Goal: Task Accomplishment & Management: Complete application form

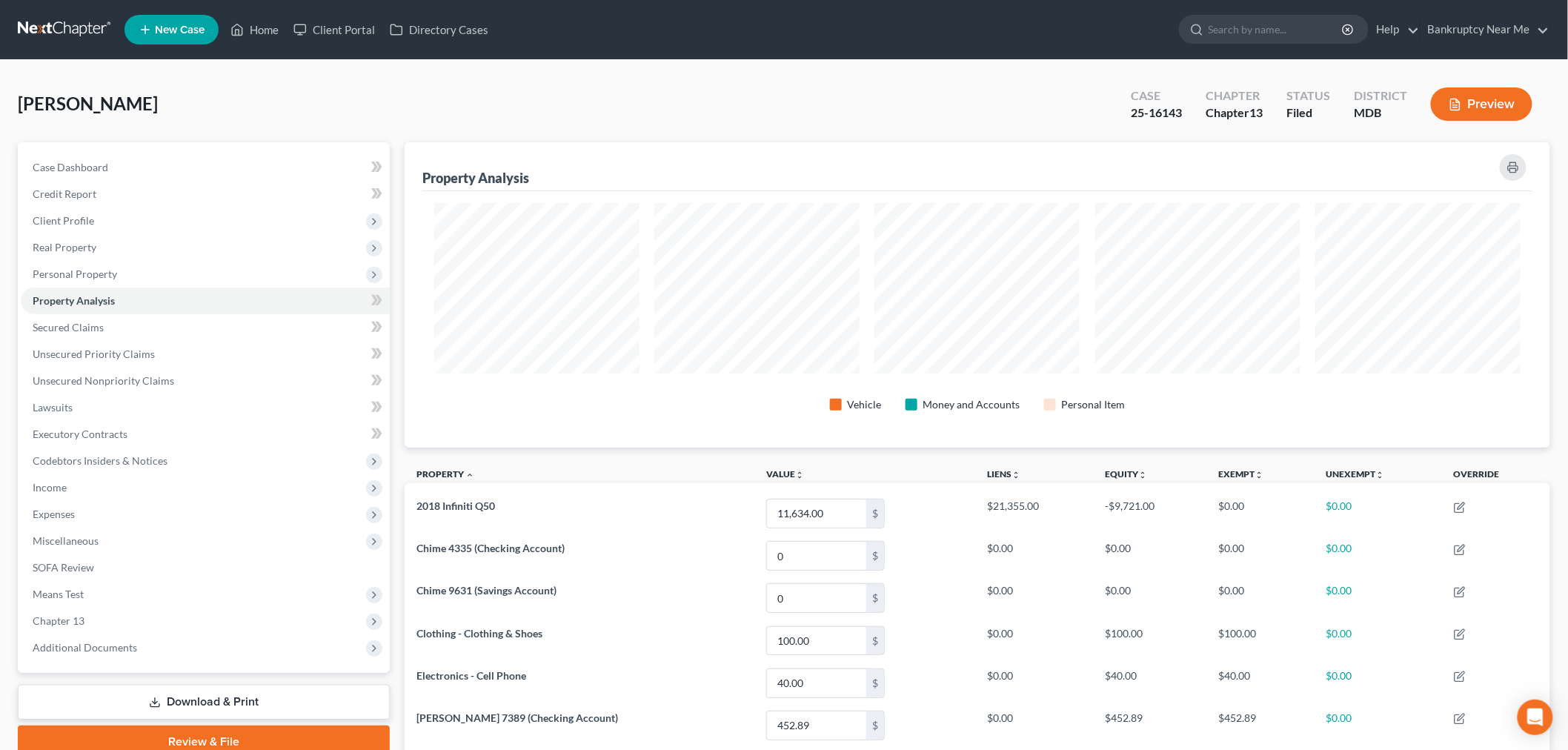
click at [56, 20] on link at bounding box center [65, 30] width 95 height 26
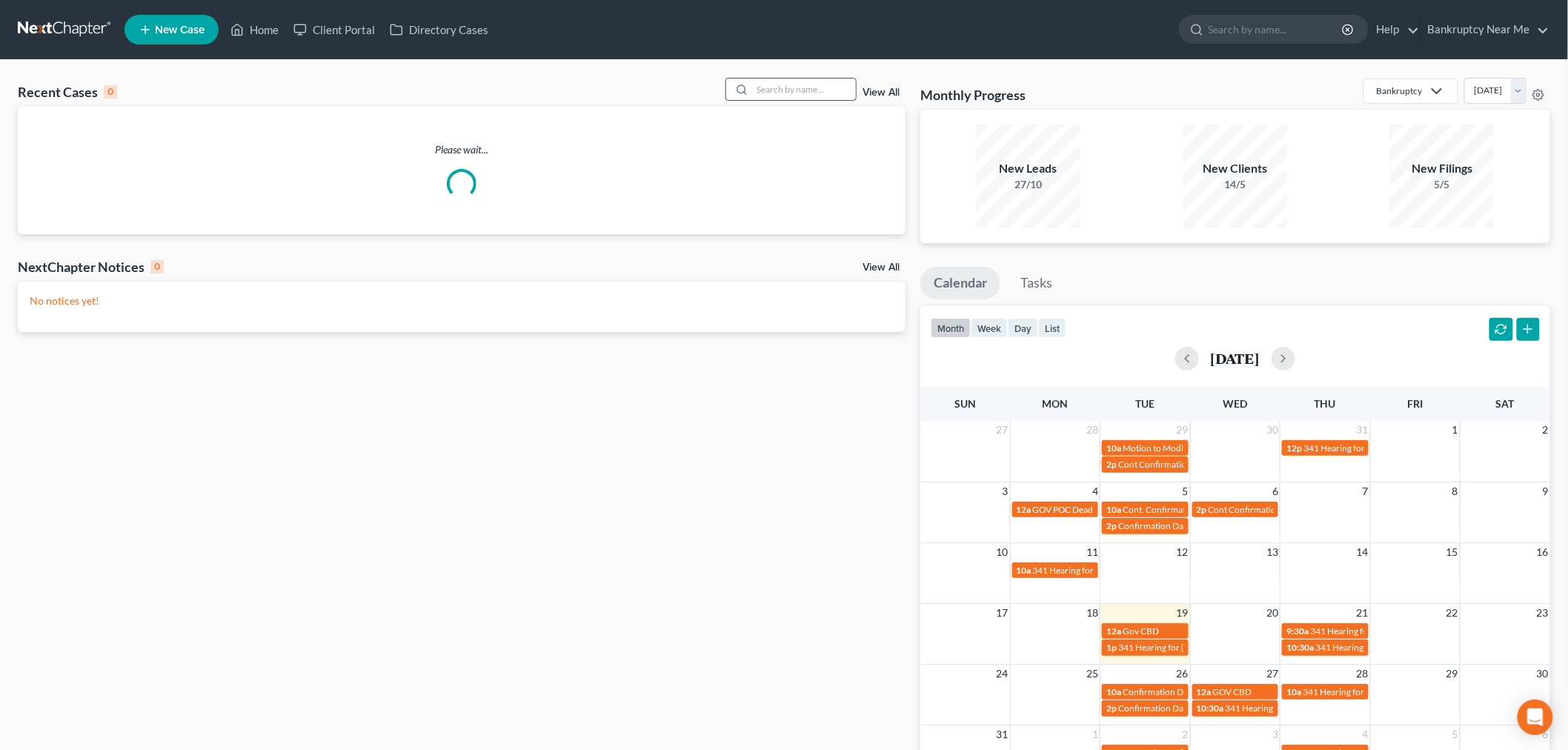
click at [798, 84] on input "search" at bounding box center [803, 89] width 103 height 22
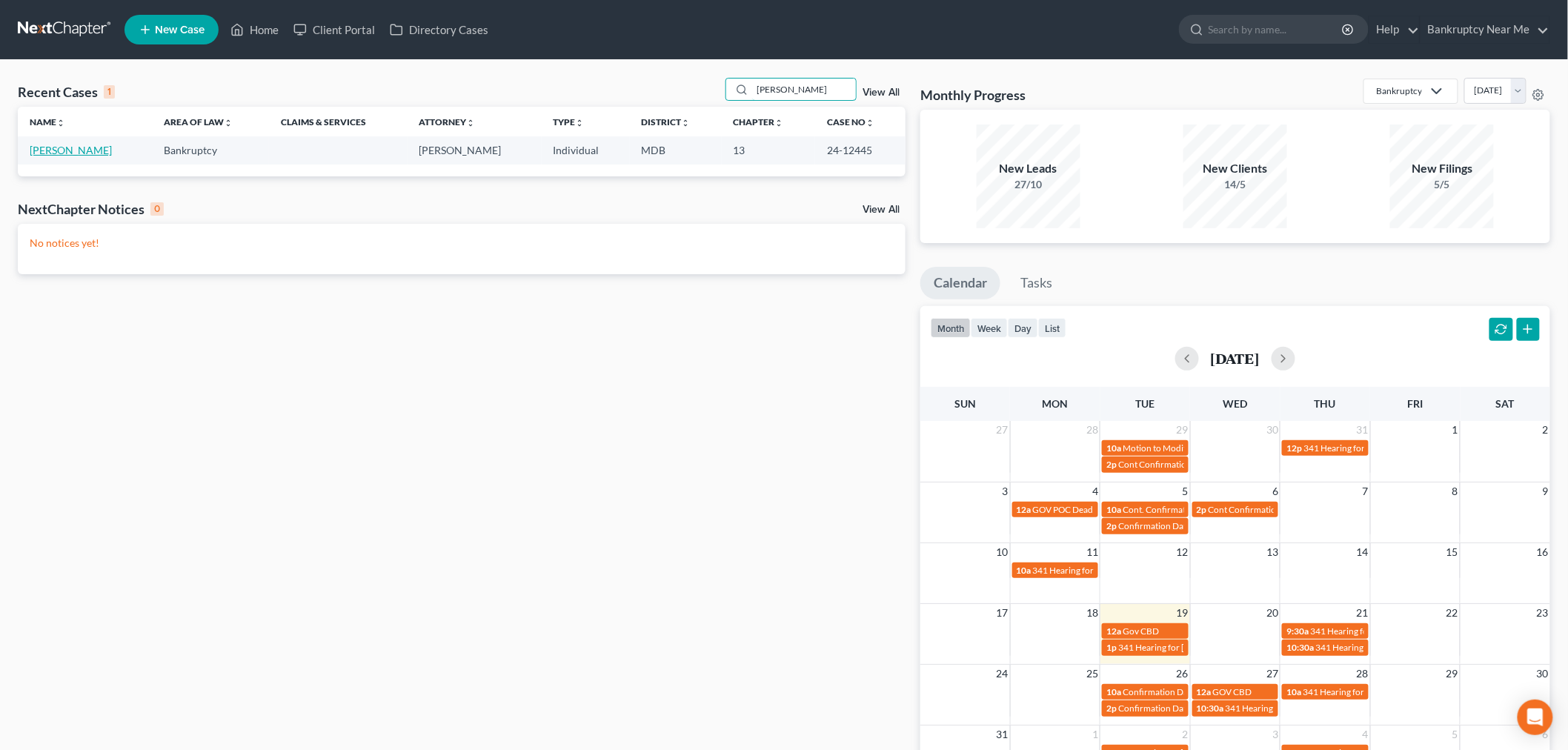
type input "sykes"
click at [73, 152] on link "[PERSON_NAME]" at bounding box center [71, 150] width 82 height 12
select select "6"
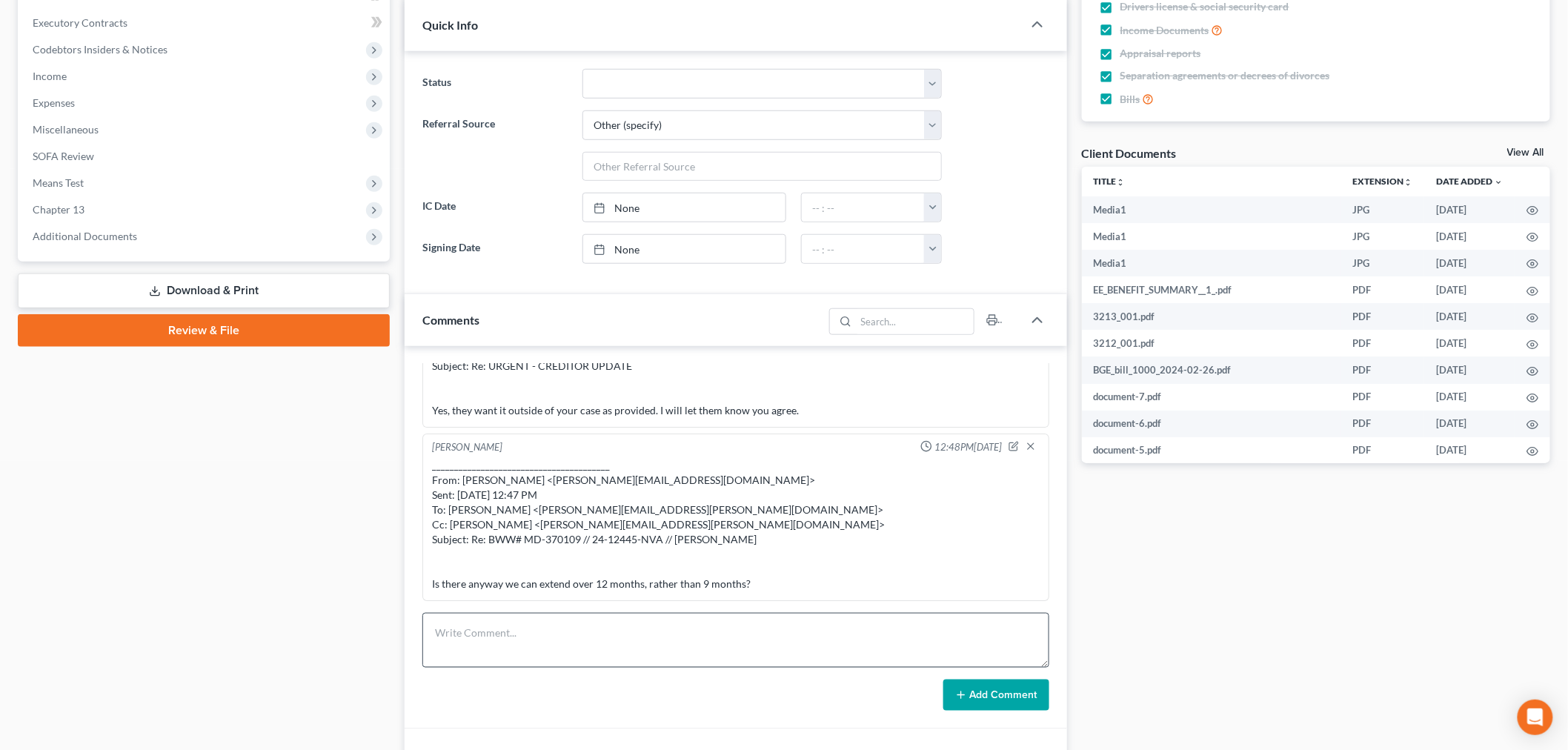
scroll to position [10574, 0]
drag, startPoint x: 657, startPoint y: 633, endPoint x: 751, endPoint y: 653, distance: 96.1
click at [660, 633] on textarea at bounding box center [735, 640] width 626 height 55
paste textarea "From: Gregory M. Chu <Gregory.Chu@bww-law.com> Sent: Tuesday, August 19, 2025 3…"
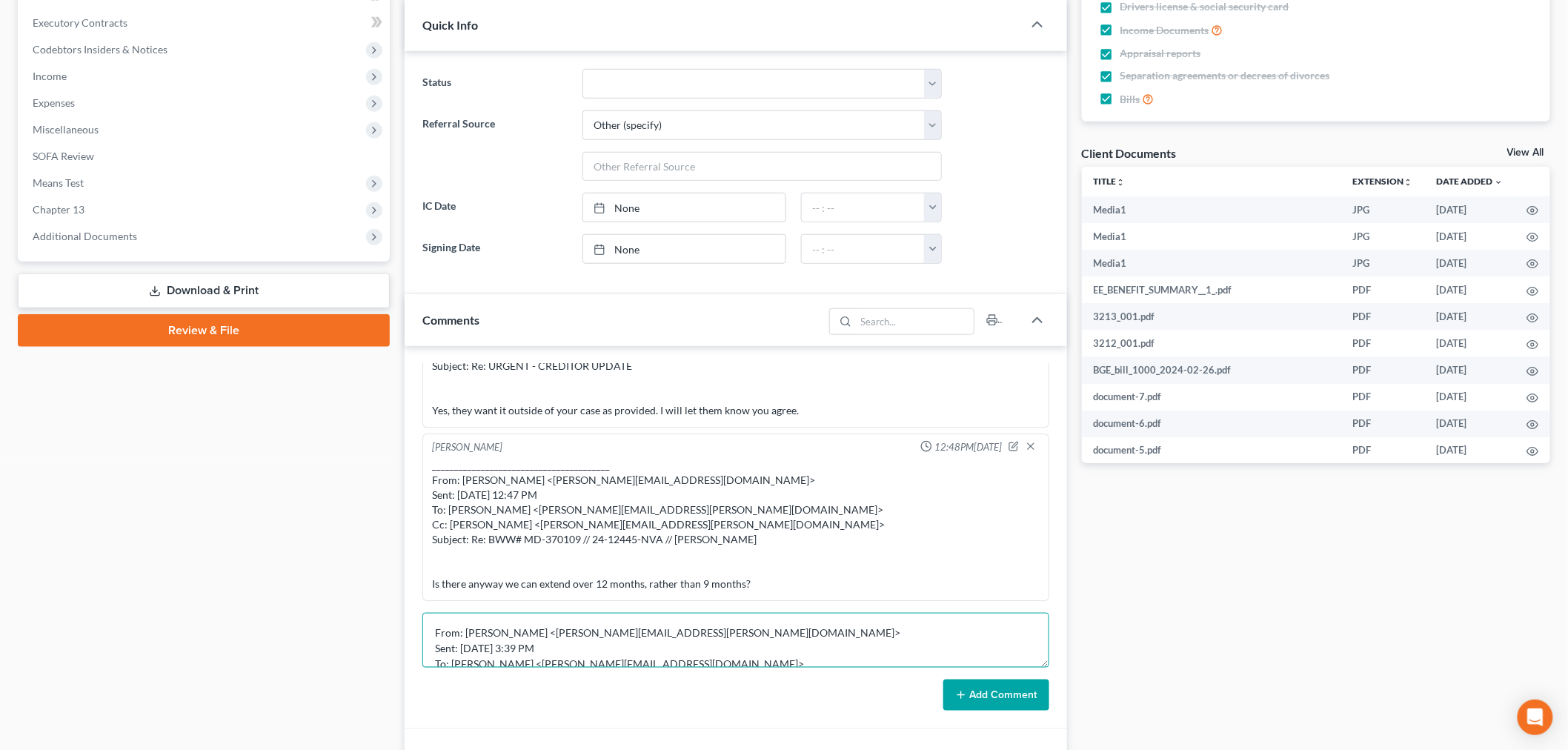
scroll to position [127, 0]
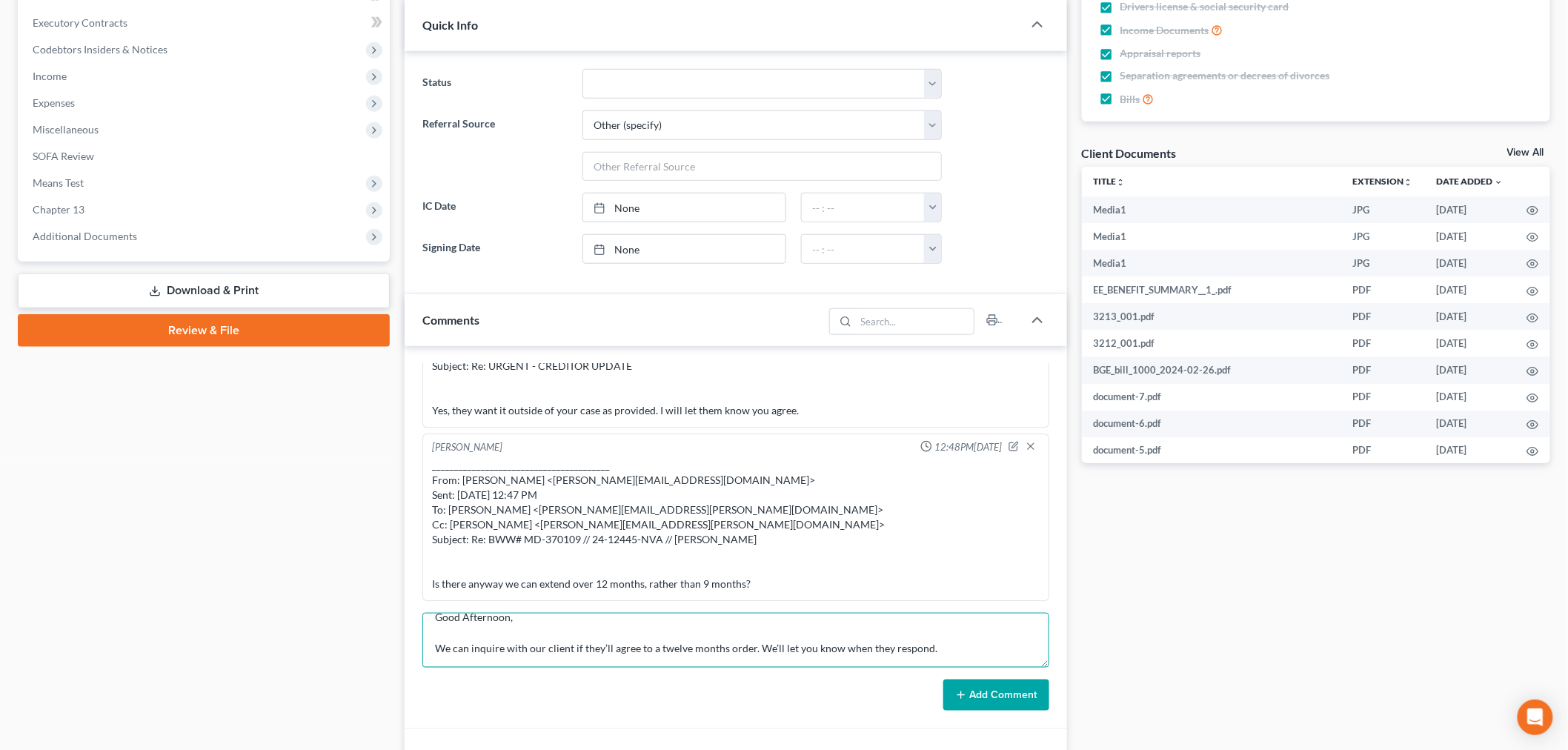
type textarea "From: Gregory M. Chu <Gregory.Chu@bww-law.com> Sent: Tuesday, August 19, 2025 3…"
click at [972, 712] on div "Import from MyChapter 05:08PM, 03/14/2024 MyChapter Response: SOFA Line 9: Clai…" at bounding box center [736, 537] width 662 height 383
drag, startPoint x: 973, startPoint y: 699, endPoint x: 1166, endPoint y: 645, distance: 200.4
click at [973, 699] on button "Add Comment" at bounding box center [996, 696] width 106 height 32
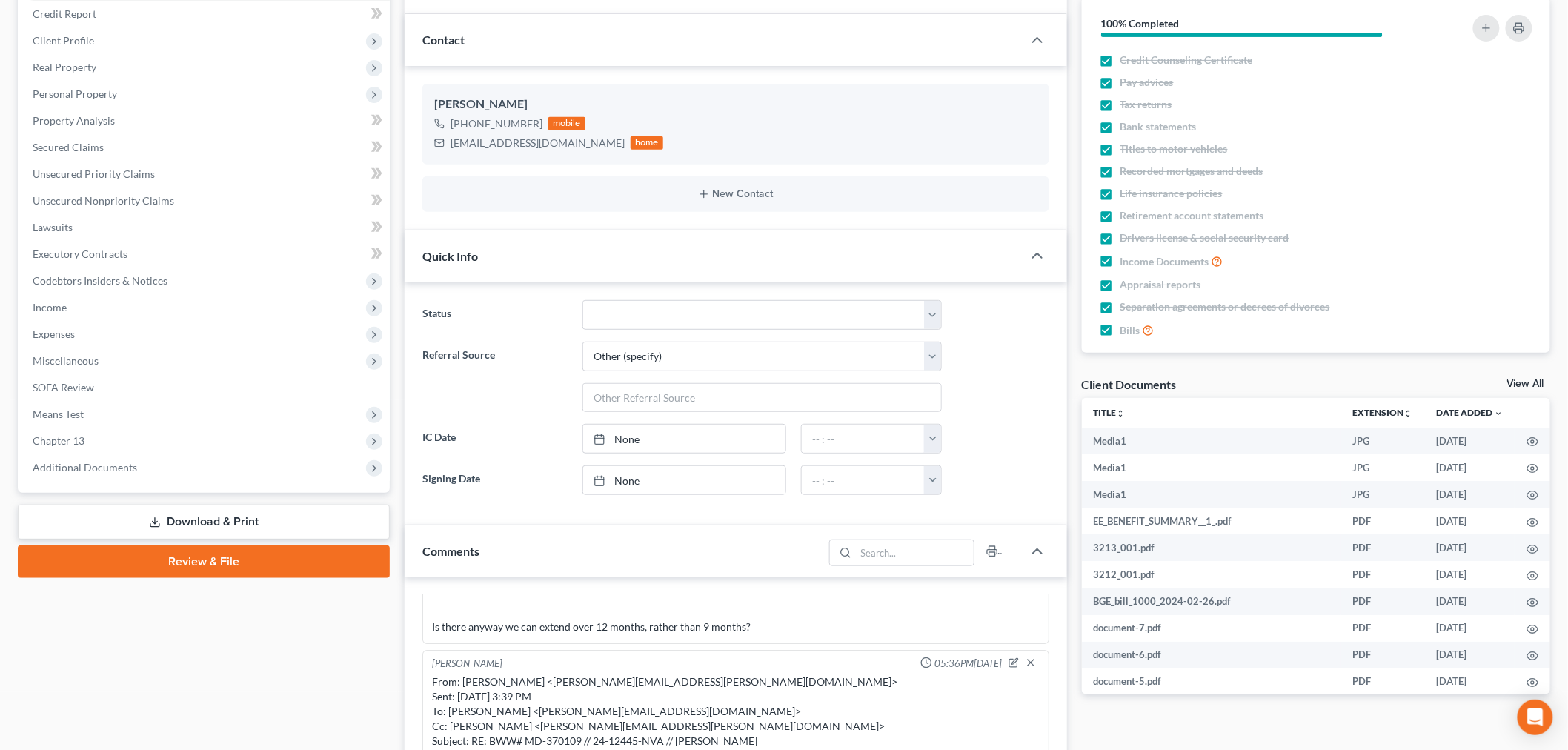
scroll to position [0, 0]
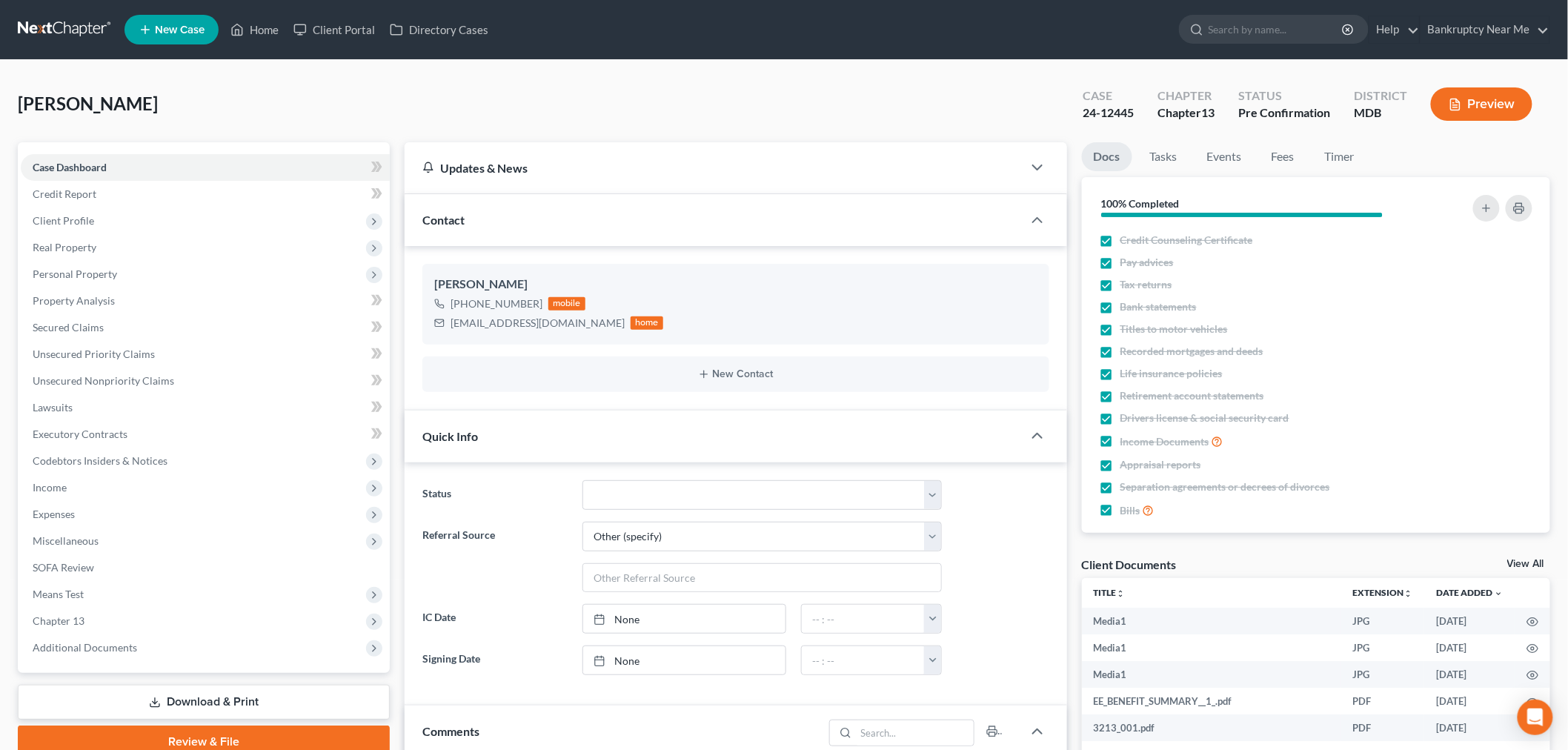
click at [70, 15] on nav "Home New Case Client Portal Directory Cases Bankruptcy Near Me iris@bankruptcyn…" at bounding box center [784, 30] width 1568 height 60
click at [67, 26] on link at bounding box center [65, 30] width 95 height 26
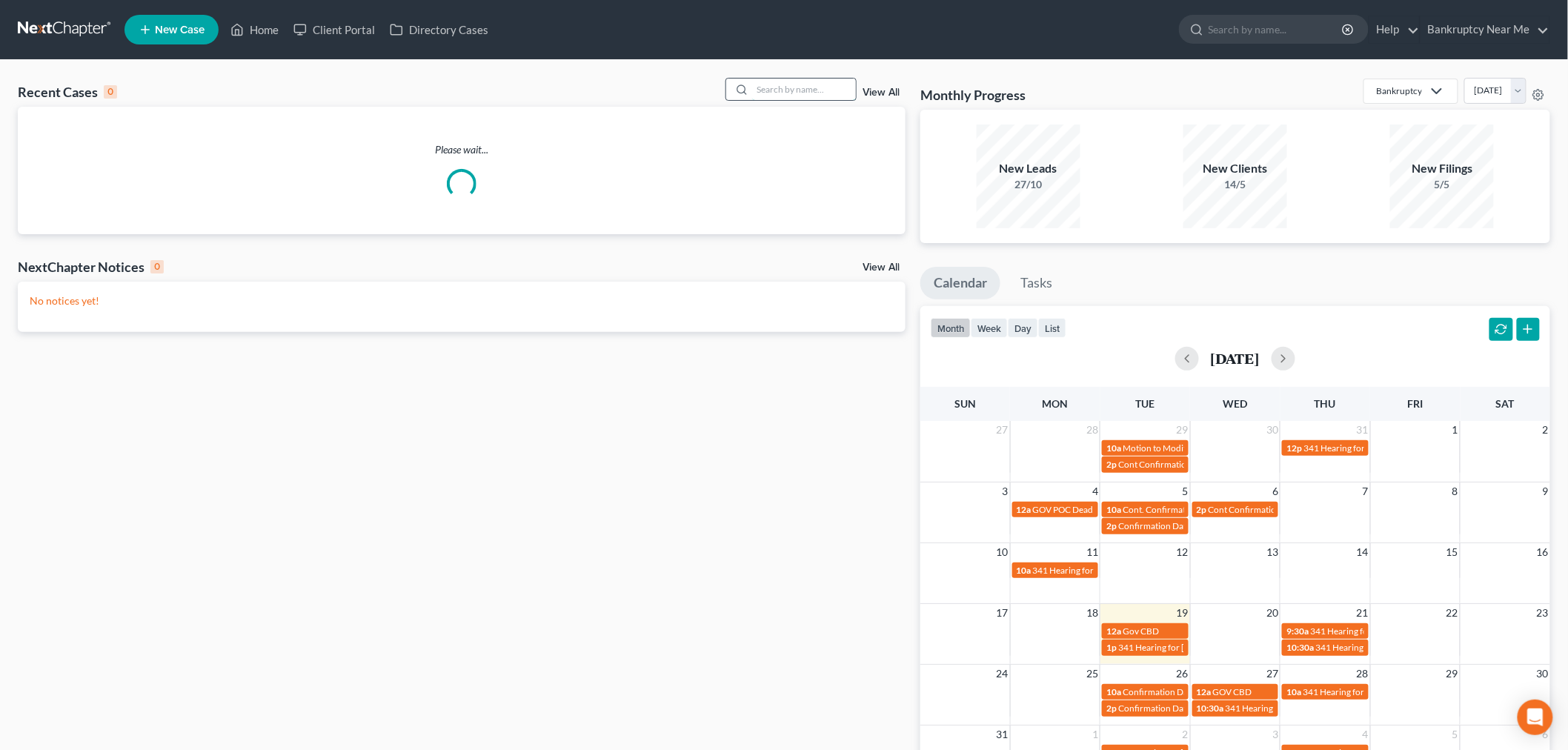
click at [780, 80] on input "search" at bounding box center [803, 89] width 103 height 22
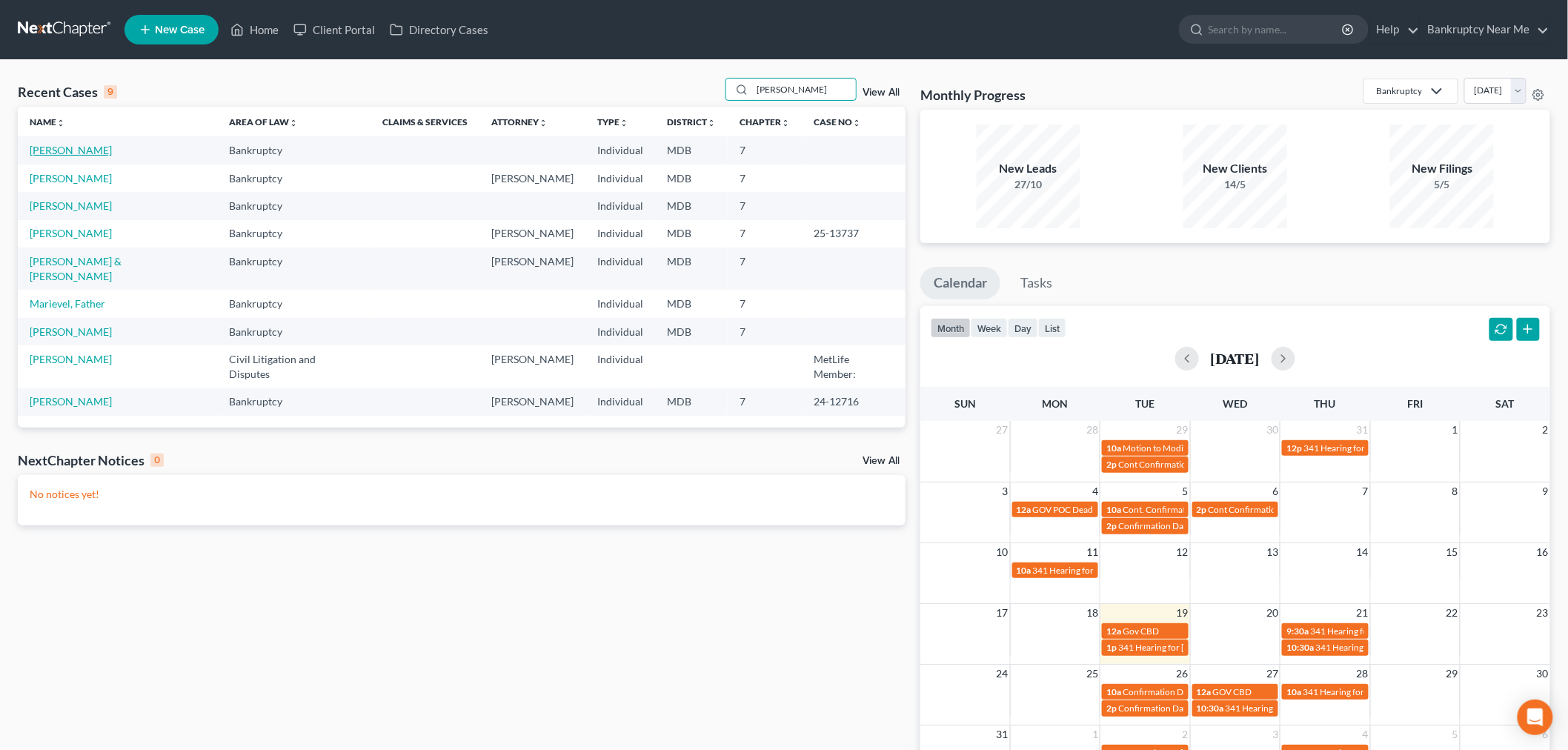
type input "marie"
click at [69, 150] on link "[PERSON_NAME]" at bounding box center [71, 150] width 82 height 12
select select "6"
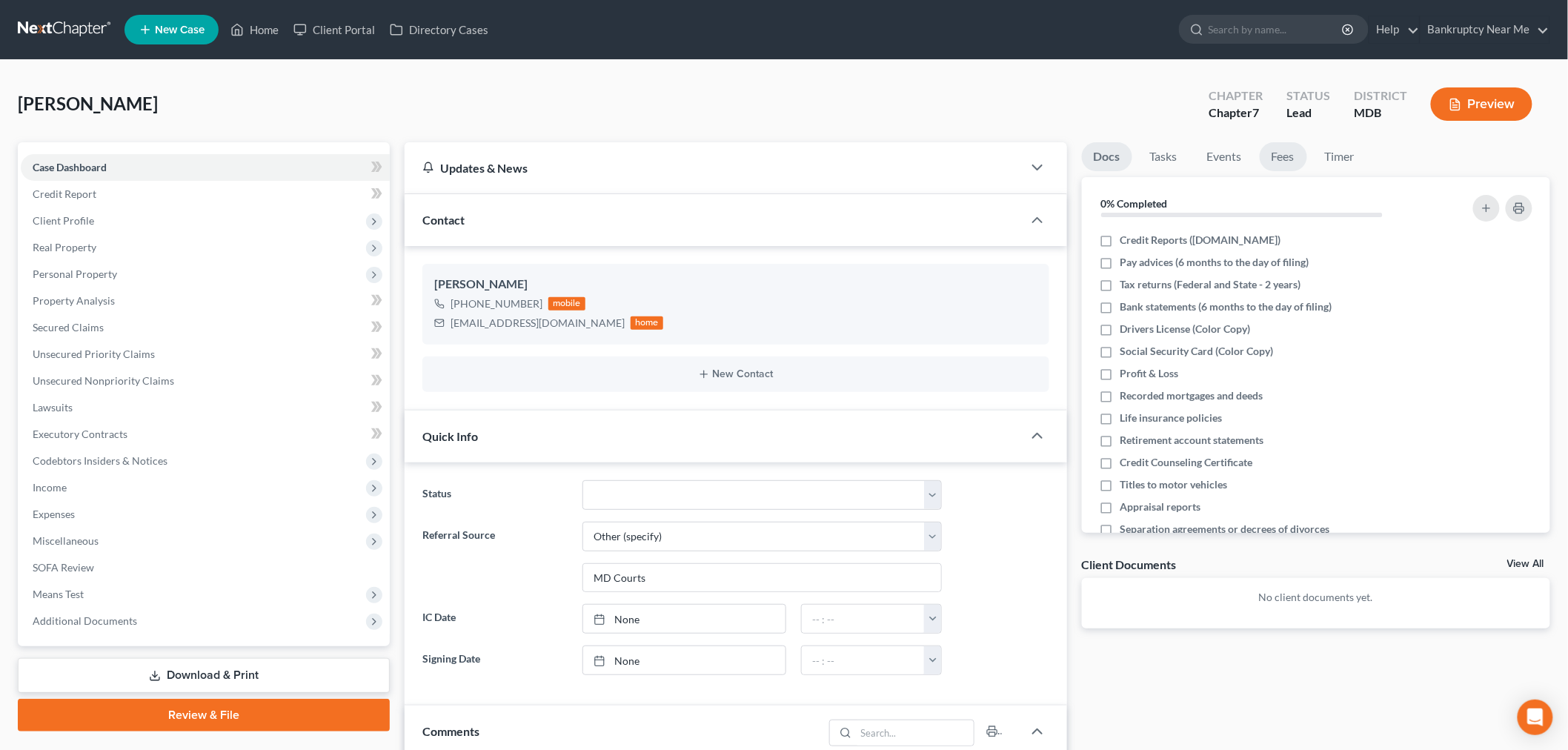
scroll to position [1130, 0]
click at [1280, 146] on link "Fees" at bounding box center [1283, 156] width 47 height 29
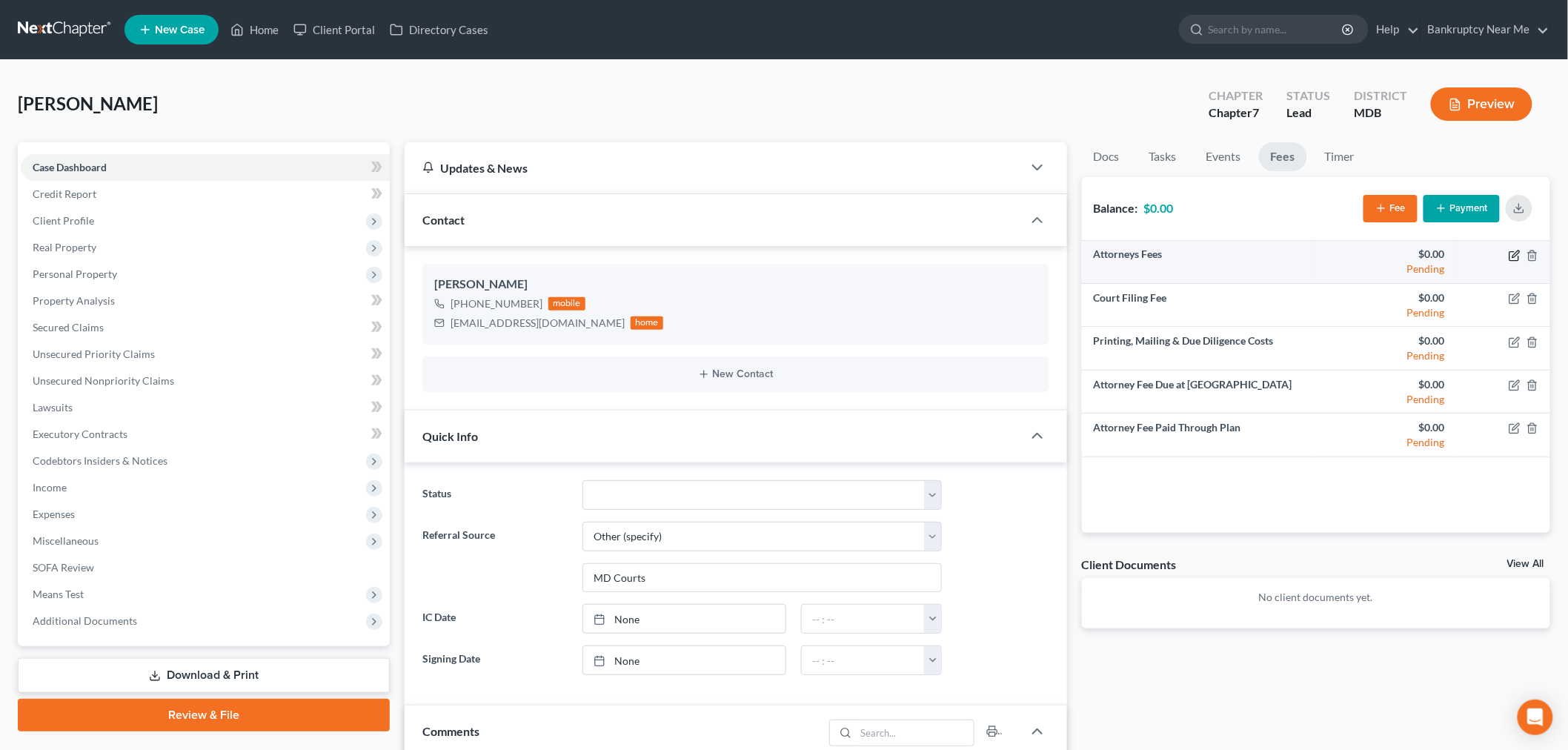
click at [1515, 253] on icon "button" at bounding box center [1515, 256] width 12 height 12
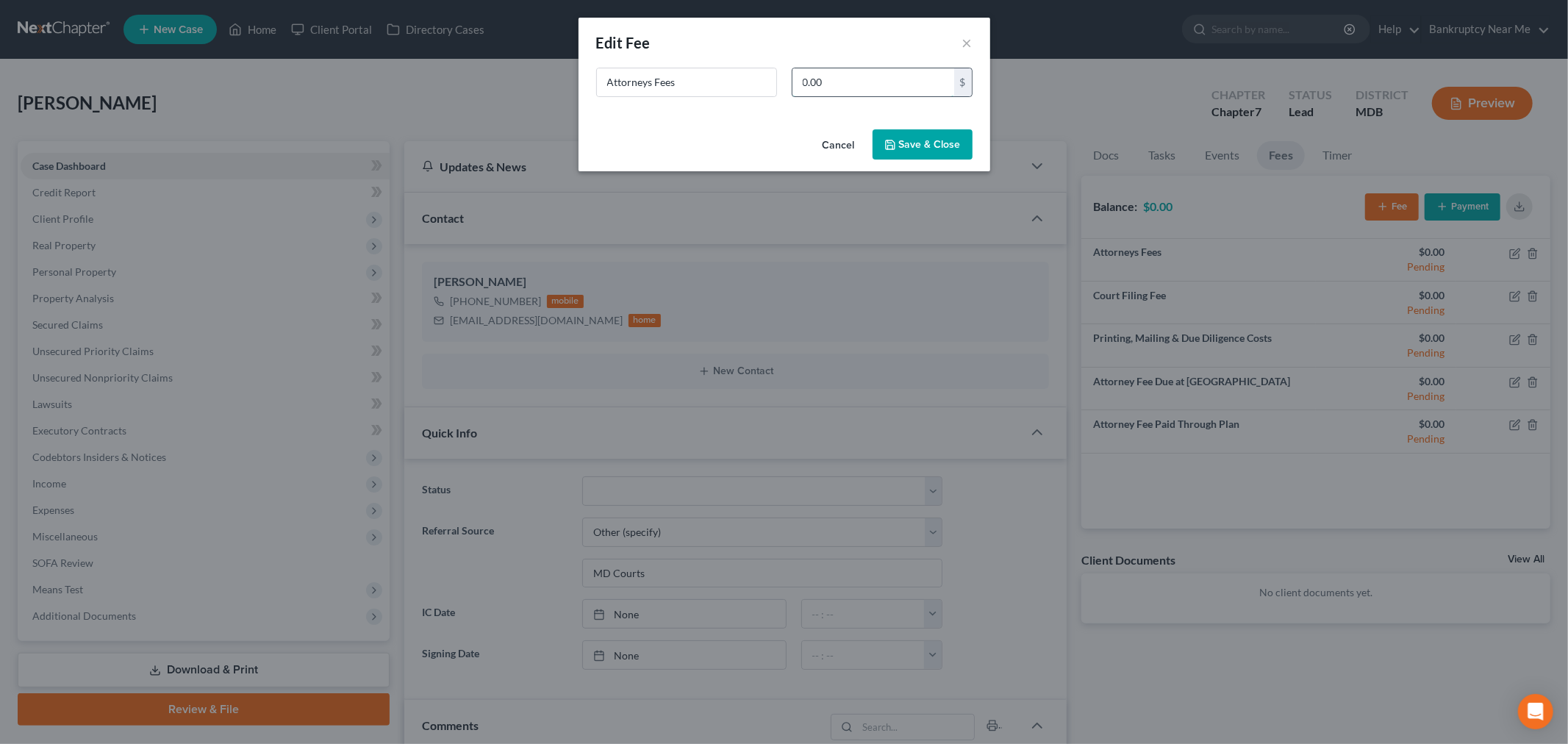
click at [913, 83] on input "0.00" at bounding box center [874, 83] width 162 height 28
type input "800"
click at [928, 145] on button "Save & Close" at bounding box center [922, 145] width 100 height 31
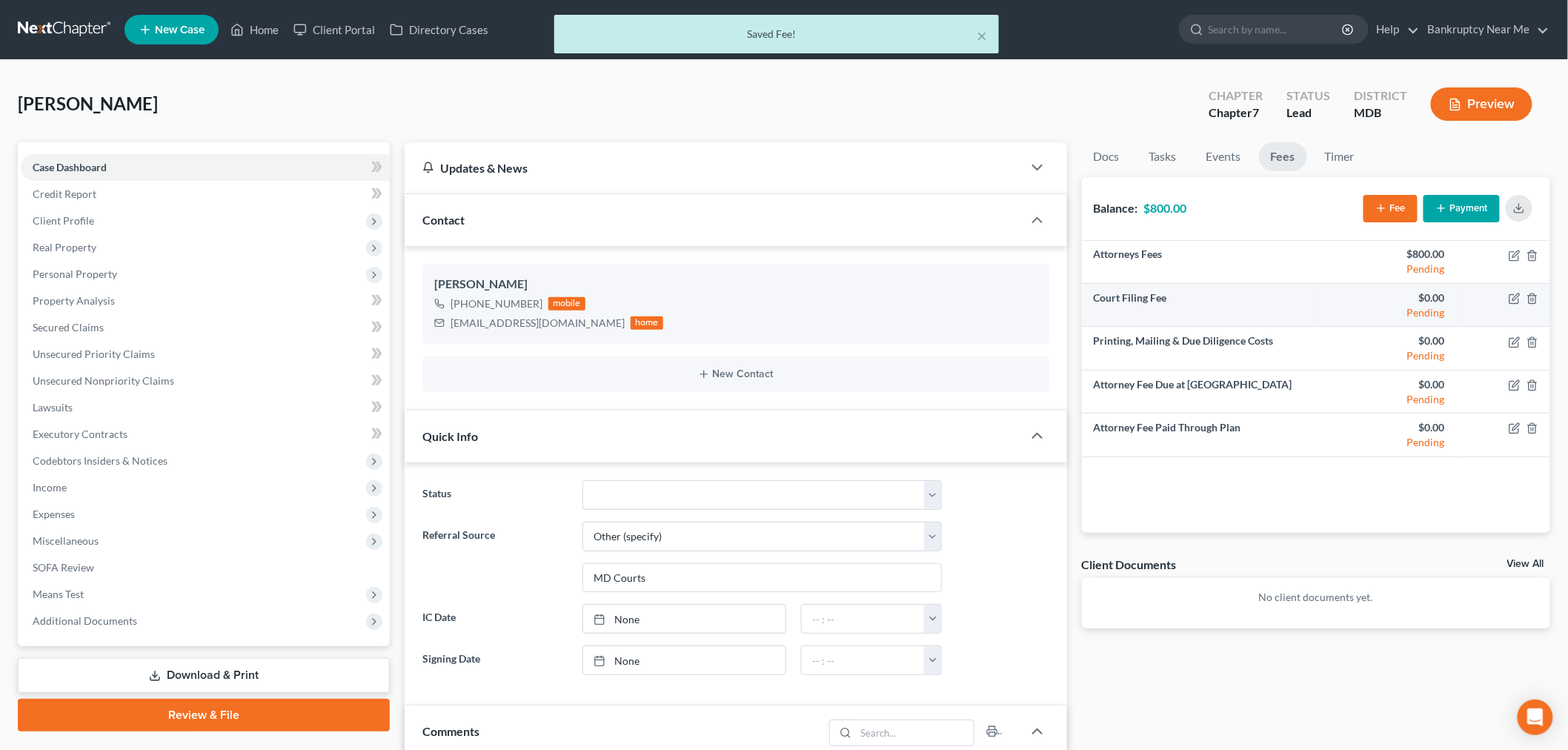
click at [1508, 300] on td at bounding box center [1503, 305] width 94 height 43
click at [1515, 298] on icon "button" at bounding box center [1515, 297] width 7 height 7
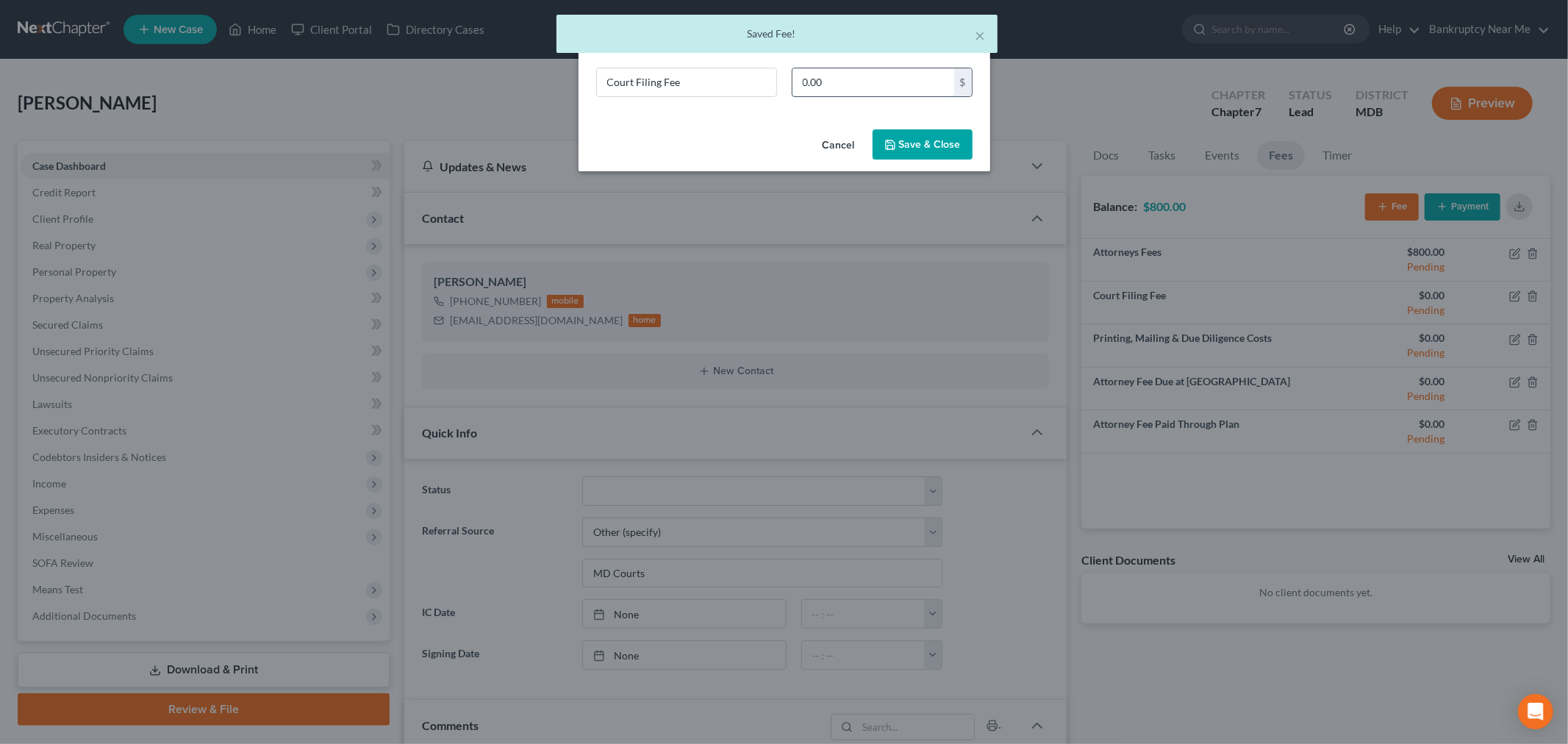
click at [898, 83] on input "0.00" at bounding box center [874, 83] width 162 height 28
type input "85"
click at [934, 136] on button "Save & Close" at bounding box center [922, 145] width 100 height 31
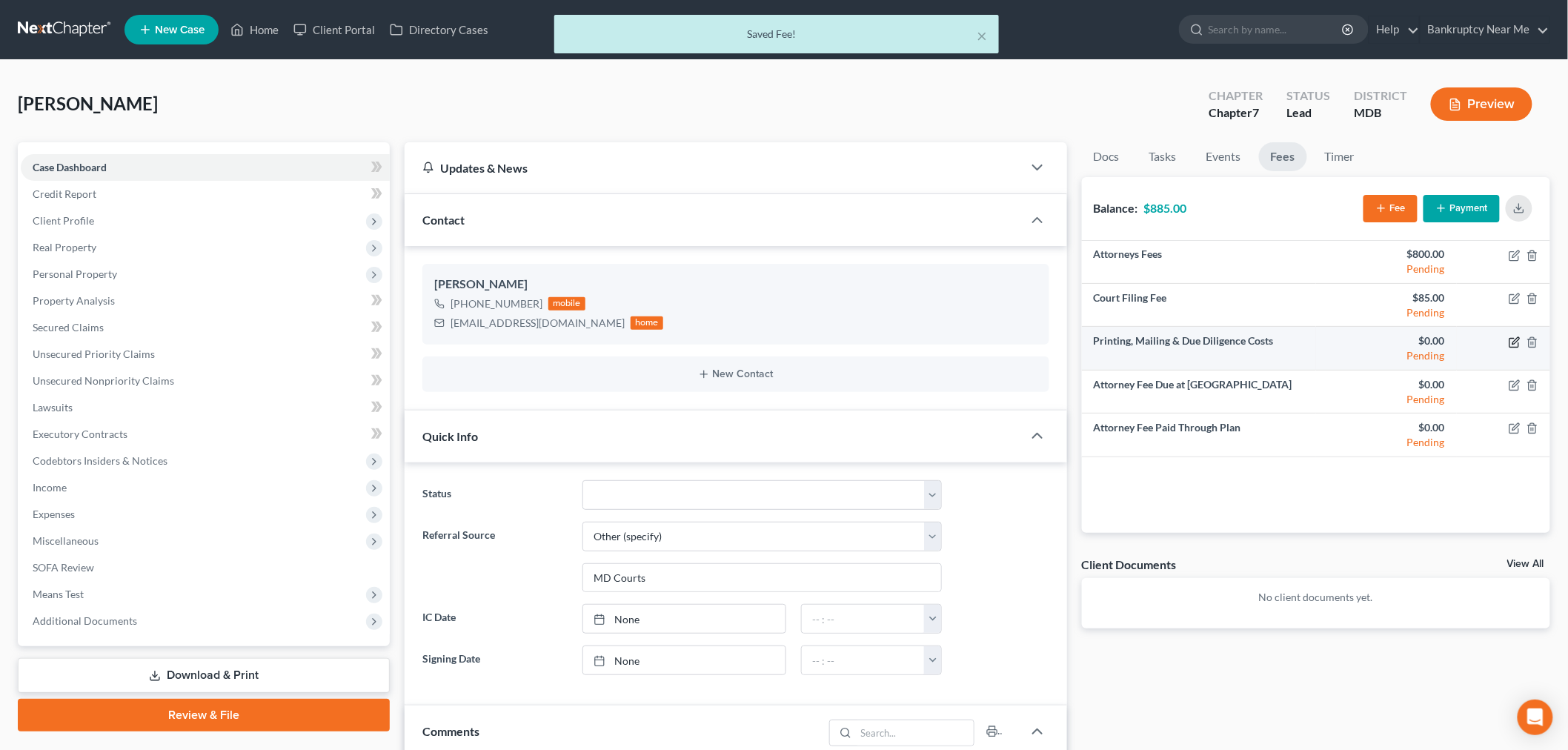
click at [1511, 343] on icon "button" at bounding box center [1515, 343] width 12 height 12
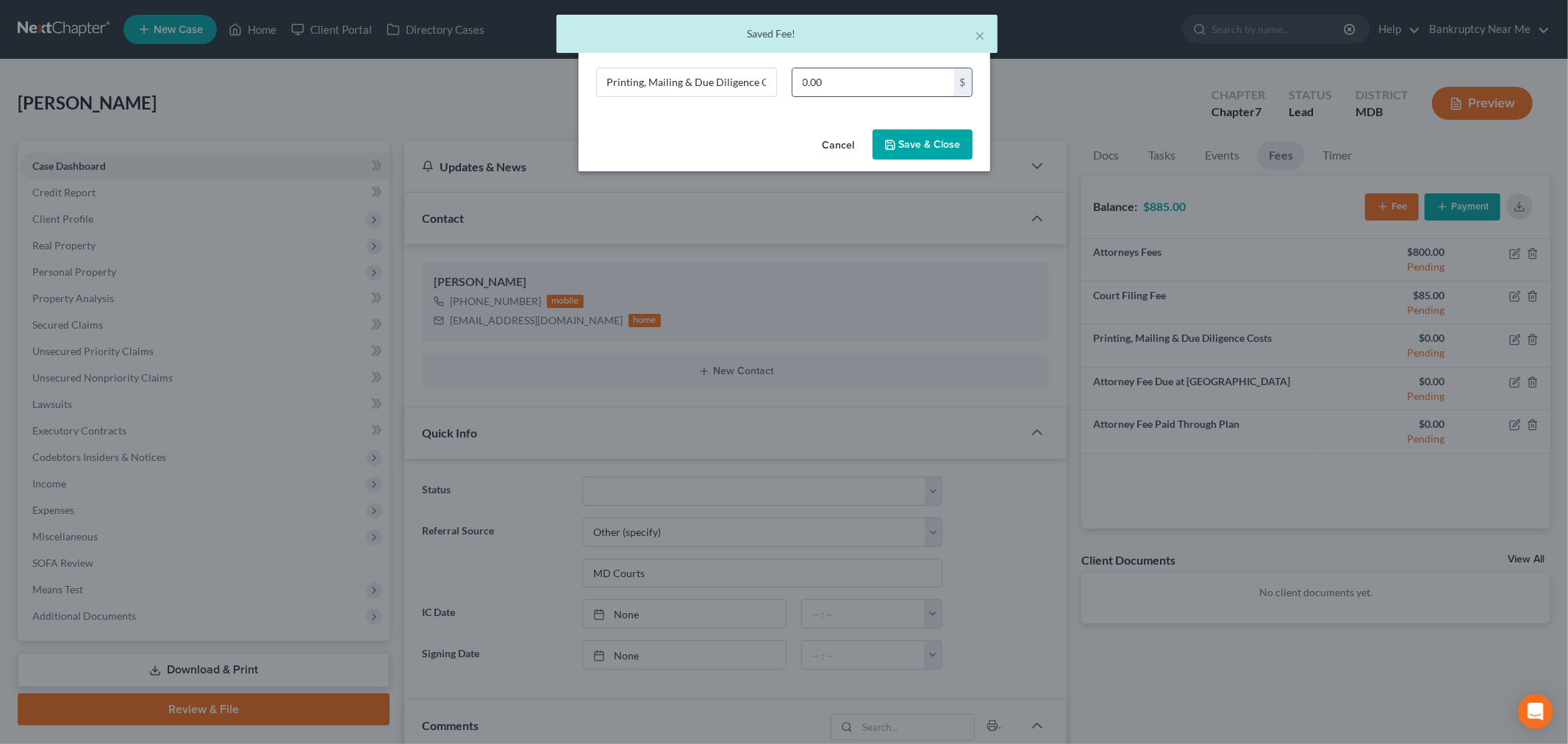
click at [886, 93] on input "0.00" at bounding box center [874, 83] width 162 height 28
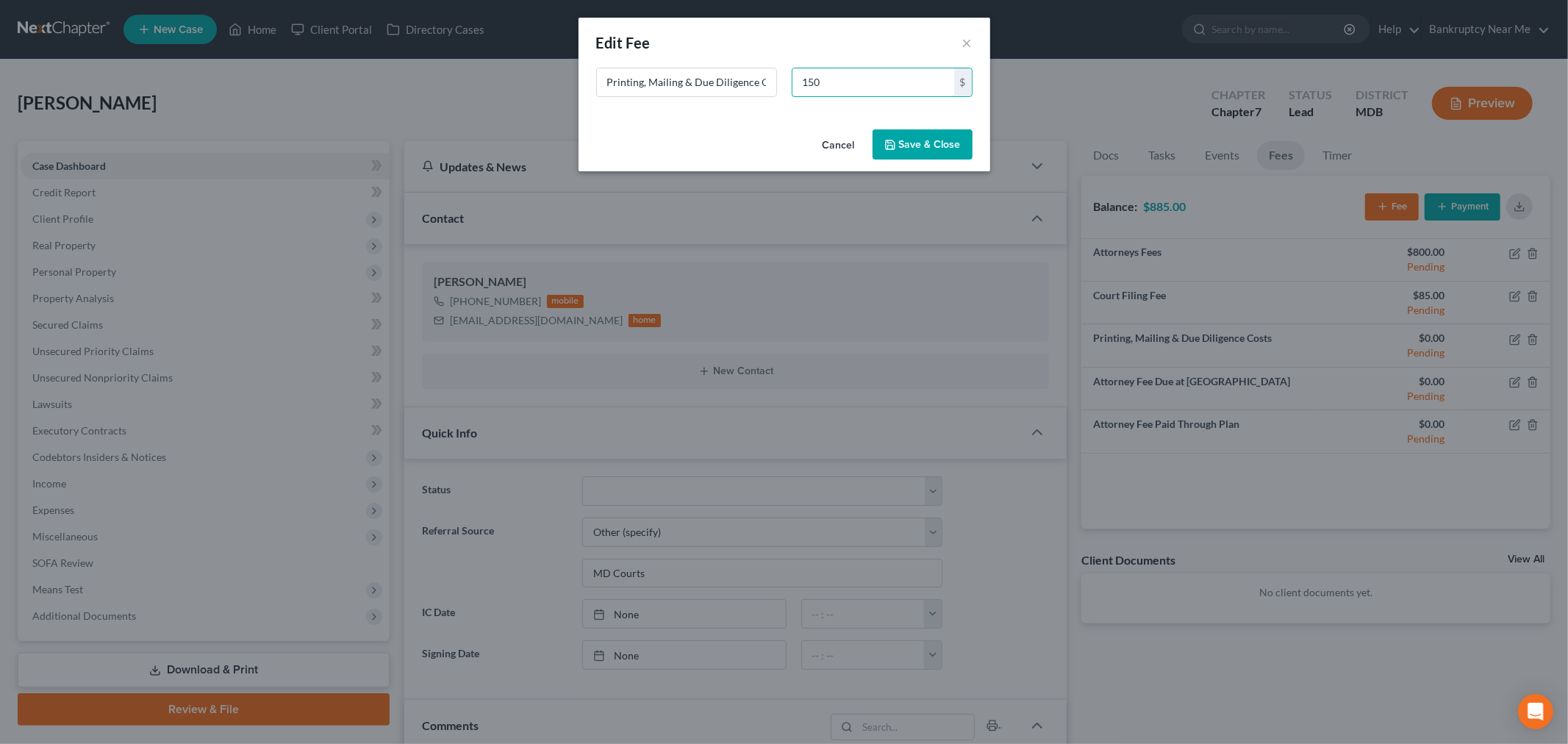
type input "150"
click at [921, 148] on button "Save & Close" at bounding box center [922, 145] width 100 height 31
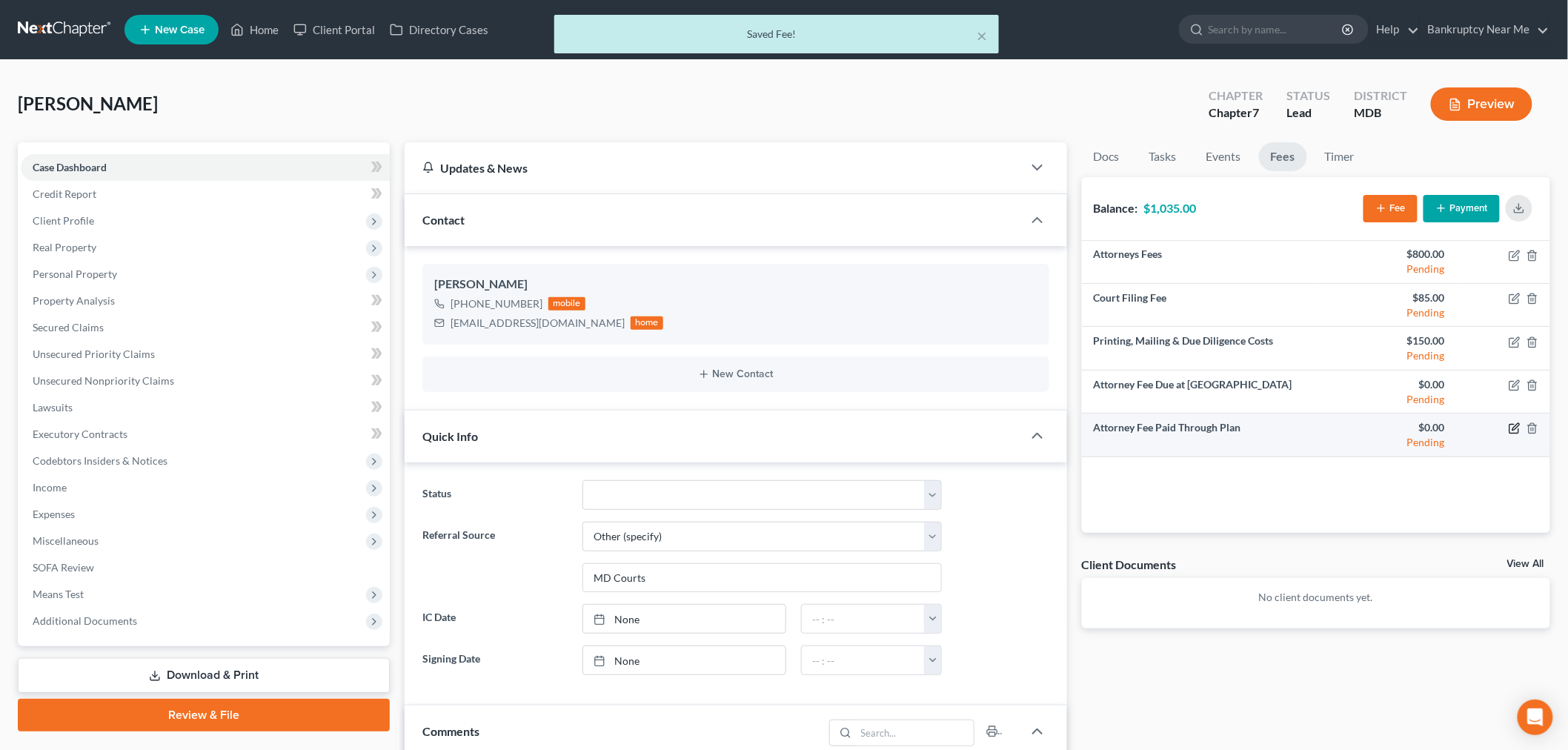
click at [1510, 427] on icon "button" at bounding box center [1515, 428] width 12 height 12
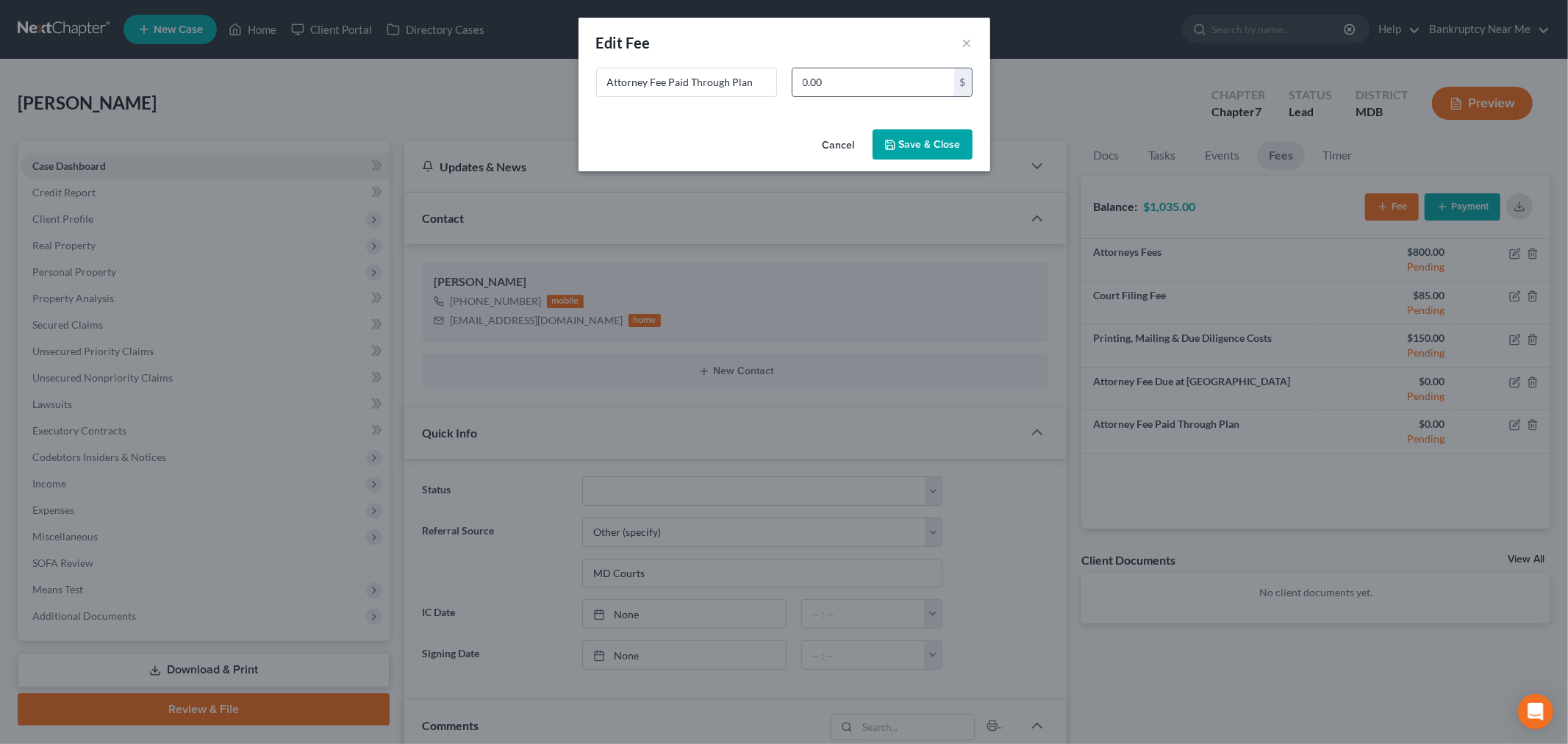
click at [919, 89] on input "0.00" at bounding box center [874, 83] width 162 height 28
type input "4,500"
click at [936, 145] on button "Save & Close" at bounding box center [922, 145] width 100 height 31
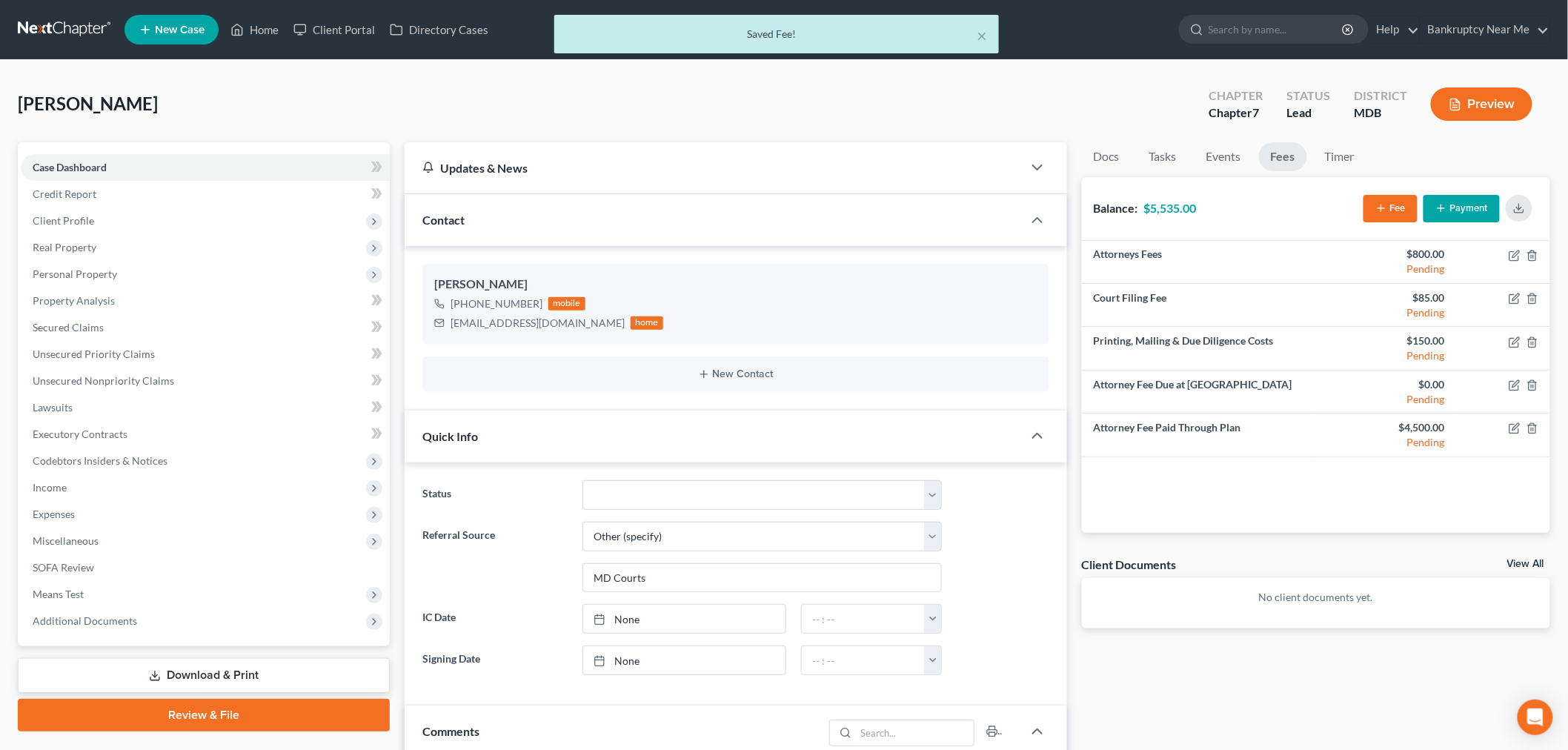
click at [1451, 201] on button "Payment" at bounding box center [1461, 208] width 76 height 27
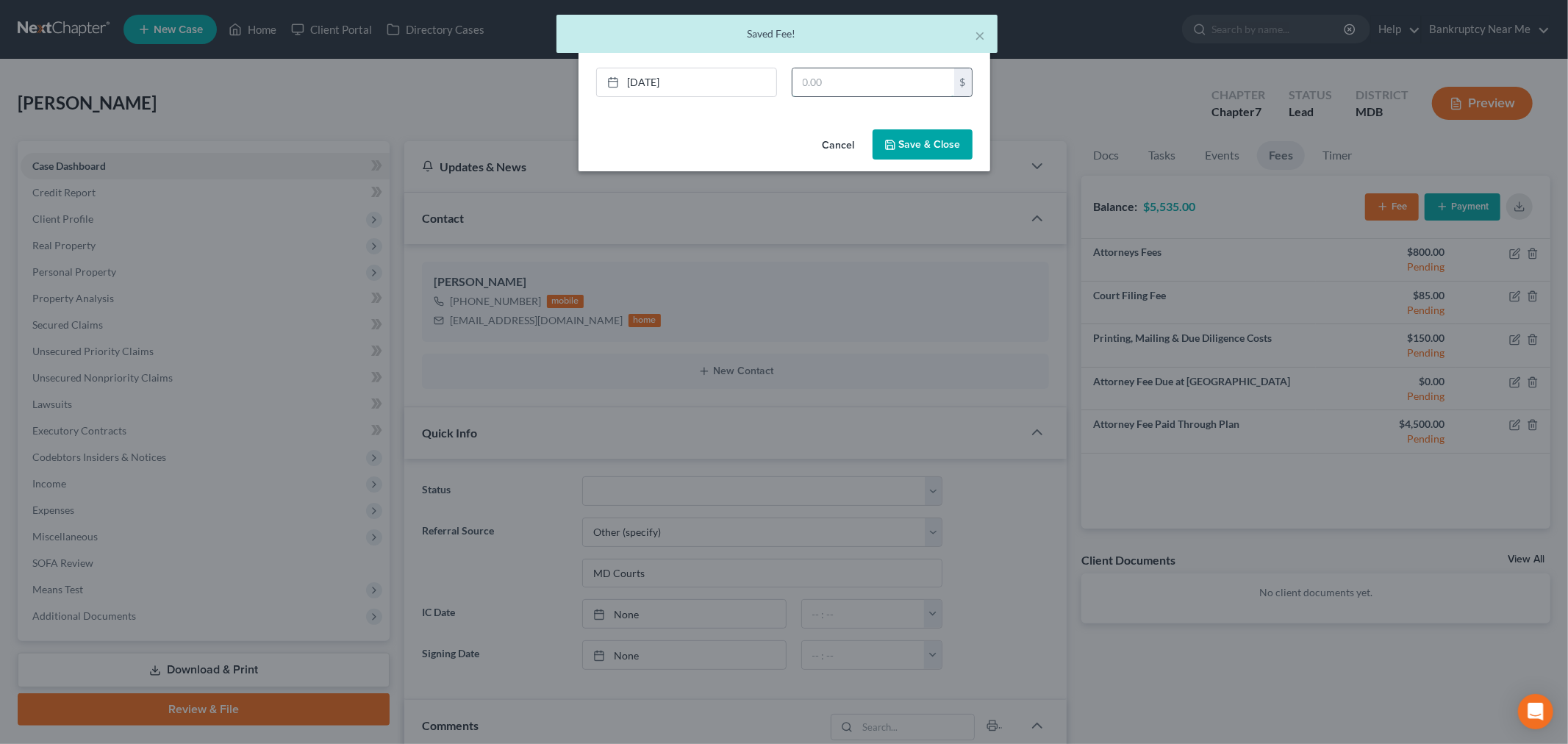
click at [897, 71] on input "text" at bounding box center [874, 83] width 162 height 28
type input "800"
click at [948, 136] on button "Save & Close" at bounding box center [922, 145] width 100 height 31
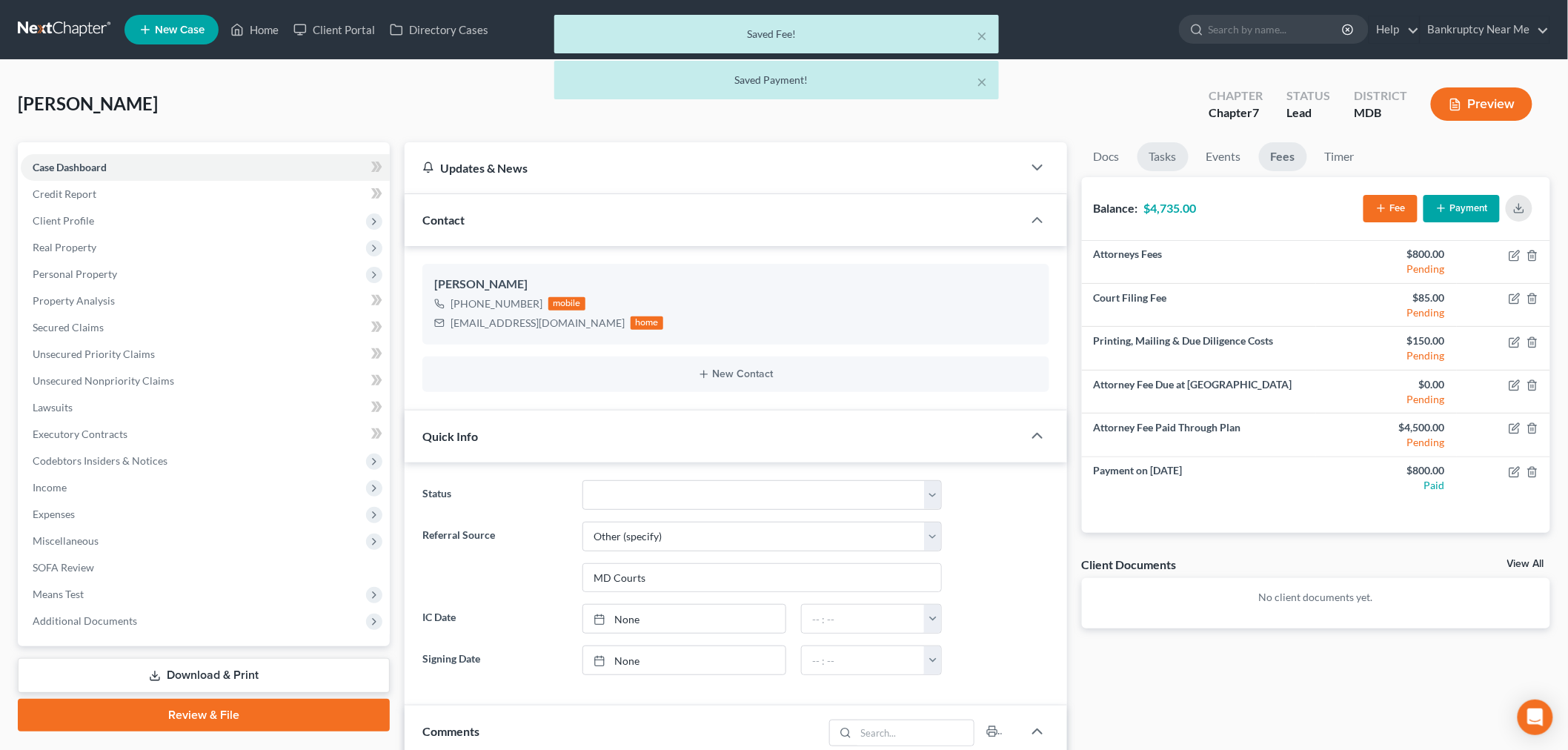
click at [1146, 157] on link "Tasks" at bounding box center [1162, 156] width 51 height 29
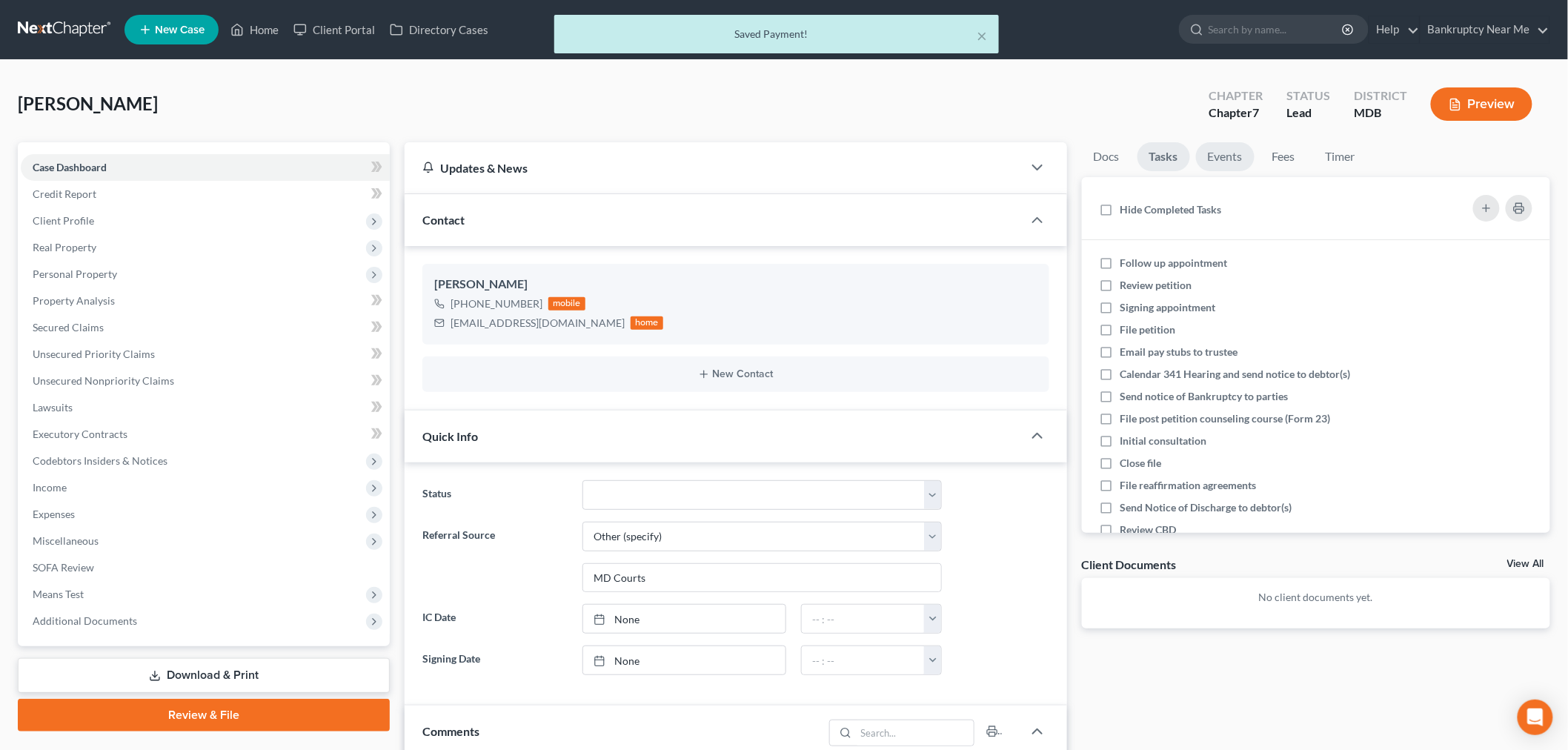
click at [1235, 159] on link "Events" at bounding box center [1225, 156] width 59 height 29
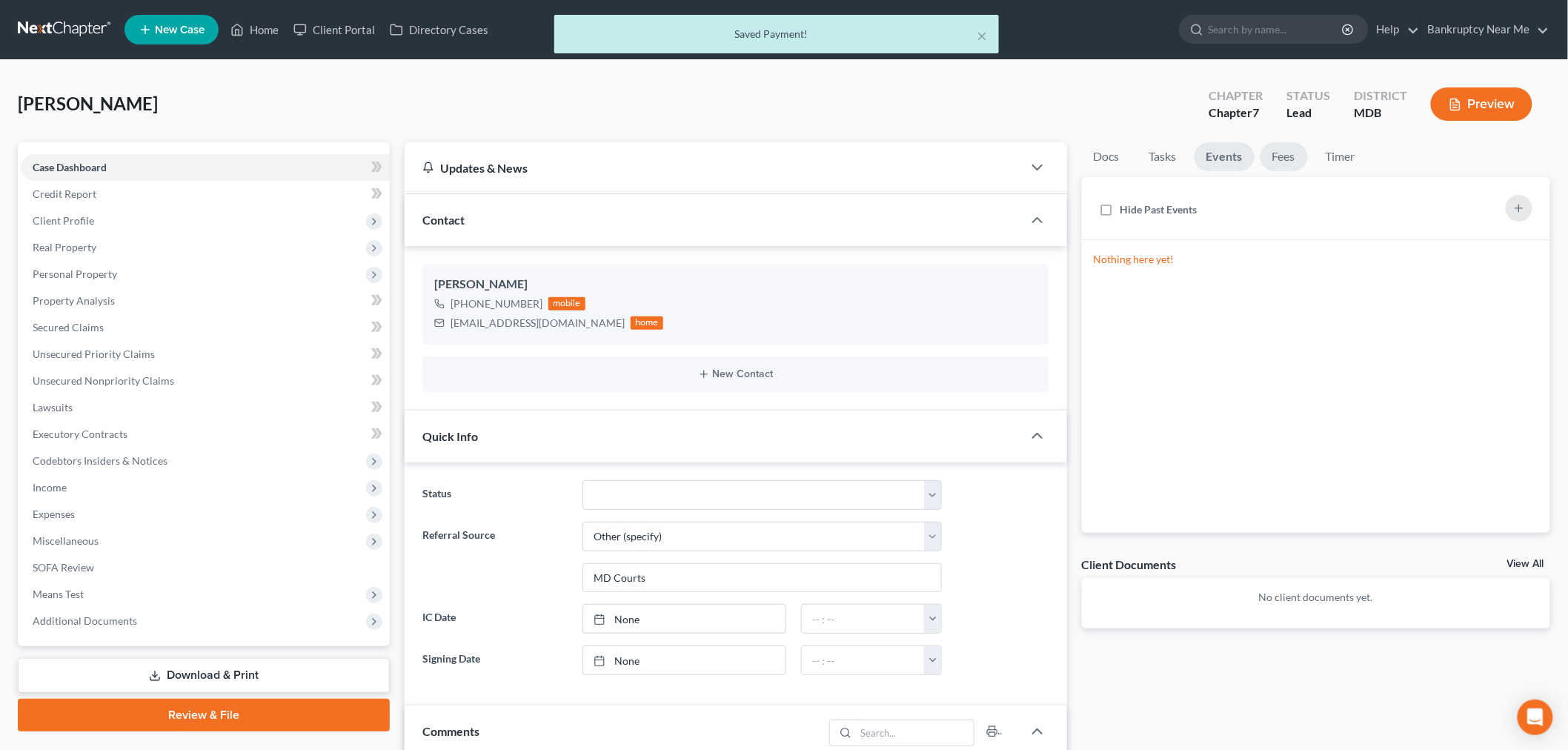
click at [1280, 159] on link "Fees" at bounding box center [1284, 156] width 47 height 29
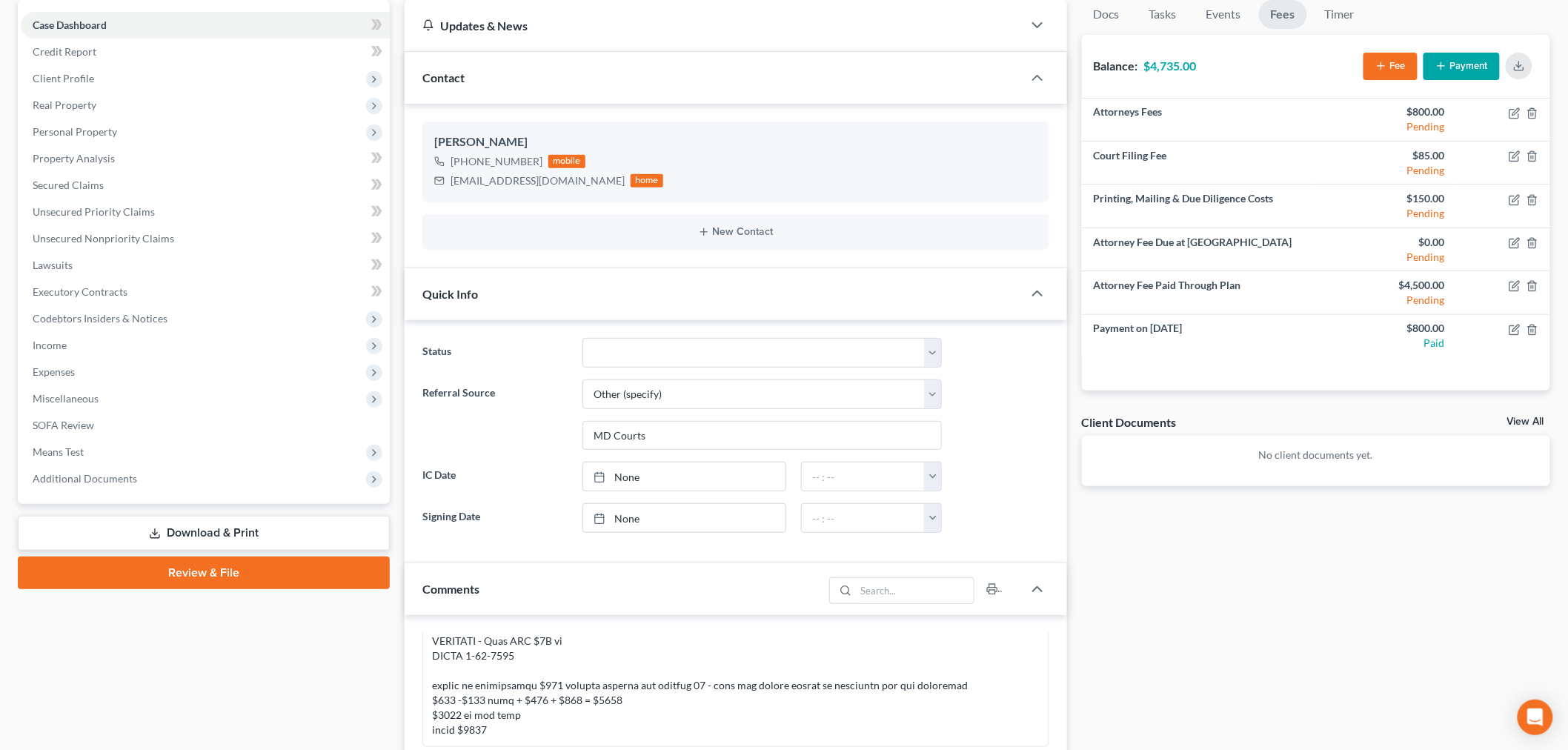
scroll to position [247, 0]
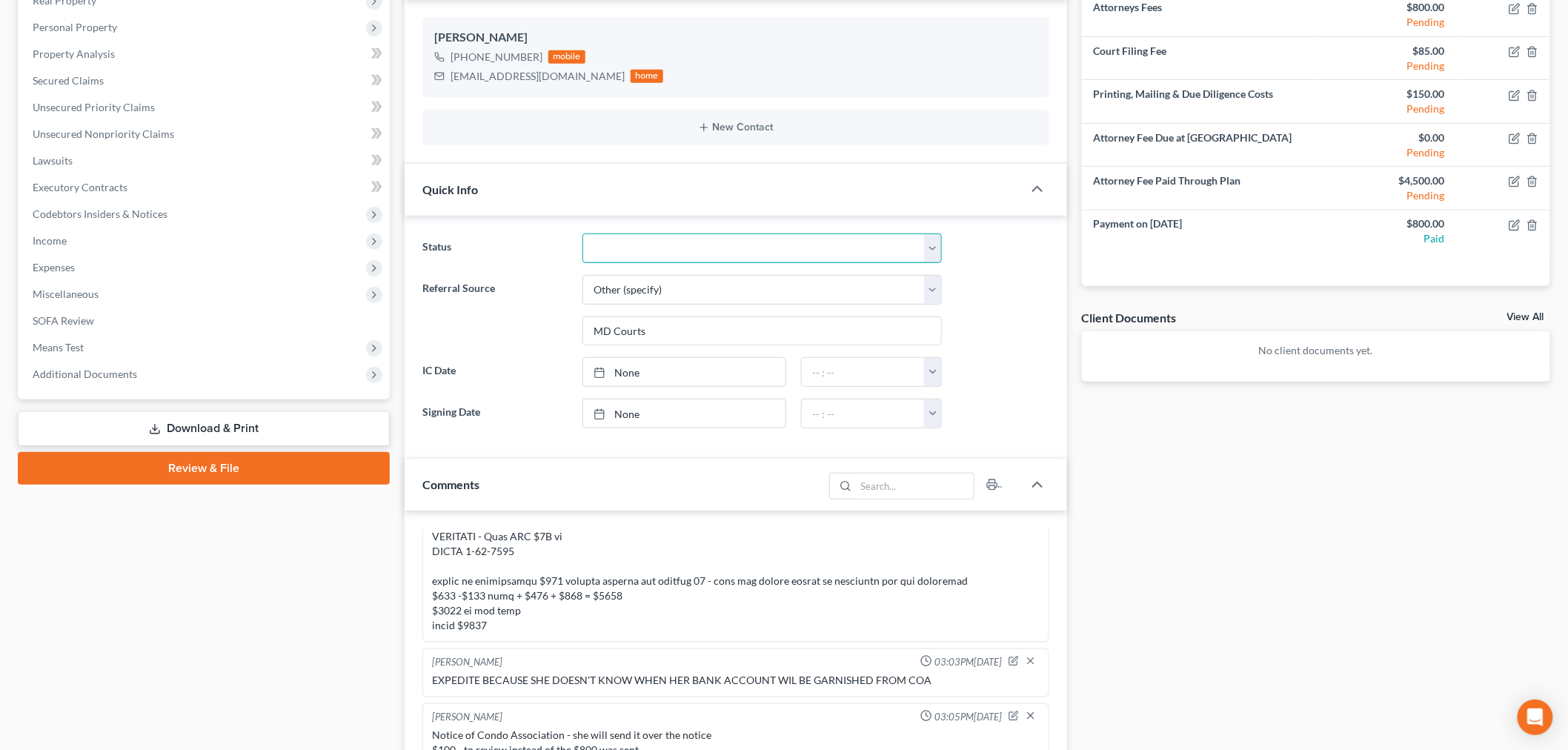
drag, startPoint x: 697, startPoint y: 243, endPoint x: 702, endPoint y: 255, distance: 13.0
click at [697, 243] on select "Discharged Discharged & Reported Discharge Litigation Dismissal Notice Dismisse…" at bounding box center [762, 248] width 359 height 30
select select "9"
click at [583, 233] on select "Discharged Discharged & Reported Discharge Litigation Dismissal Notice Dismisse…" at bounding box center [762, 248] width 359 height 30
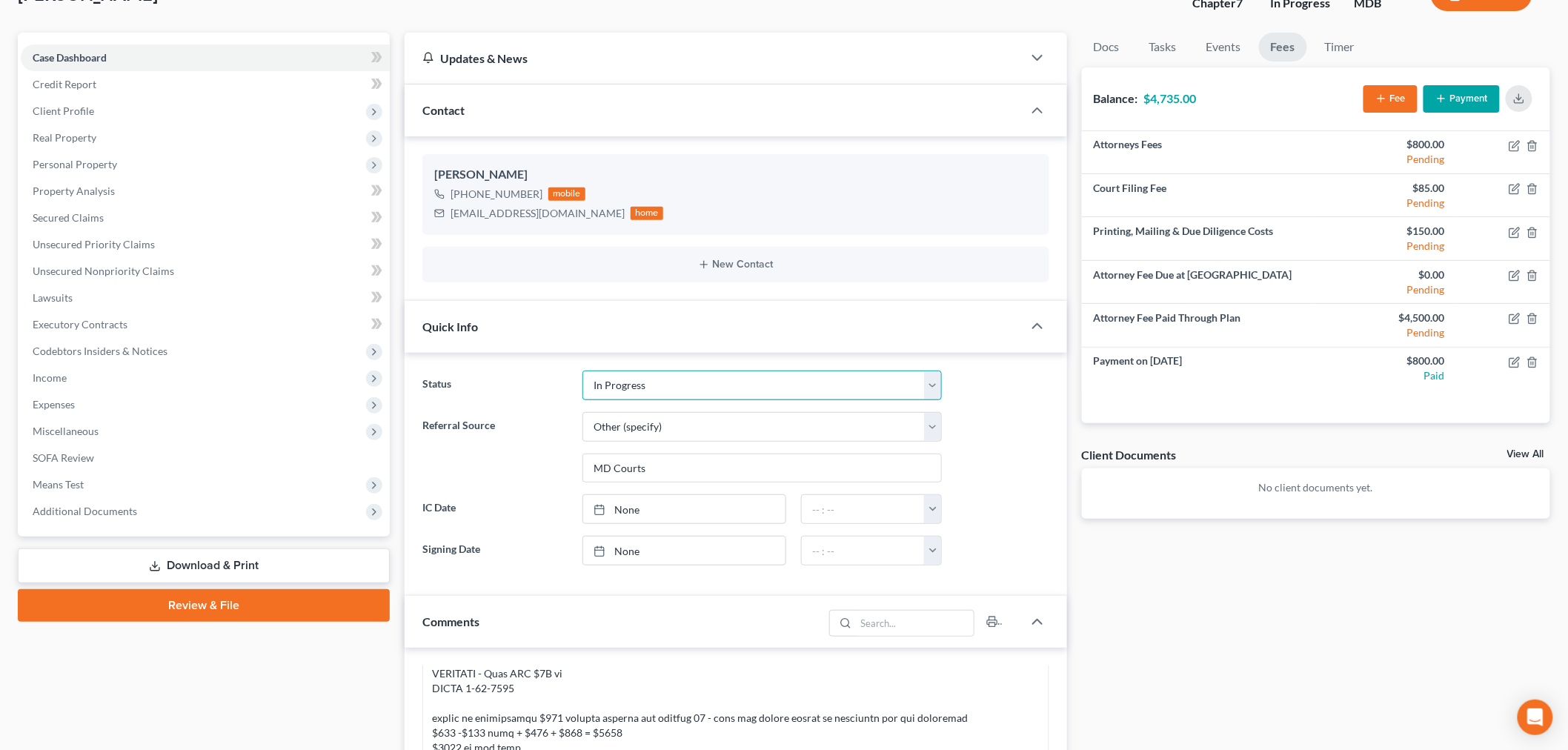
scroll to position [0, 0]
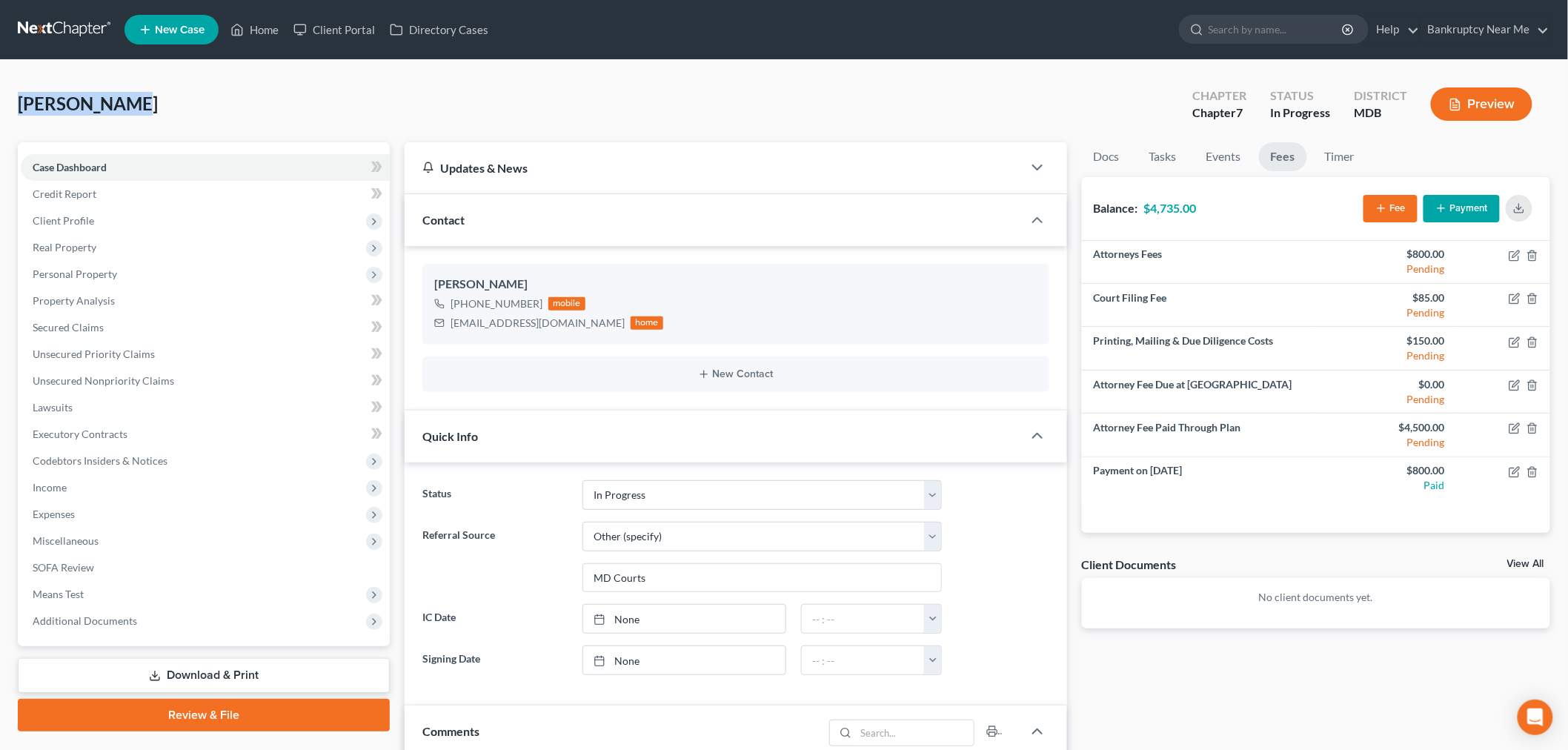
drag, startPoint x: 126, startPoint y: 110, endPoint x: 0, endPoint y: 114, distance: 126.1
click at [0, 114] on div "Zaker, Marie Upgraded Chapter Chapter 7 Status In Progress District MDB Preview…" at bounding box center [784, 693] width 1568 height 1266
copy span "[PERSON_NAME]"
drag, startPoint x: 545, startPoint y: 321, endPoint x: 453, endPoint y: 327, distance: 92.2
click at [453, 327] on div "mariez@verizon.net home" at bounding box center [548, 323] width 229 height 19
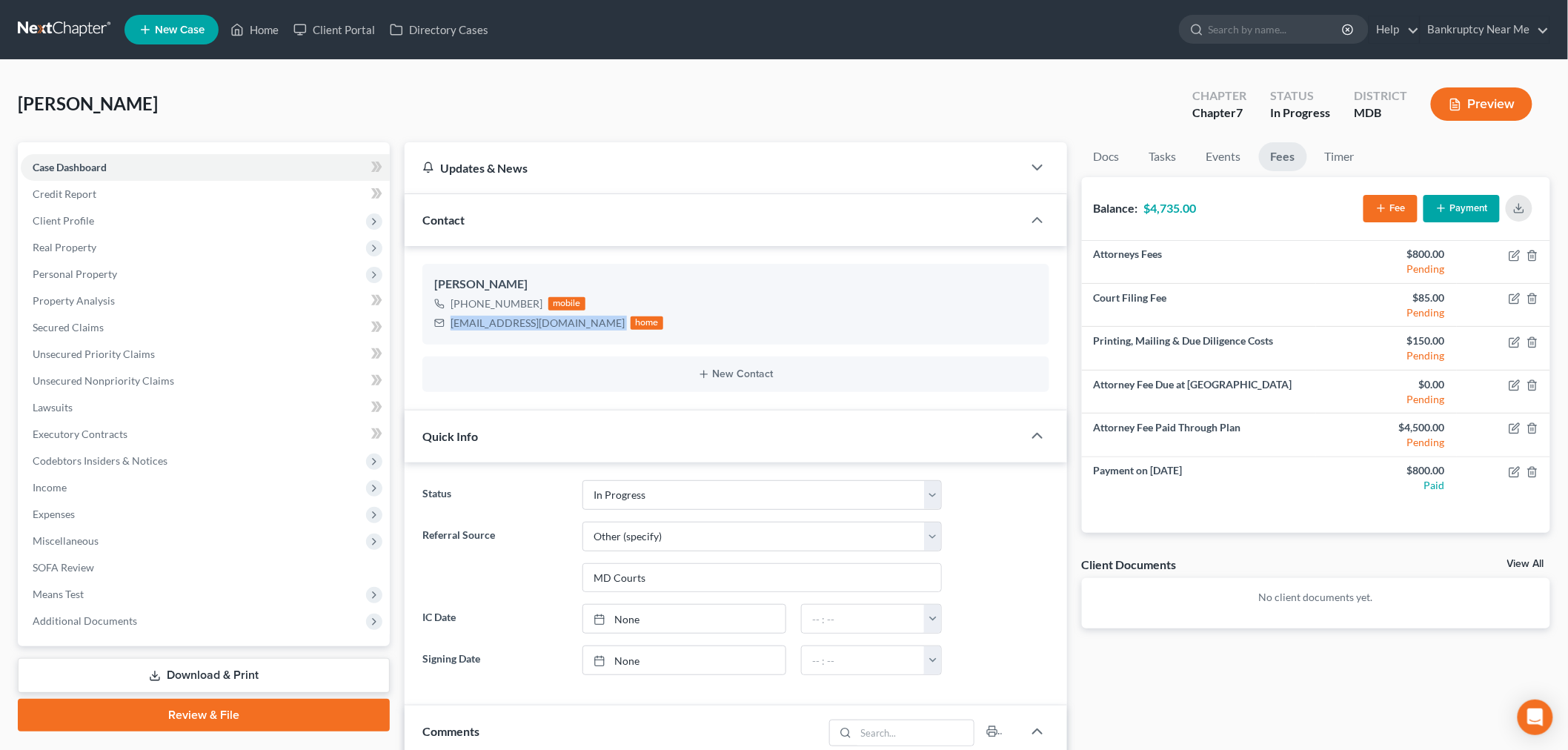
copy div "mariez@verizon.net"
click at [75, 25] on link at bounding box center [65, 30] width 95 height 26
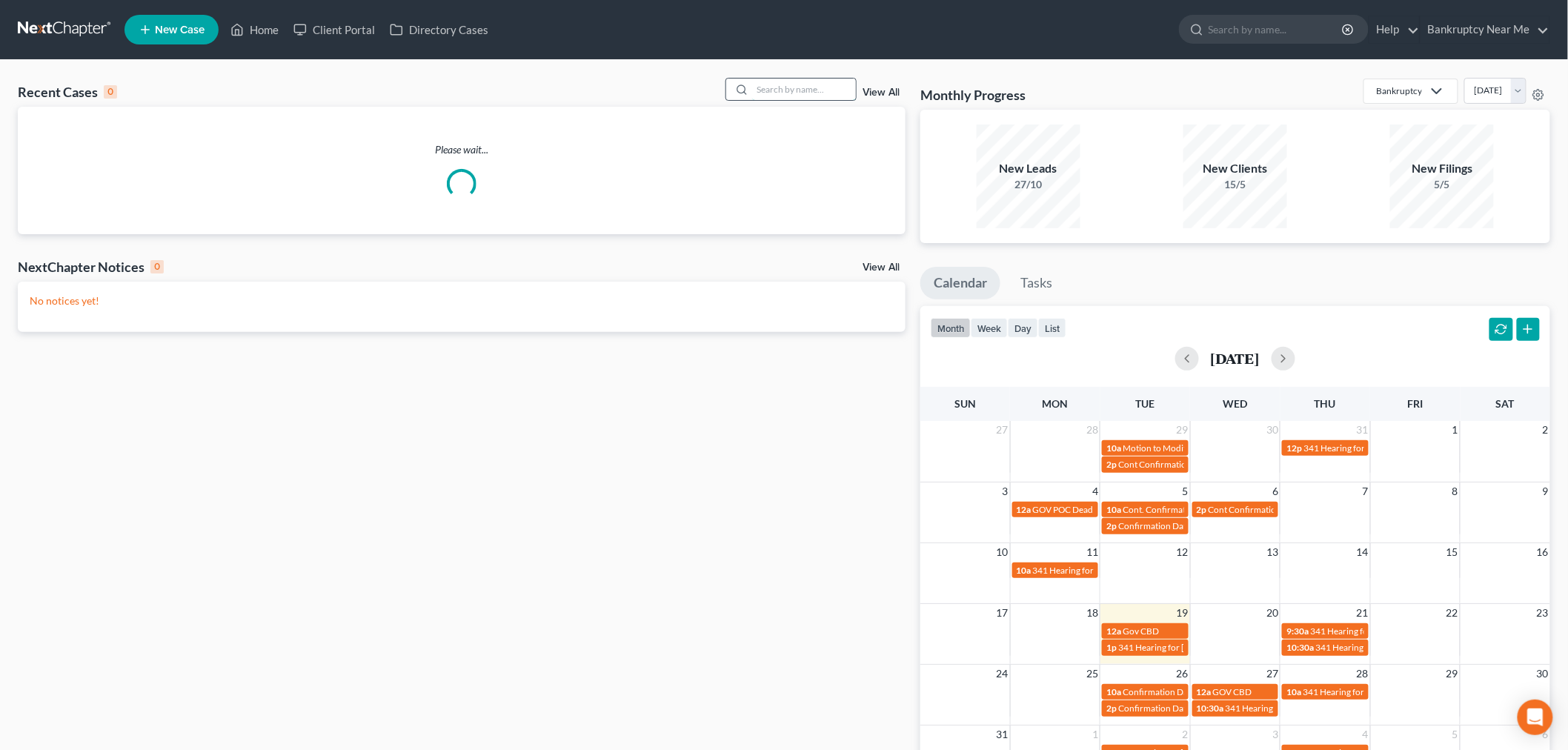
click at [786, 97] on input "search" at bounding box center [803, 89] width 103 height 22
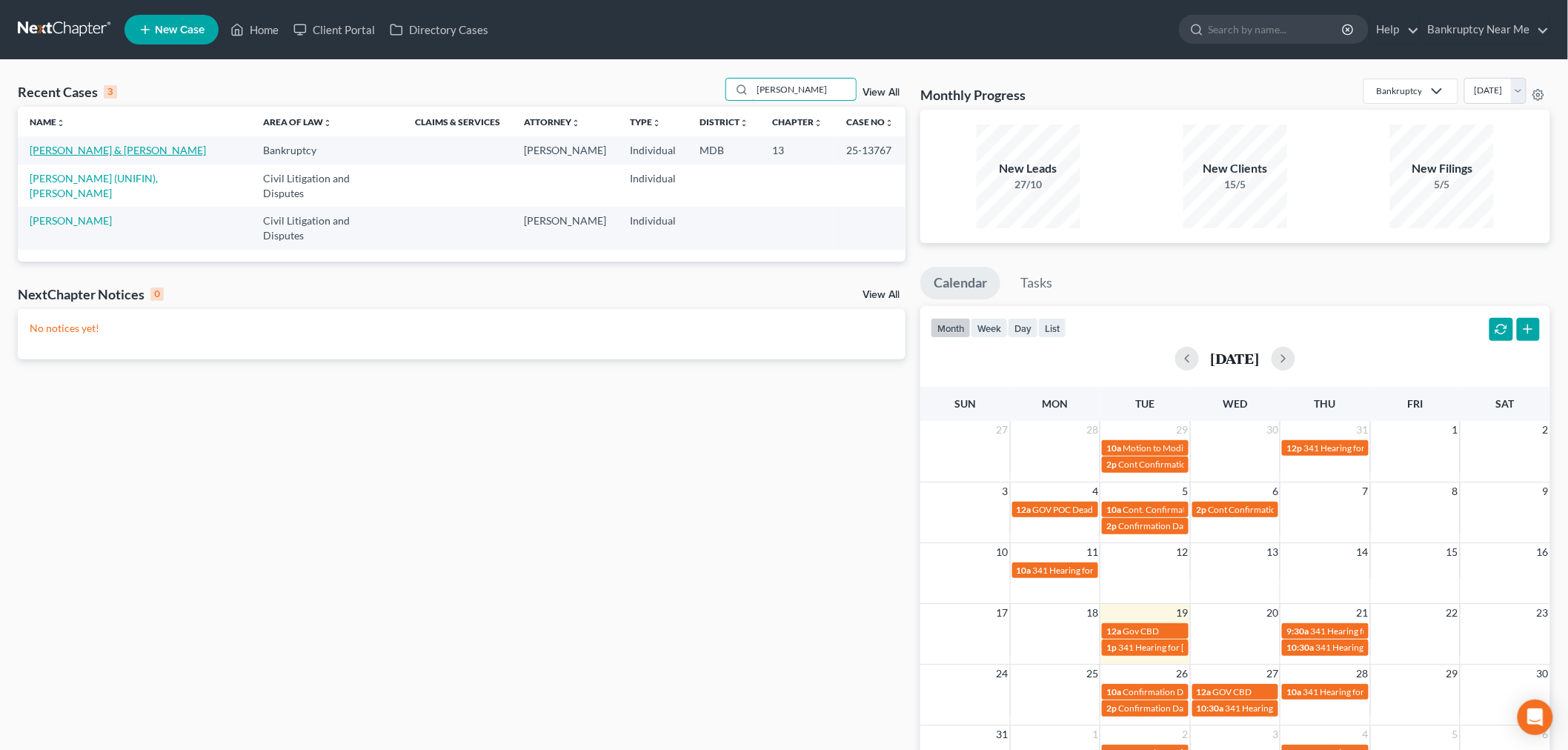
type input "[PERSON_NAME]"
click at [86, 152] on link "[PERSON_NAME] & [PERSON_NAME]" at bounding box center [117, 150] width 176 height 12
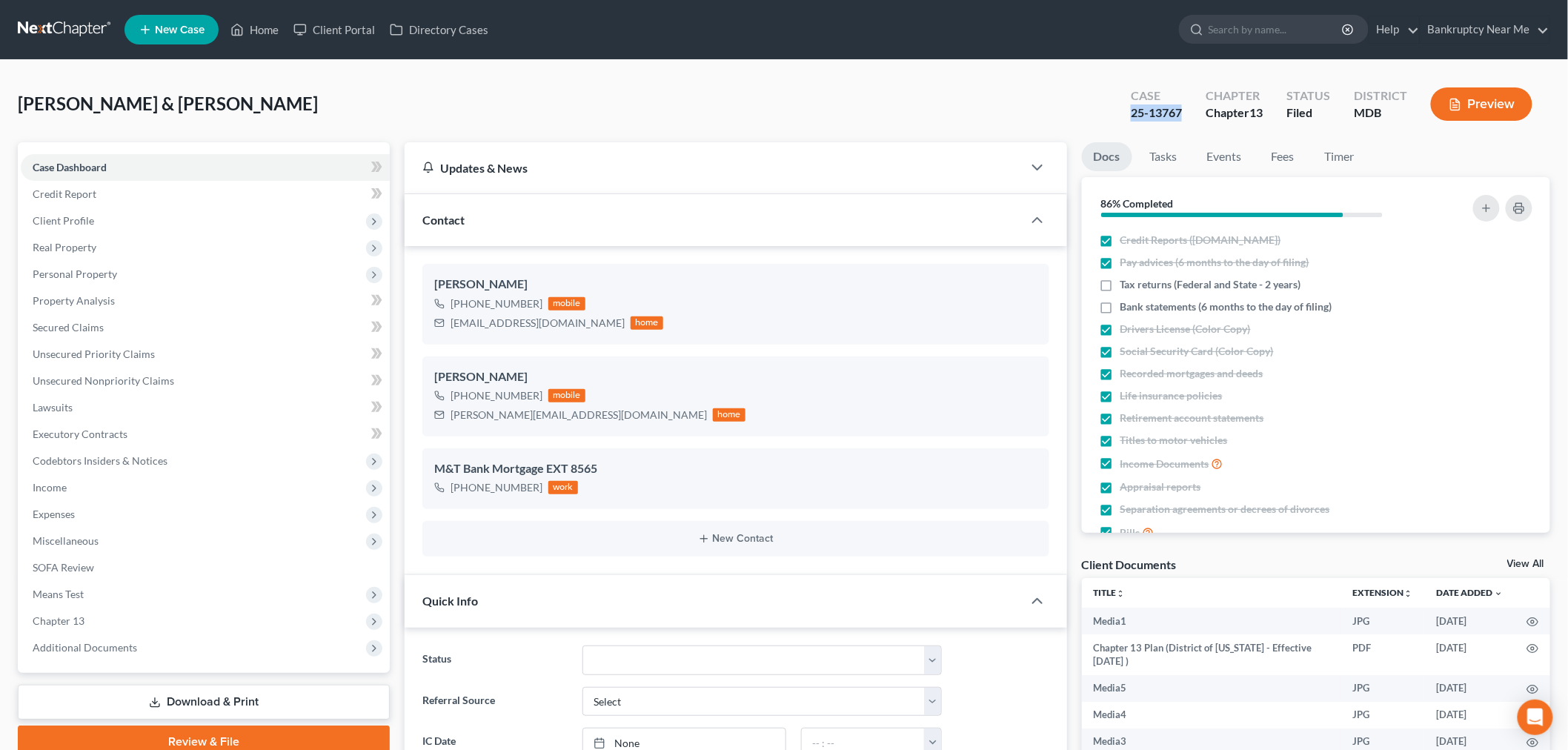
scroll to position [2077, 0]
drag, startPoint x: 1181, startPoint y: 119, endPoint x: 1114, endPoint y: 118, distance: 67.0
click at [1114, 118] on div "Case 25-13767 Chapter Chapter 13 Status Filed District MDB Preview" at bounding box center [1331, 104] width 437 height 53
copy div "25-13767"
drag, startPoint x: 89, startPoint y: 612, endPoint x: 97, endPoint y: 612, distance: 8.0
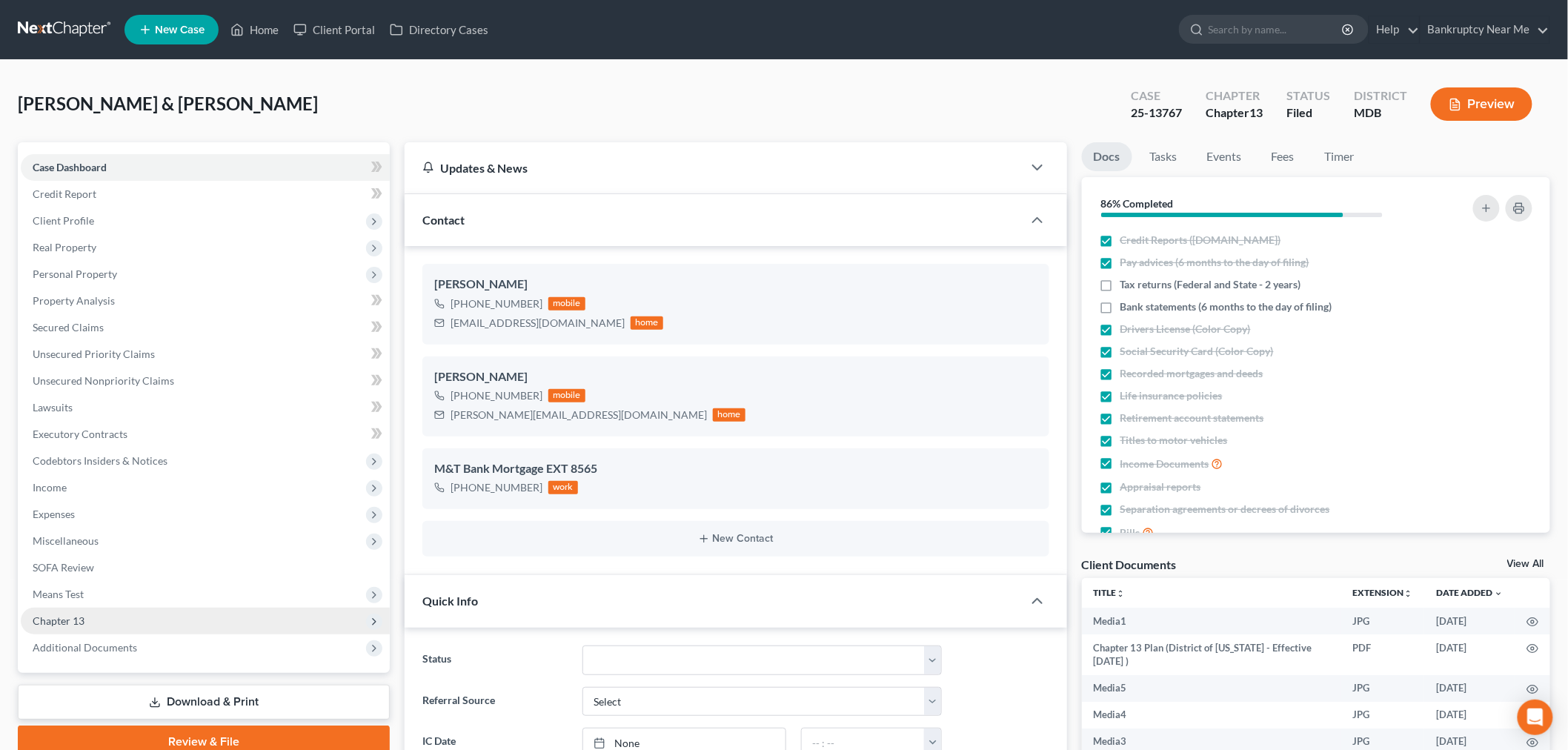
click at [88, 612] on span "Chapter 13" at bounding box center [205, 621] width 369 height 26
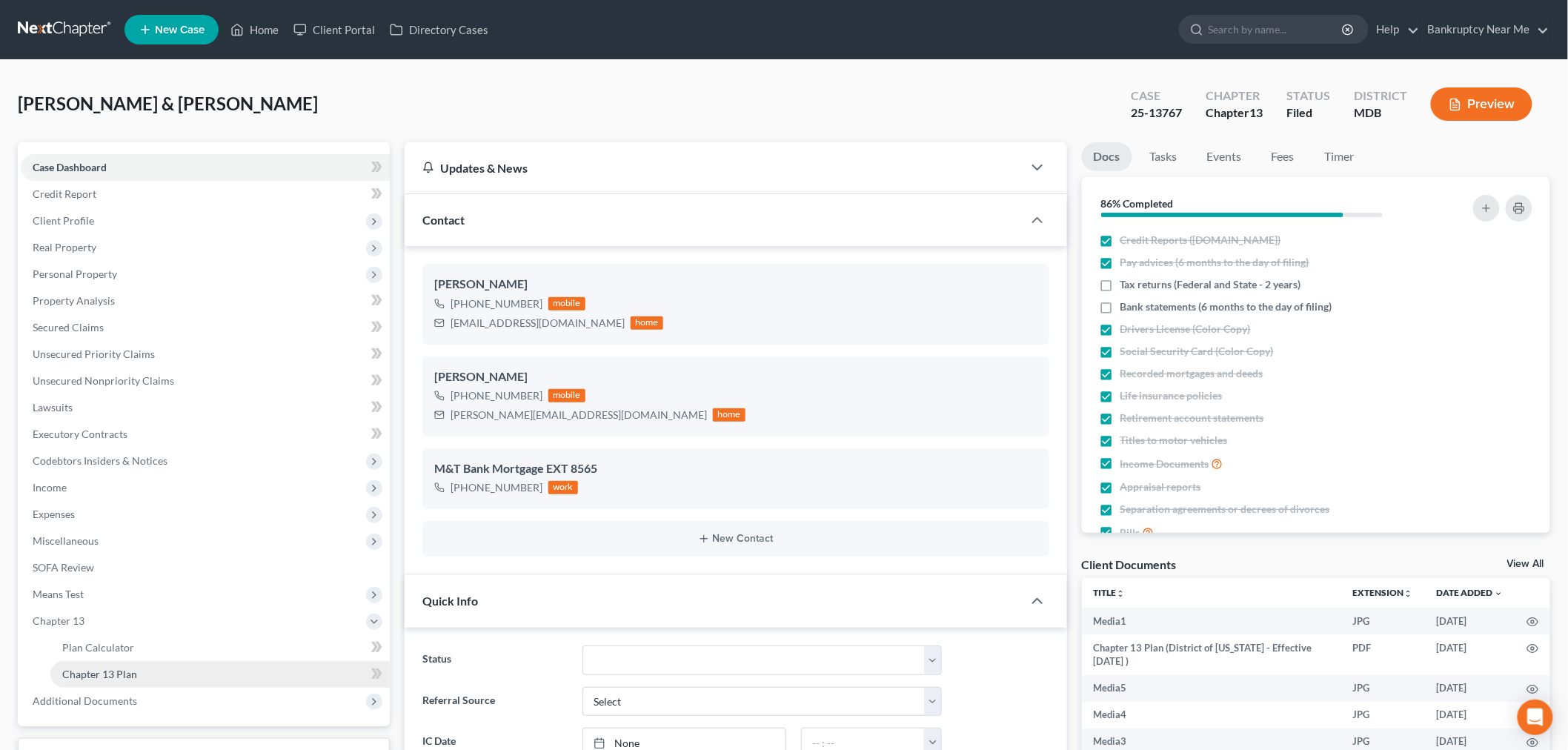
click at [108, 669] on span "Chapter 13 Plan" at bounding box center [99, 674] width 74 height 12
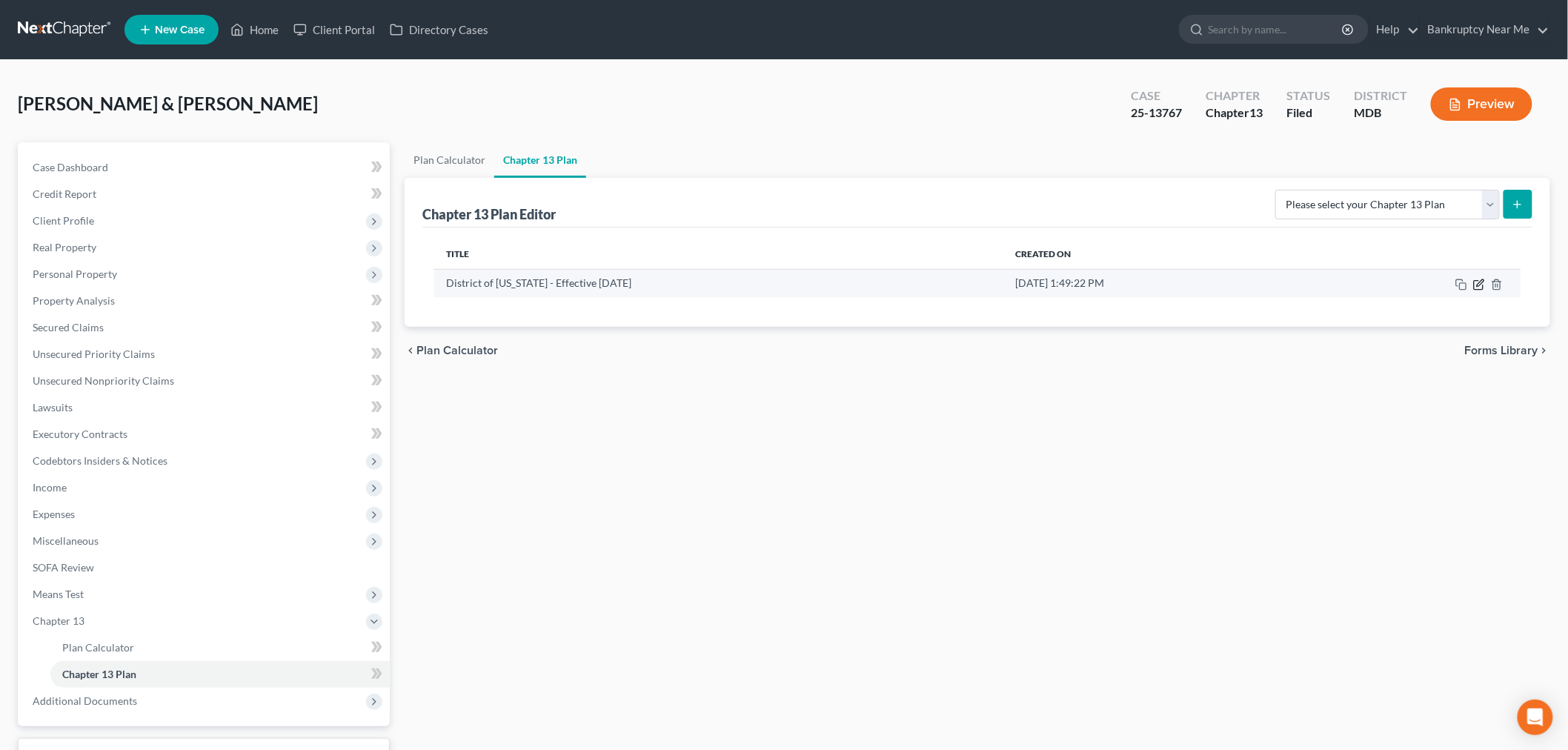
click at [1479, 287] on icon "button" at bounding box center [1479, 285] width 12 height 12
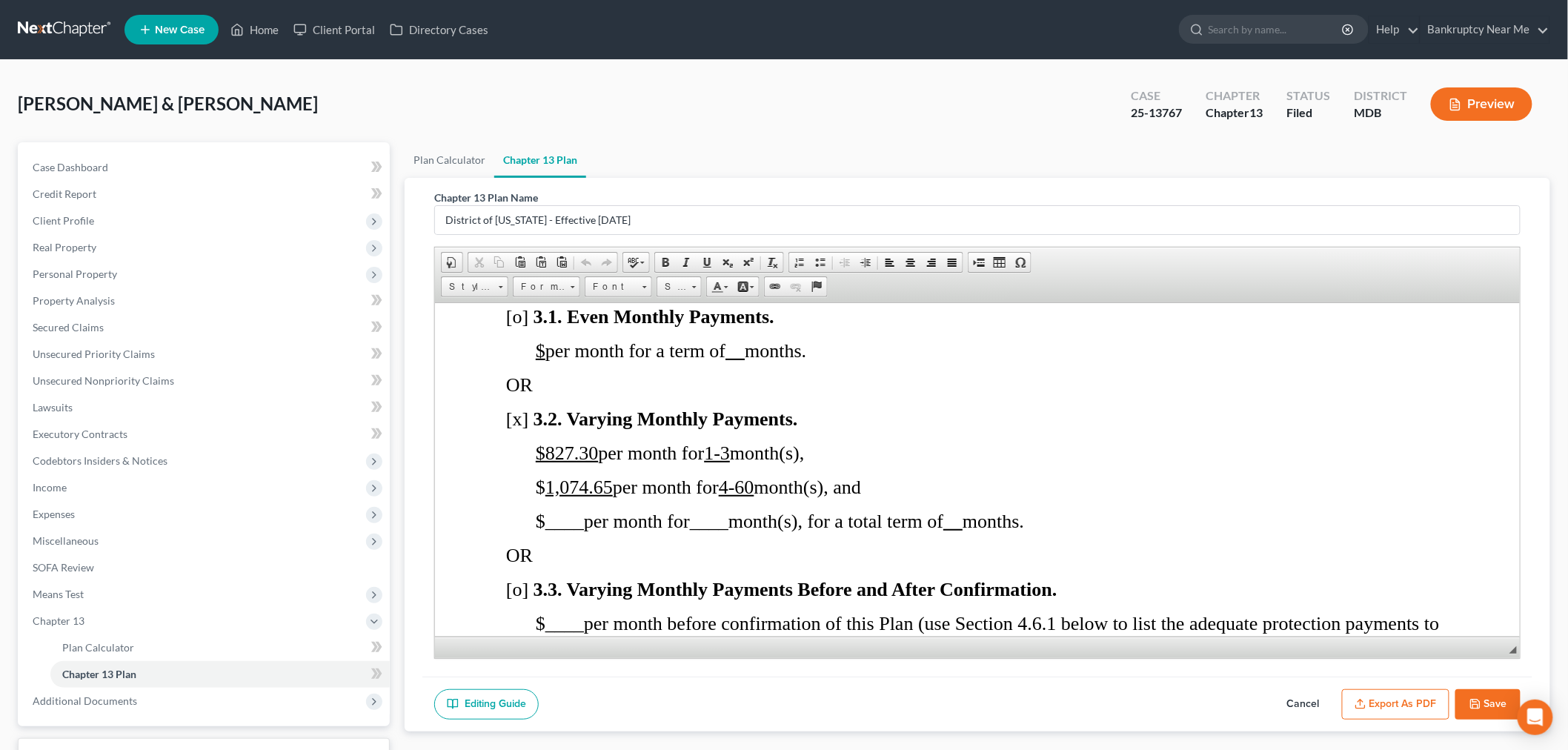
scroll to position [1399, 0]
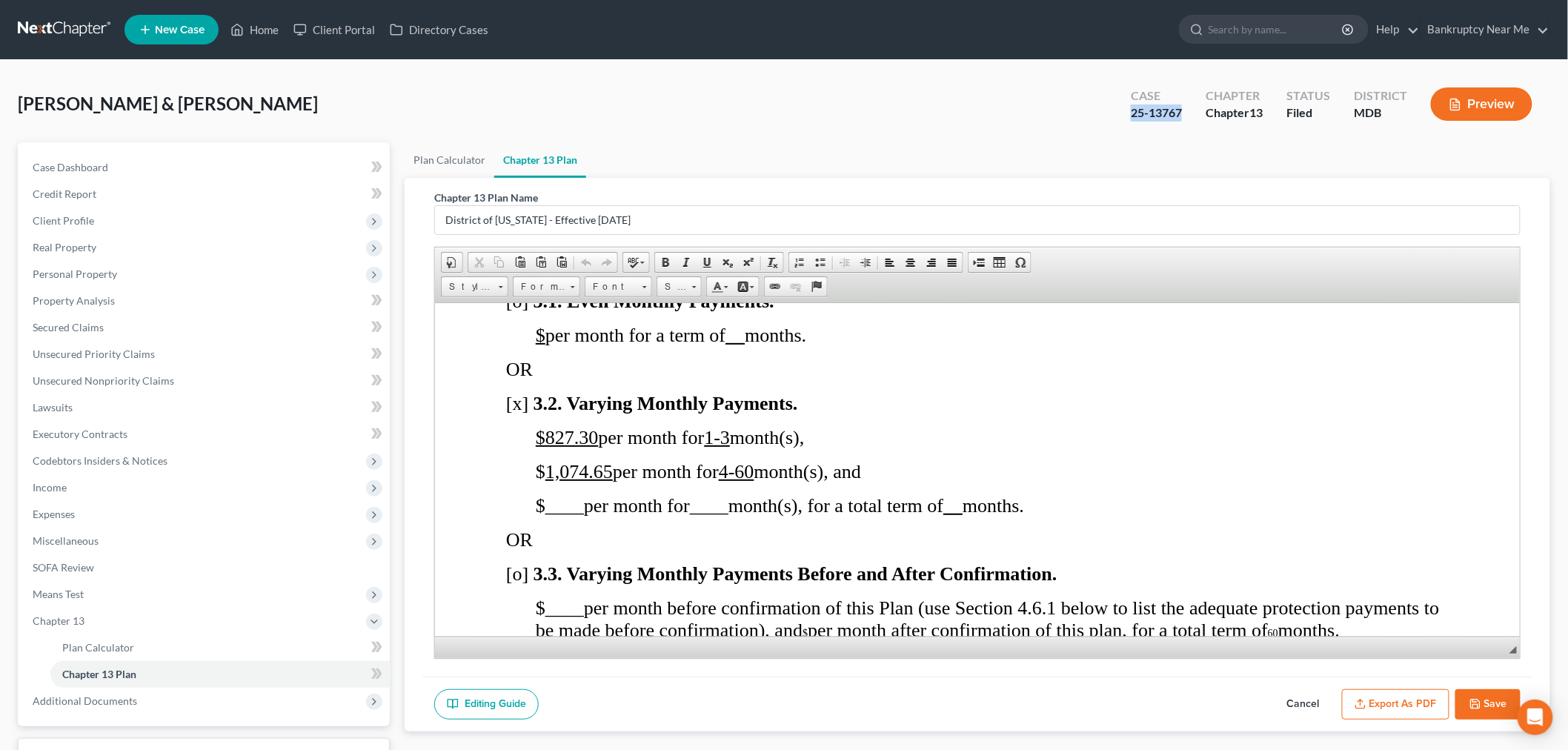
drag, startPoint x: 1187, startPoint y: 108, endPoint x: 1085, endPoint y: 47, distance: 118.8
click at [1119, 117] on div "Case 25-13767" at bounding box center [1155, 106] width 74 height 44
copy div "25-13767"
click at [51, 161] on span "Case Dashboard" at bounding box center [70, 167] width 75 height 12
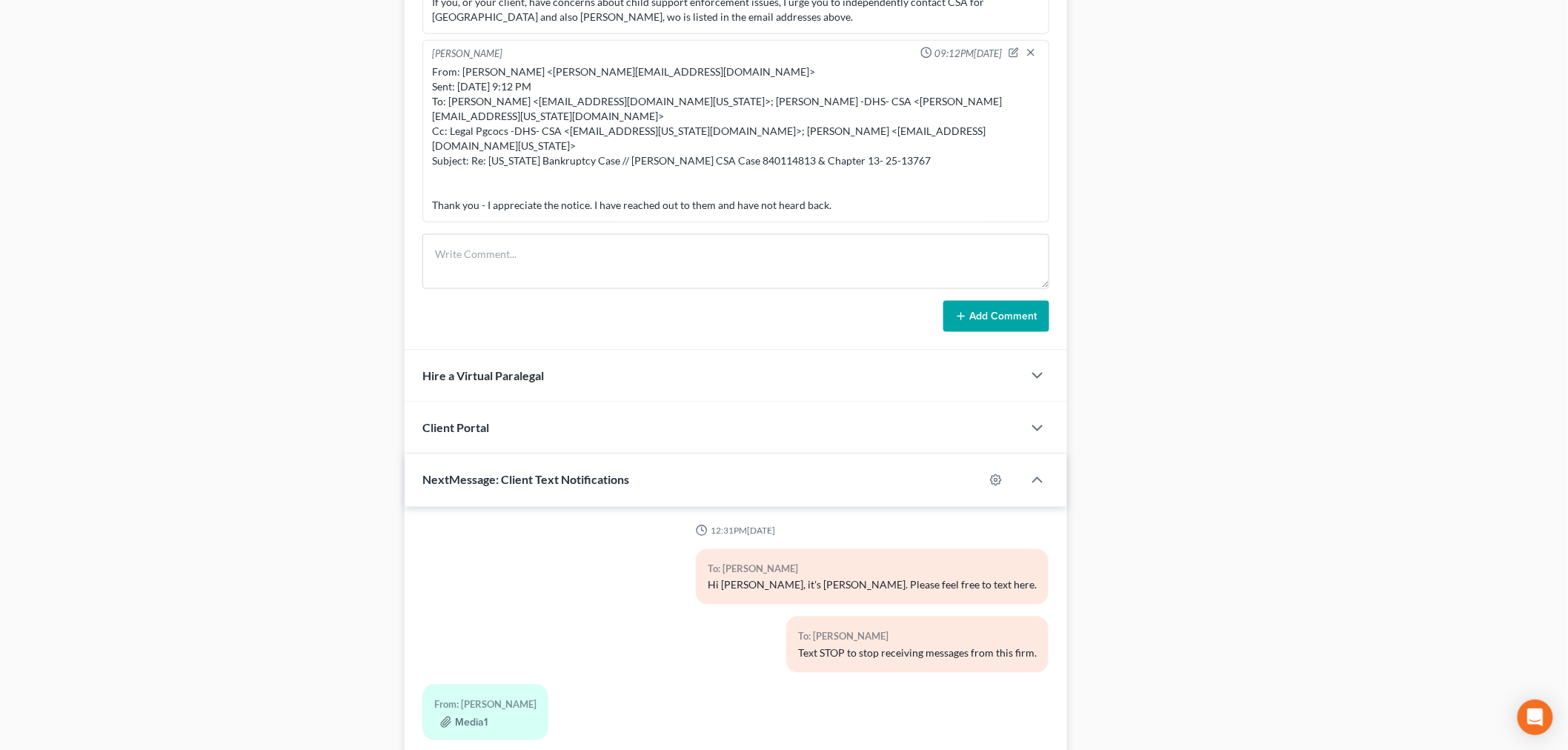
scroll to position [2077, 0]
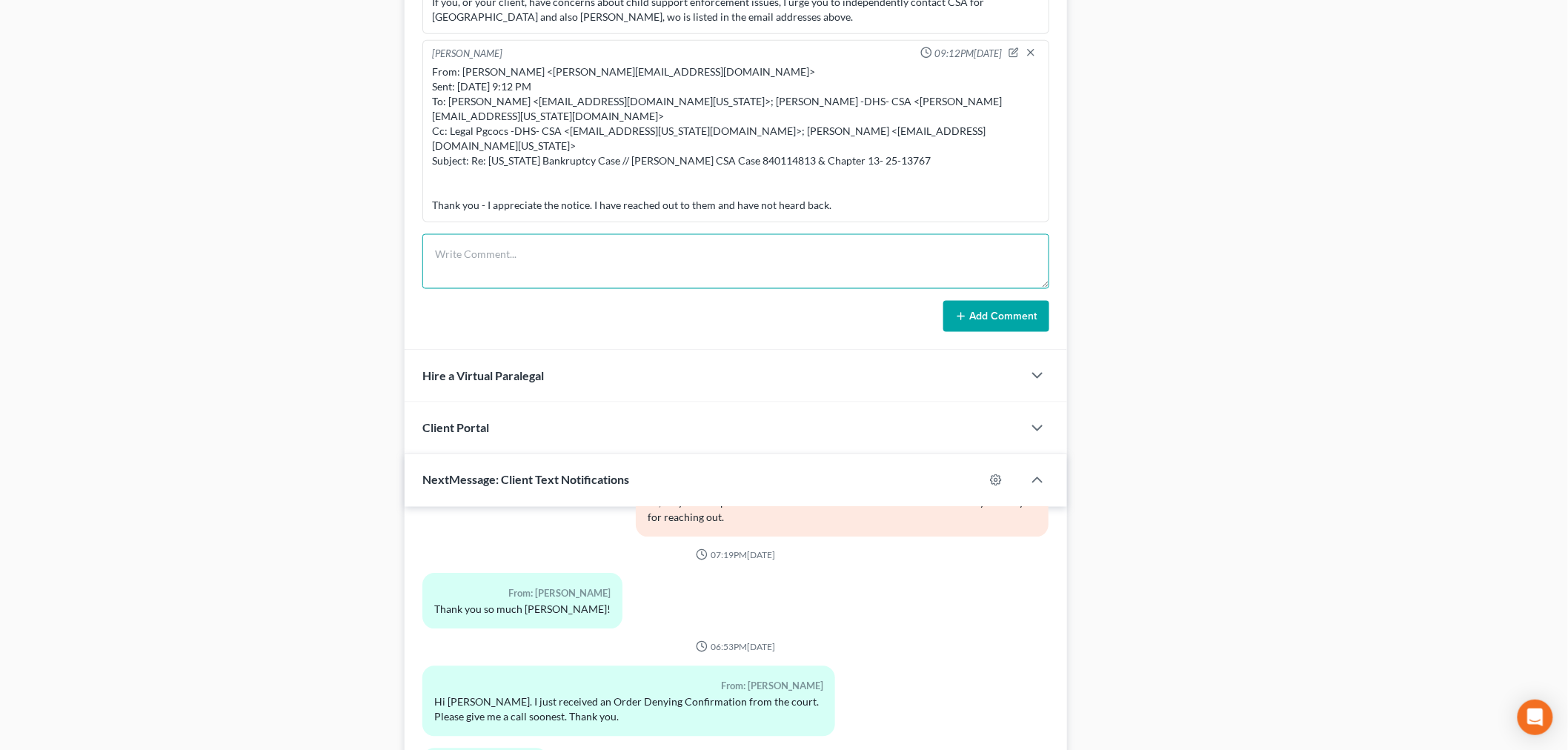
click at [727, 267] on textarea at bounding box center [735, 261] width 626 height 55
type textarea "2AP filed"
click at [983, 329] on button "Add Comment" at bounding box center [996, 316] width 106 height 32
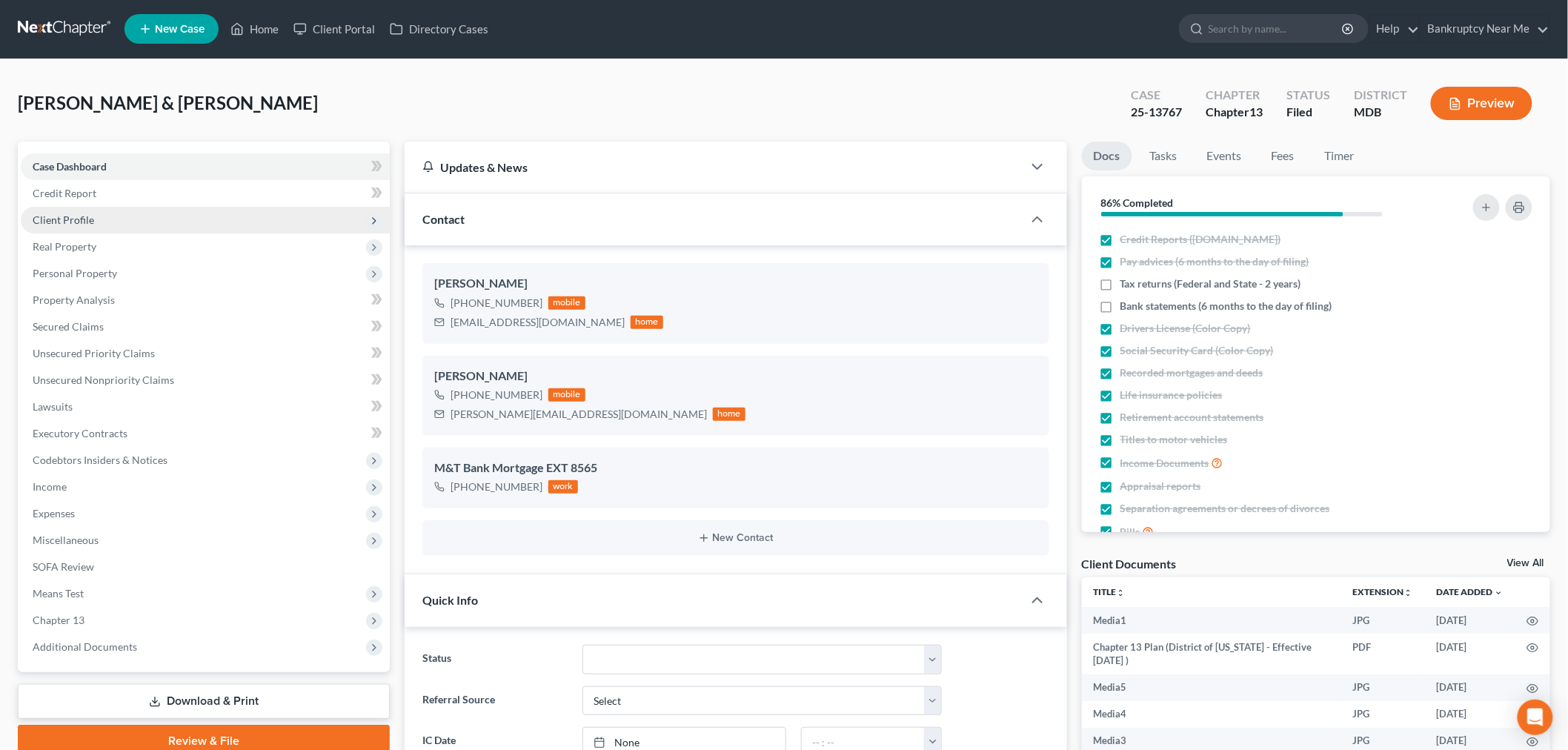
scroll to position [0, 0]
click at [88, 37] on link at bounding box center [65, 30] width 95 height 26
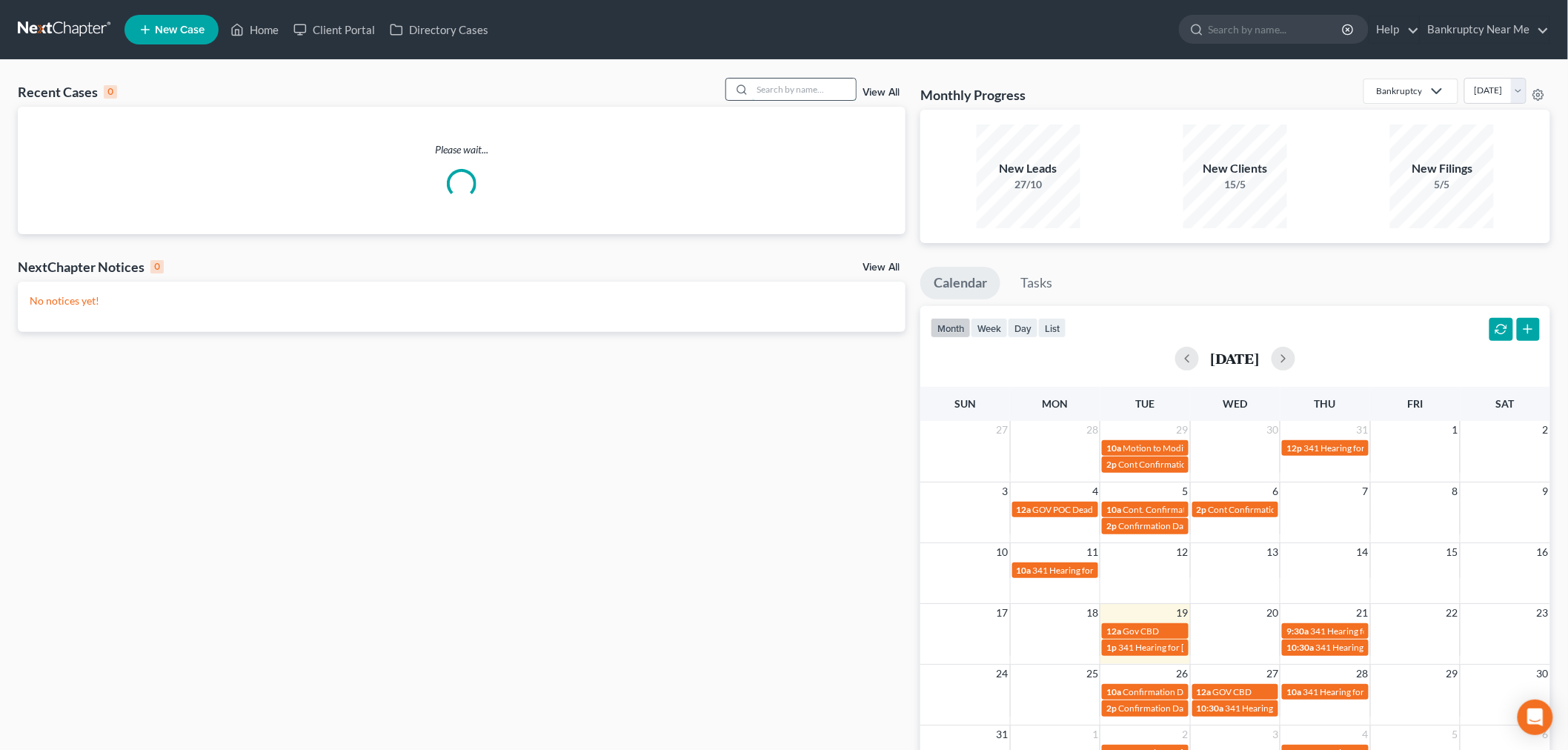
drag, startPoint x: 782, startPoint y: 78, endPoint x: 795, endPoint y: 85, distance: 14.8
click at [780, 80] on input "search" at bounding box center [803, 89] width 103 height 22
click at [795, 88] on input "search" at bounding box center [803, 89] width 103 height 22
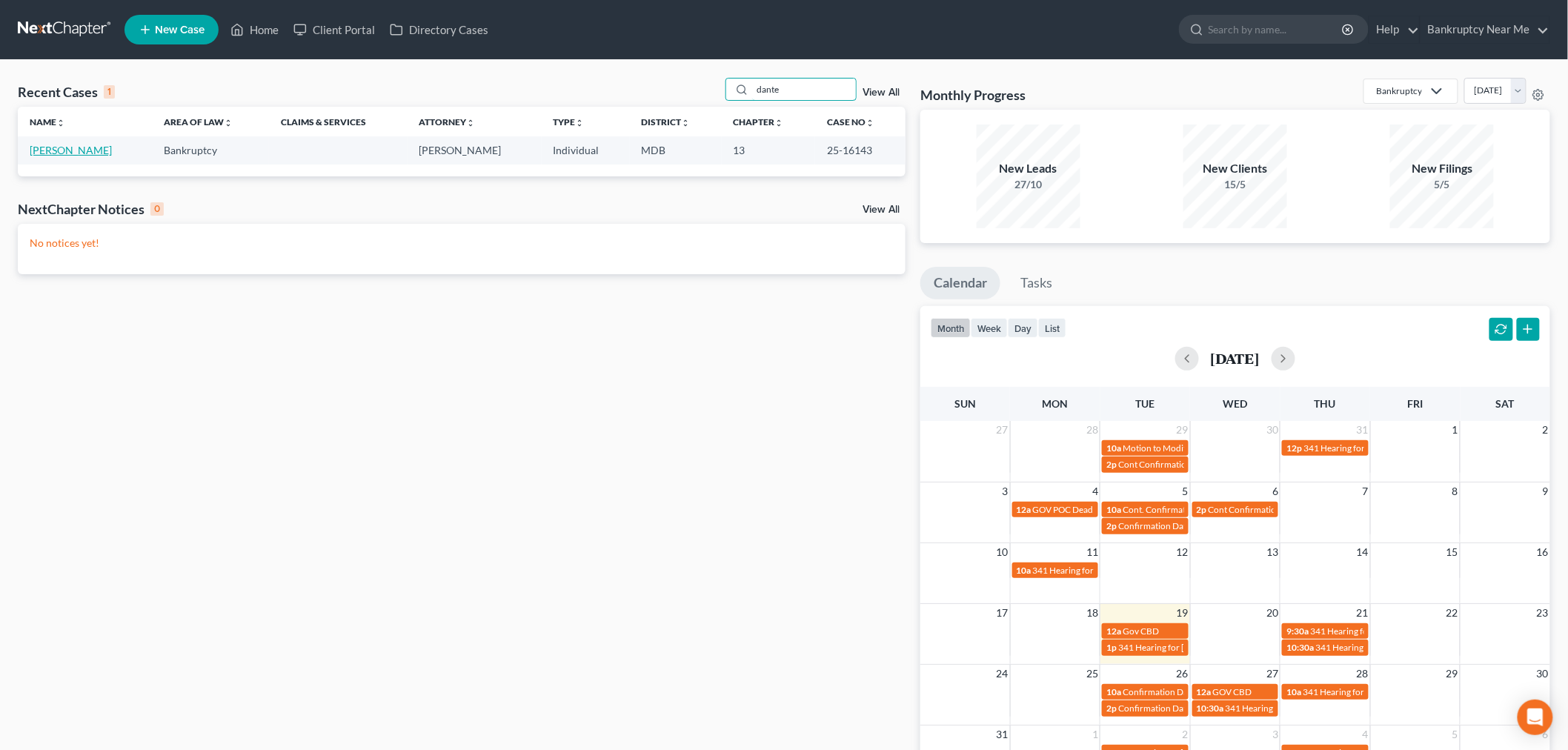
type input "dante"
click at [65, 152] on link "[PERSON_NAME]" at bounding box center [71, 150] width 82 height 12
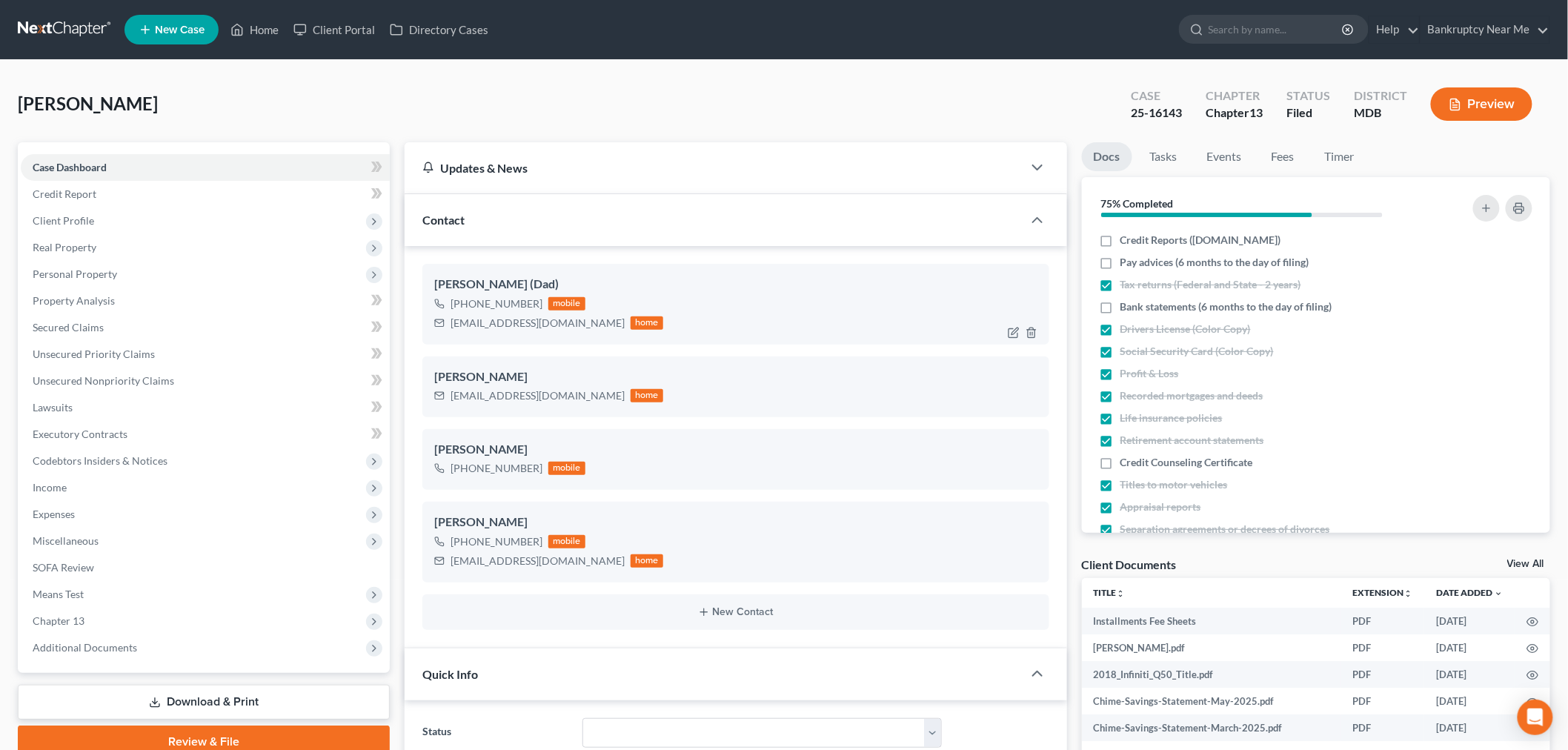
scroll to position [621, 0]
drag, startPoint x: 541, startPoint y: 319, endPoint x: 550, endPoint y: 346, distance: 28.5
click at [531, 322] on div "[EMAIL_ADDRESS][DOMAIN_NAME]" at bounding box center [537, 322] width 174 height 15
click at [576, 394] on div "[EMAIL_ADDRESS][DOMAIN_NAME]" at bounding box center [537, 395] width 174 height 15
drag, startPoint x: 579, startPoint y: 395, endPoint x: 487, endPoint y: 394, distance: 92.0
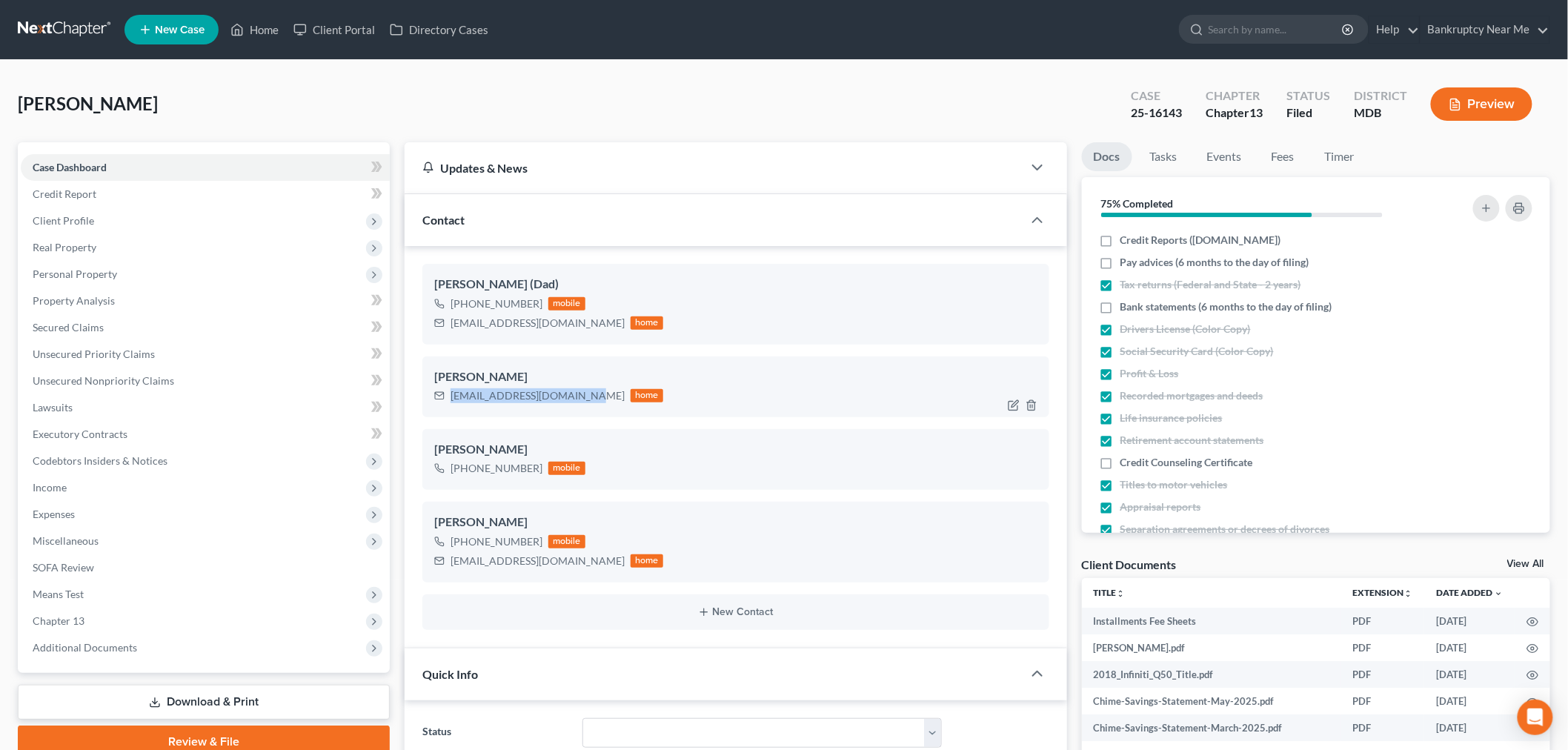
click at [419, 401] on div "[PERSON_NAME] (Dad) [PHONE_NUMBER] mobile [EMAIL_ADDRESS][DOMAIN_NAME] home [PE…" at bounding box center [736, 447] width 662 height 401
copy div "[EMAIL_ADDRESS][DOMAIN_NAME]"
click at [545, 326] on div "[EMAIL_ADDRESS][DOMAIN_NAME] home" at bounding box center [548, 323] width 229 height 19
drag, startPoint x: 544, startPoint y: 326, endPoint x: 441, endPoint y: 326, distance: 103.0
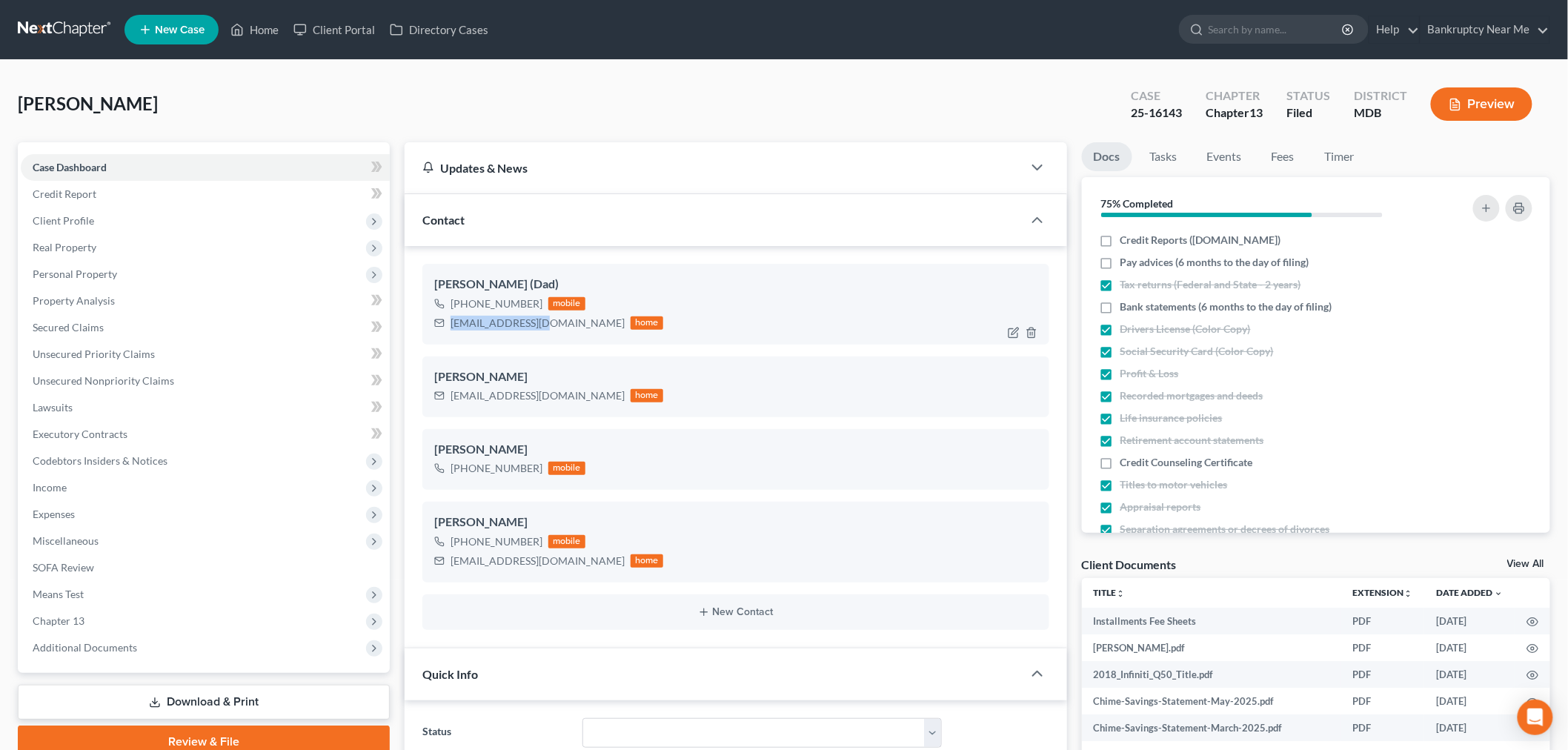
click at [441, 326] on div "[EMAIL_ADDRESS][DOMAIN_NAME] home" at bounding box center [548, 323] width 229 height 19
copy div "[EMAIL_ADDRESS][DOMAIN_NAME]"
click at [1227, 163] on link "Events" at bounding box center [1224, 156] width 59 height 29
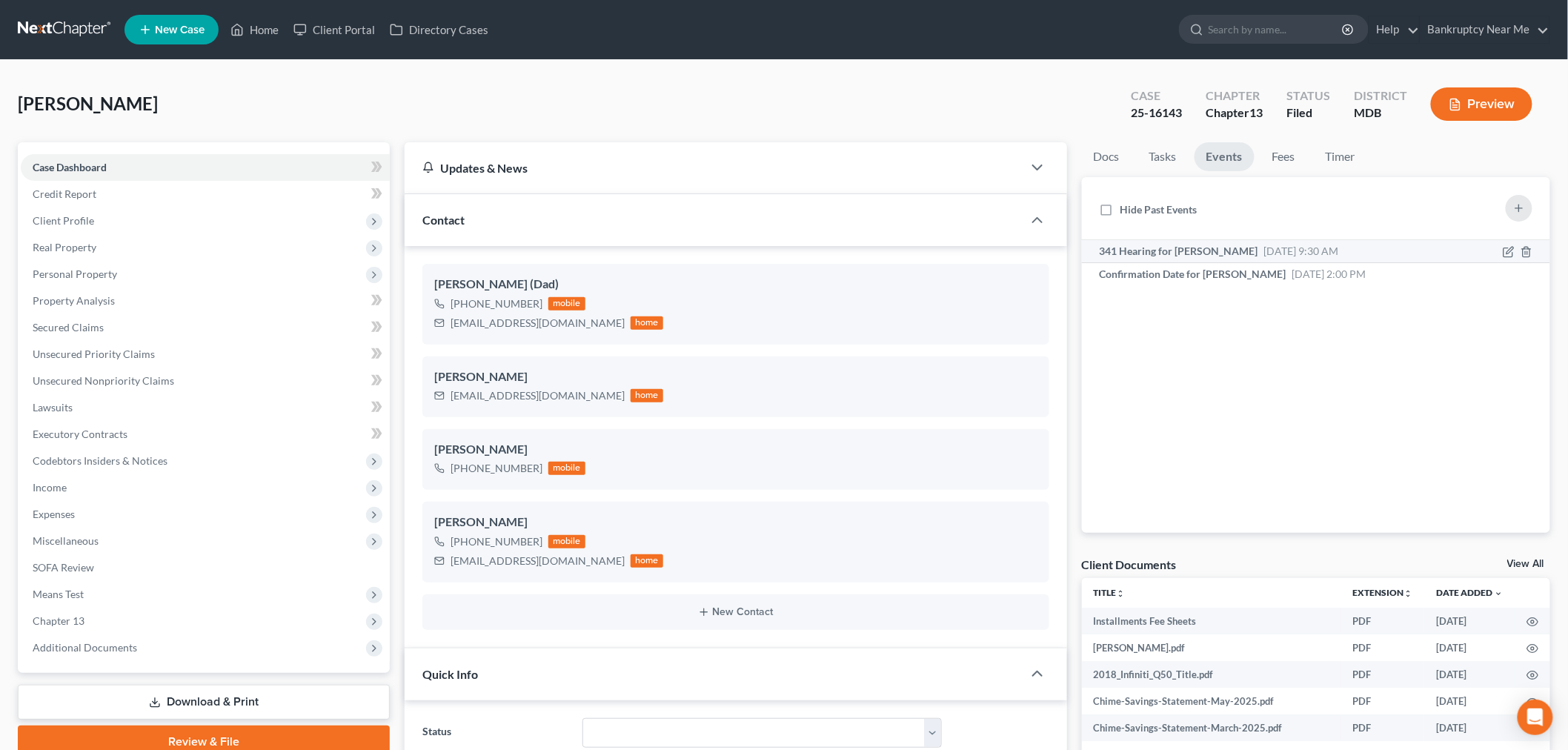
click at [1264, 252] on span "Aug 21, 2025 9:30 AM" at bounding box center [1301, 251] width 74 height 12
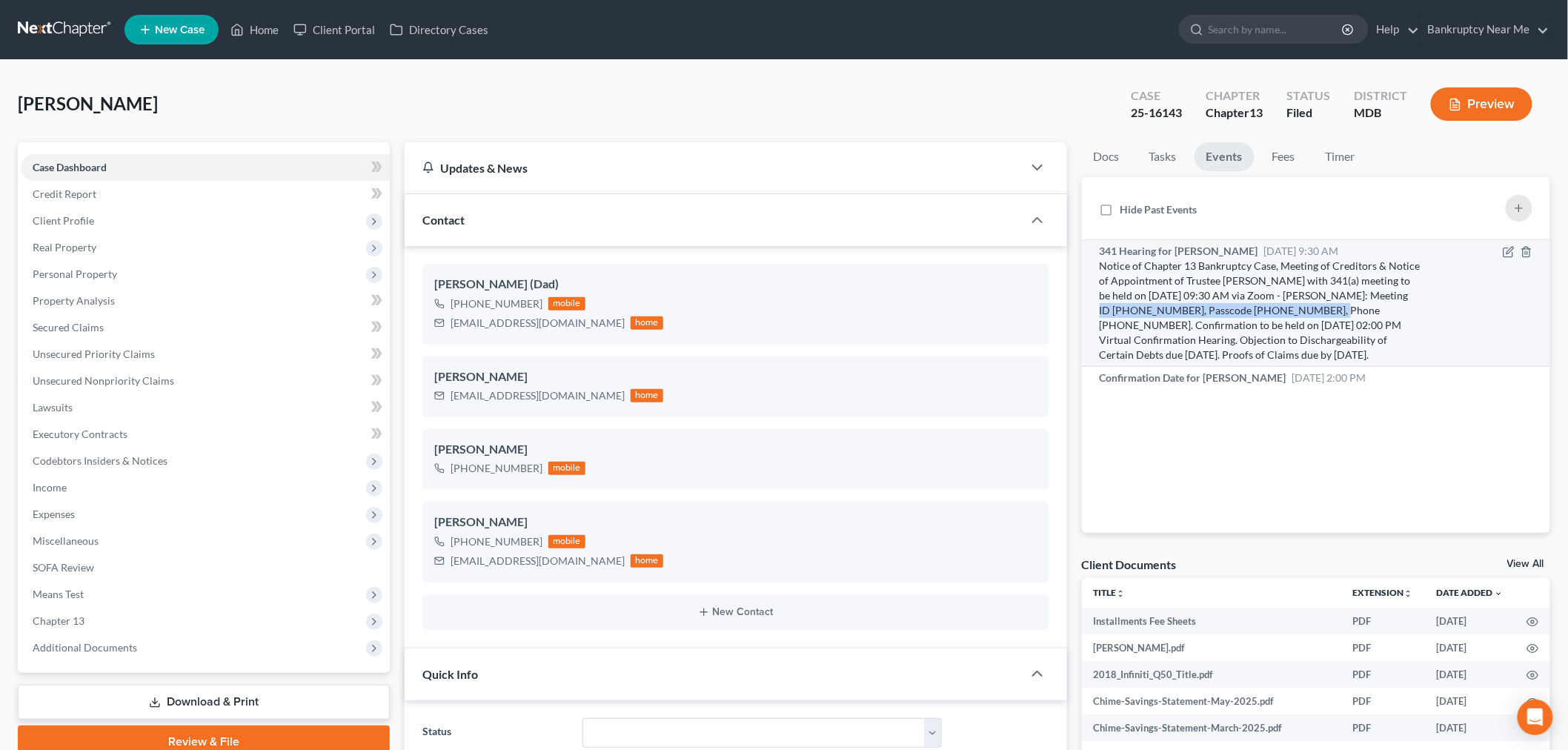
drag, startPoint x: 1353, startPoint y: 295, endPoint x: 1270, endPoint y: 308, distance: 84.0
click at [1270, 308] on div "Notice of Chapter 13 Bankruptcy Case, Meeting of Creditors & Notice of Appointm…" at bounding box center [1260, 310] width 321 height 103
copy div "Meeting ID 634 496 8433, Passcode 1762473309"
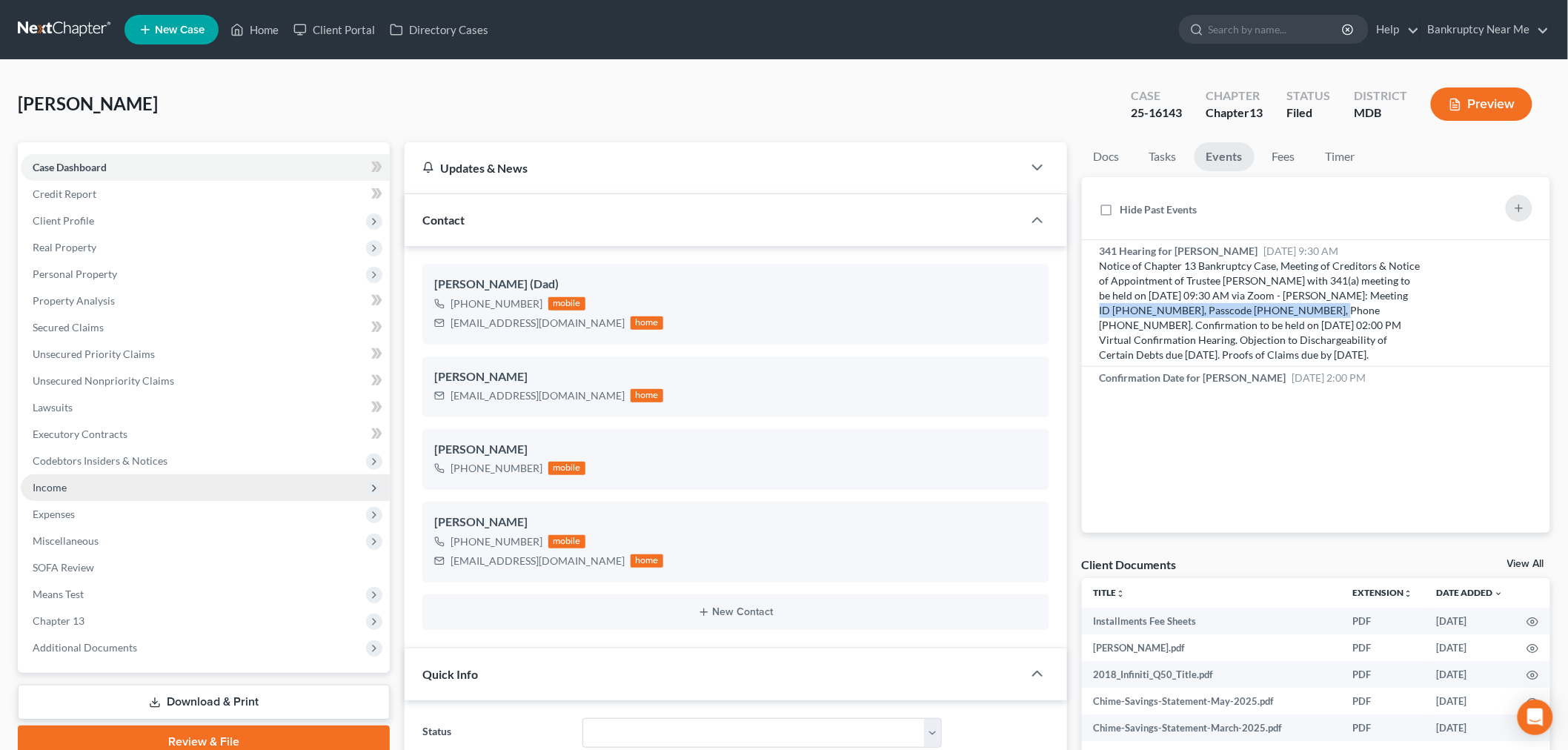
click at [65, 487] on span "Income" at bounding box center [205, 487] width 369 height 26
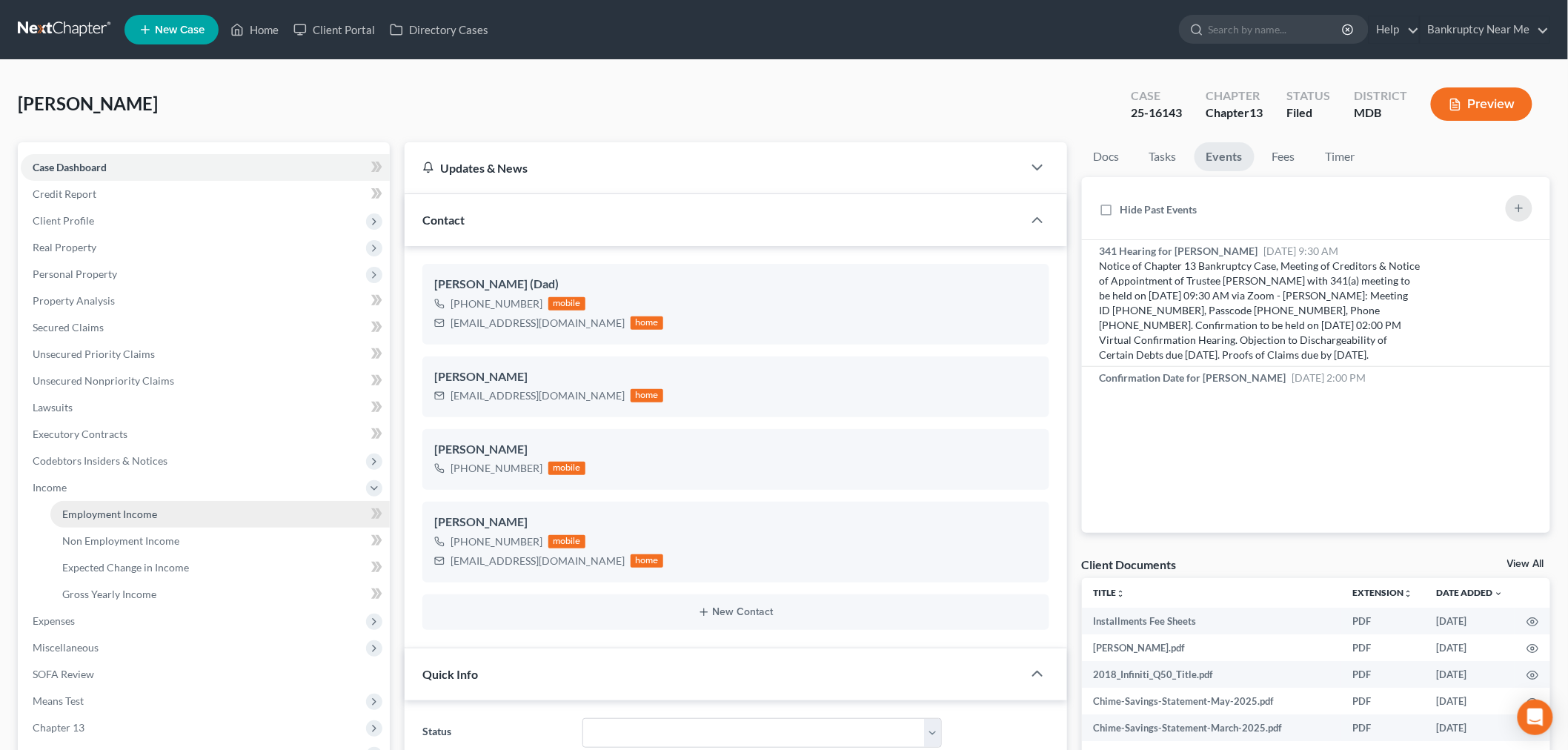
drag, startPoint x: 114, startPoint y: 508, endPoint x: 258, endPoint y: 465, distance: 150.3
click at [113, 508] on span "Employment Income" at bounding box center [109, 513] width 95 height 12
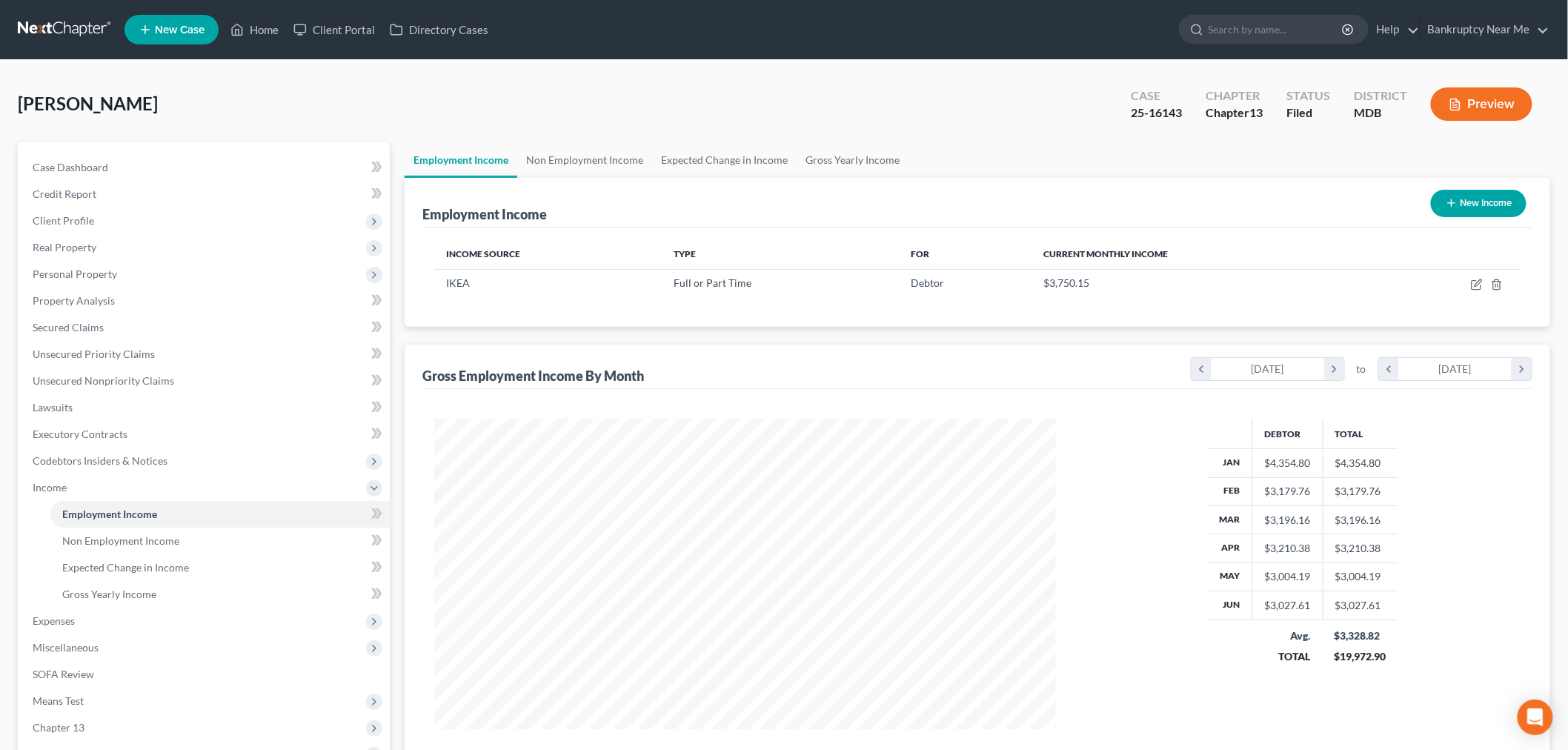
scroll to position [310, 651]
click at [534, 149] on link "Non Employment Income" at bounding box center [584, 159] width 135 height 36
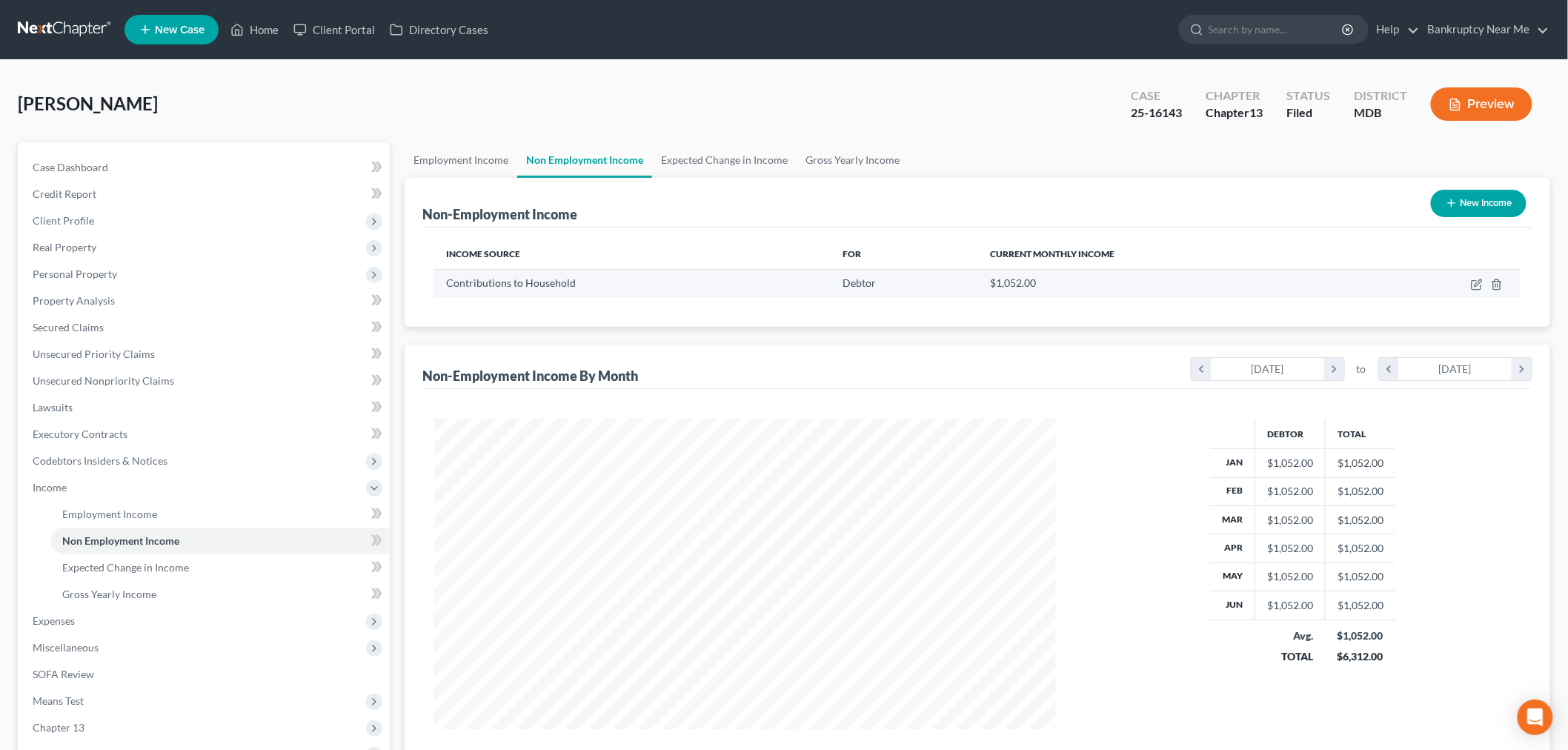
scroll to position [310, 651]
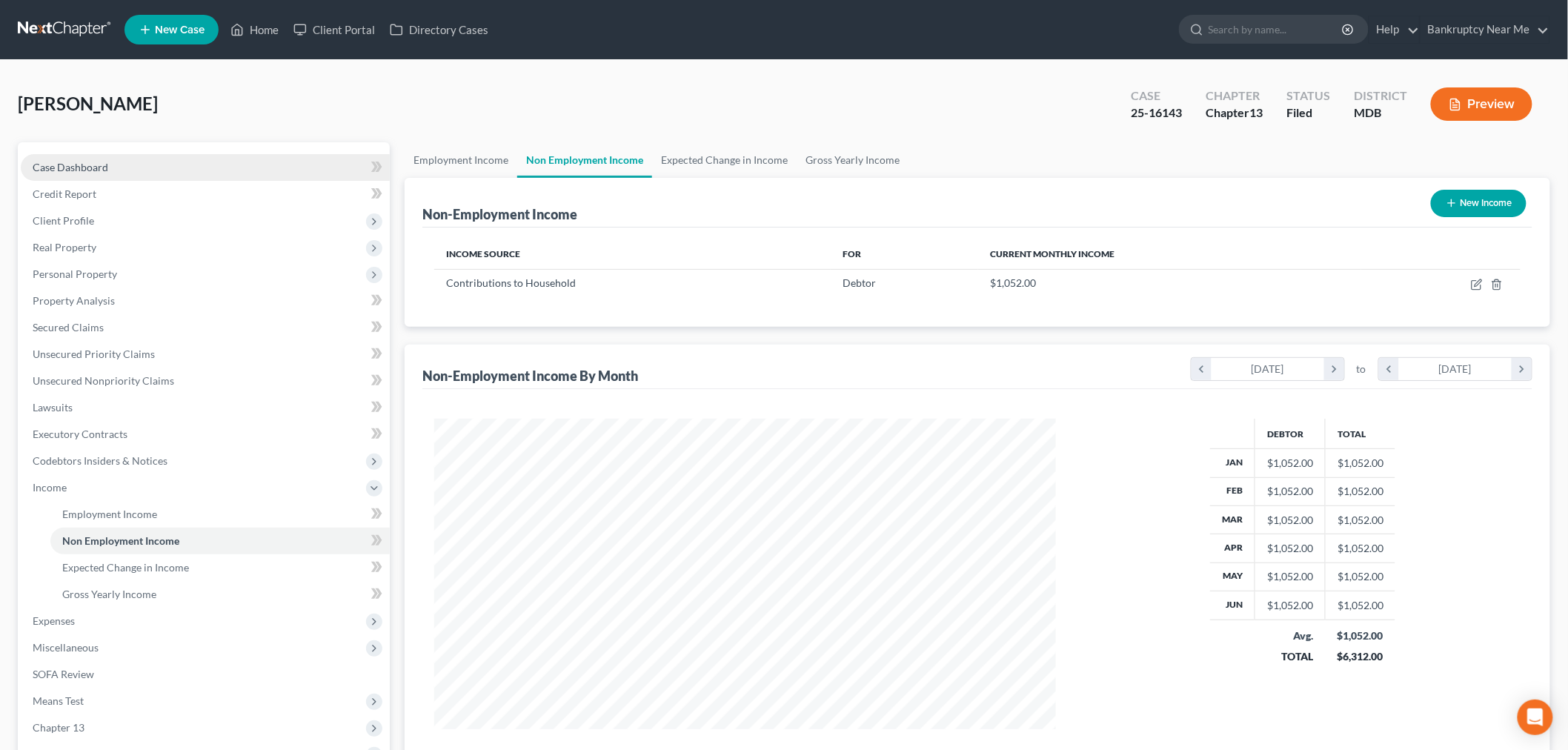
click at [194, 158] on link "Case Dashboard" at bounding box center [205, 167] width 369 height 26
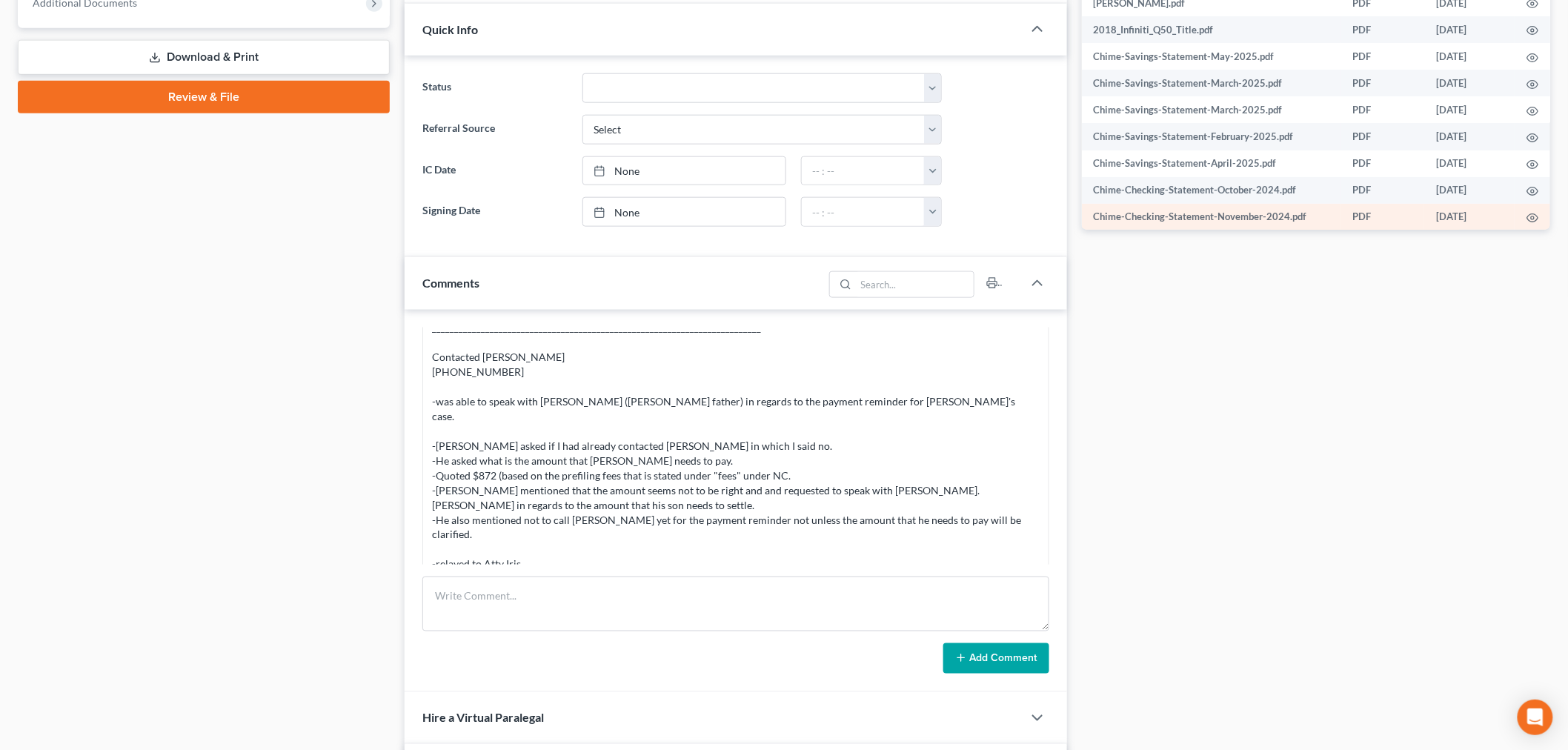
scroll to position [499, 0]
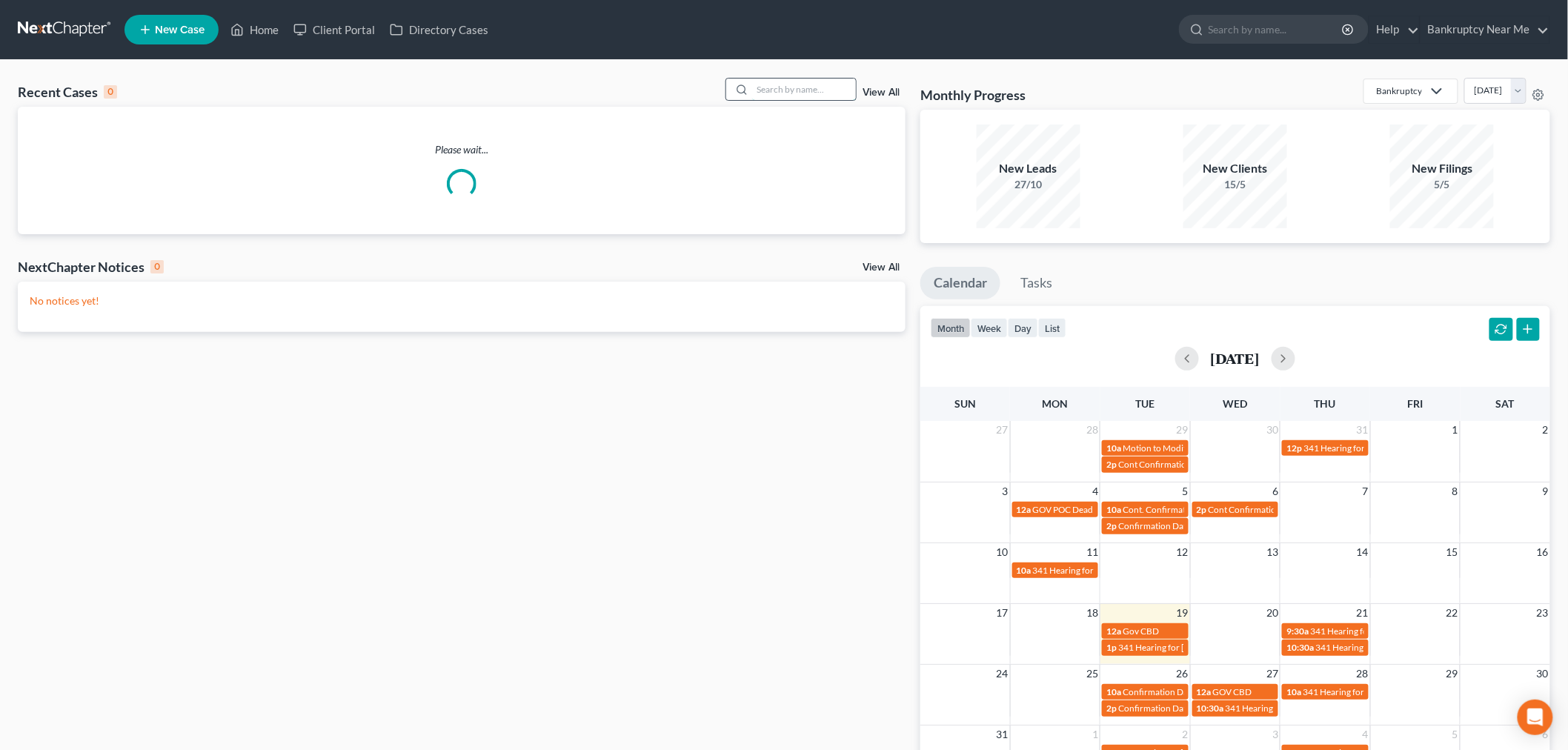
click at [794, 84] on input "search" at bounding box center [803, 89] width 103 height 22
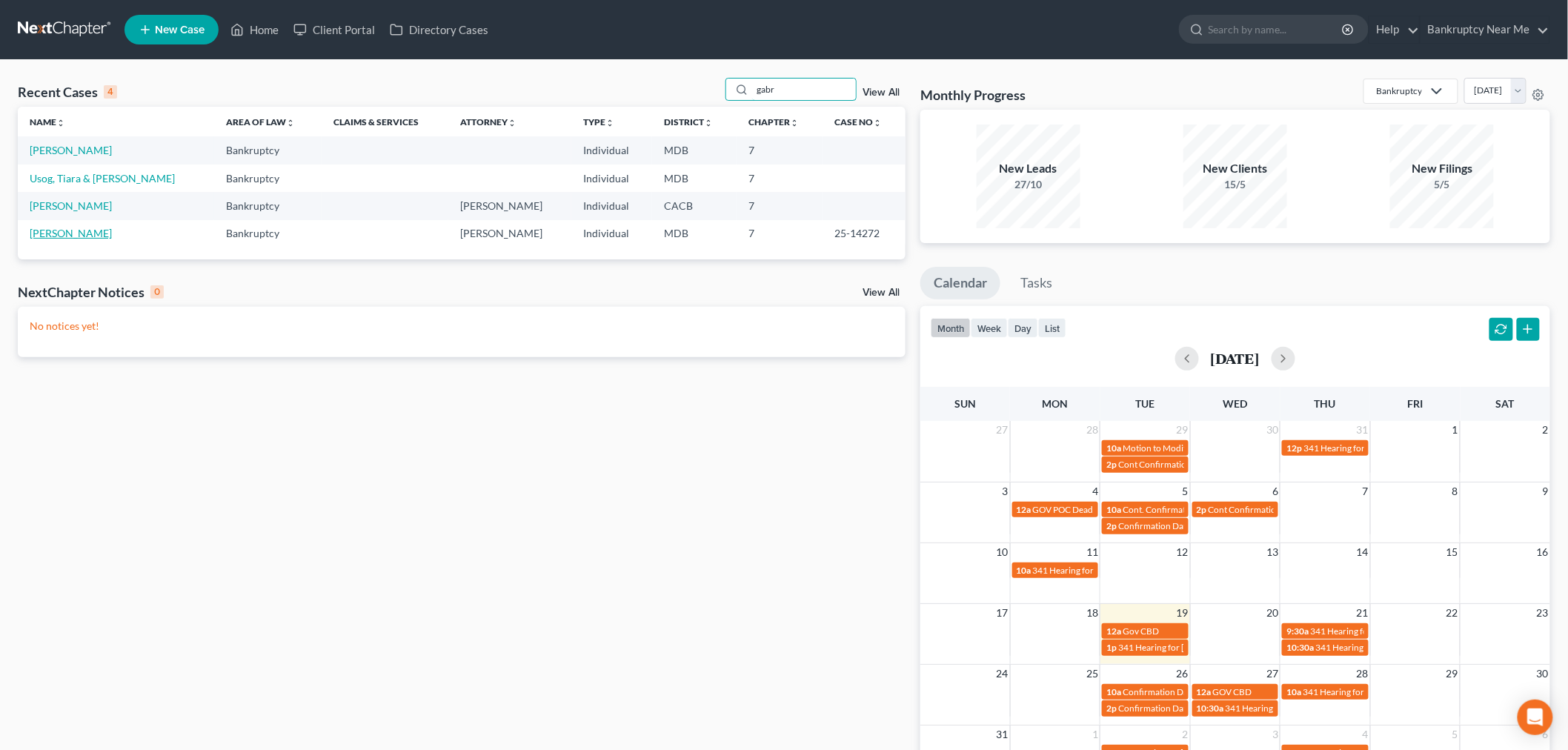
type input "gabr"
click at [79, 233] on link "[PERSON_NAME]" at bounding box center [71, 233] width 82 height 12
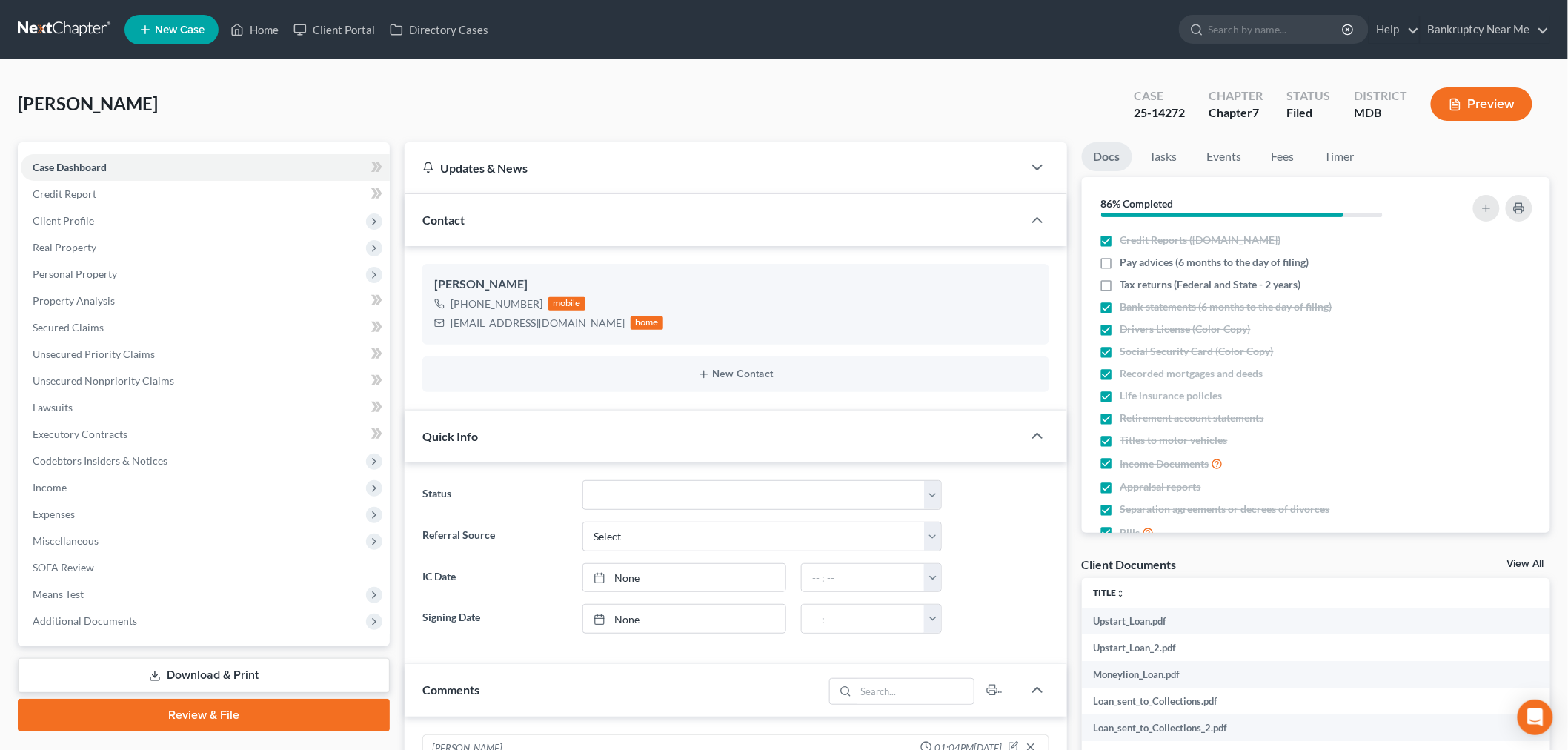
scroll to position [10101, 0]
drag, startPoint x: 581, startPoint y: 322, endPoint x: 438, endPoint y: 323, distance: 143.0
click at [438, 323] on div "[EMAIL_ADDRESS][DOMAIN_NAME] home" at bounding box center [548, 323] width 229 height 19
copy div "[EMAIL_ADDRESS][DOMAIN_NAME]"
drag, startPoint x: 655, startPoint y: 495, endPoint x: 670, endPoint y: 505, distance: 18.0
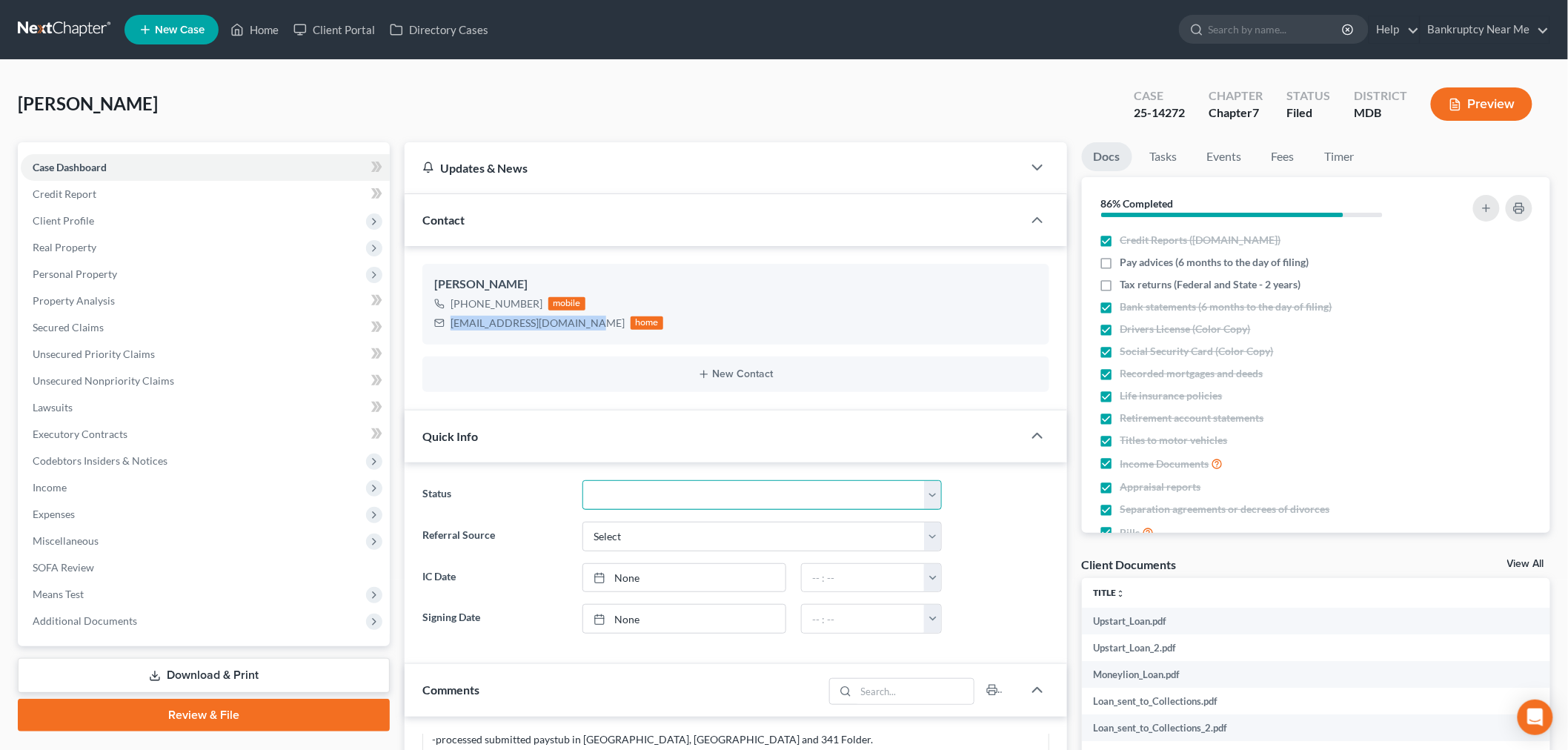
click at [655, 497] on select "Discharged Discharged & Reported Discharge Litigation Dismissal Notice Dismisse…" at bounding box center [762, 495] width 359 height 30
select select "0"
click at [583, 480] on select "Discharged Discharged & Reported Discharge Litigation Dismissal Notice Dismisse…" at bounding box center [762, 495] width 359 height 30
click at [60, 22] on link at bounding box center [65, 30] width 95 height 26
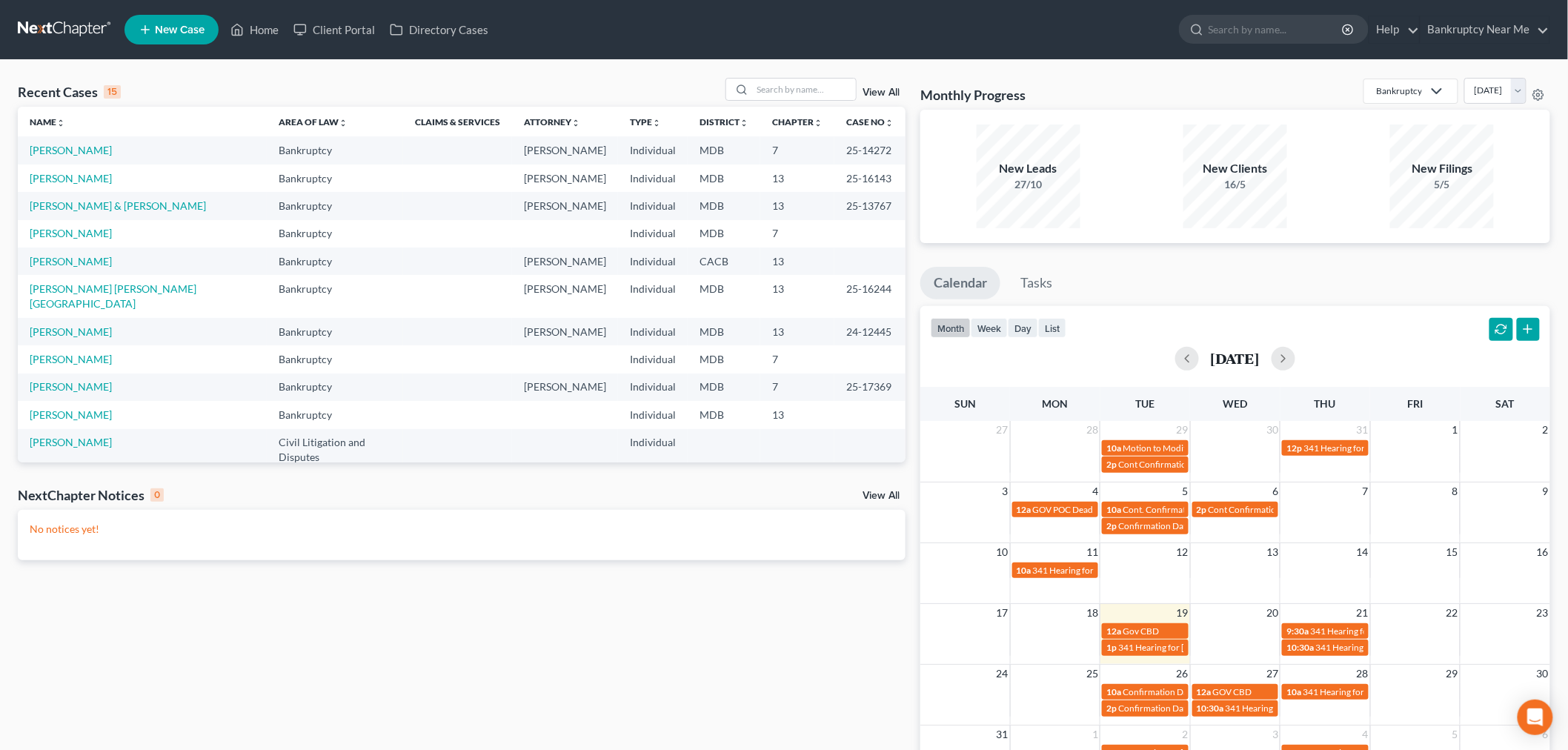
click at [179, 11] on ul "New Case Home Client Portal Directory Cases - No Result - See all results Or Pr…" at bounding box center [837, 30] width 1425 height 39
click at [179, 25] on span "New Case" at bounding box center [180, 30] width 50 height 11
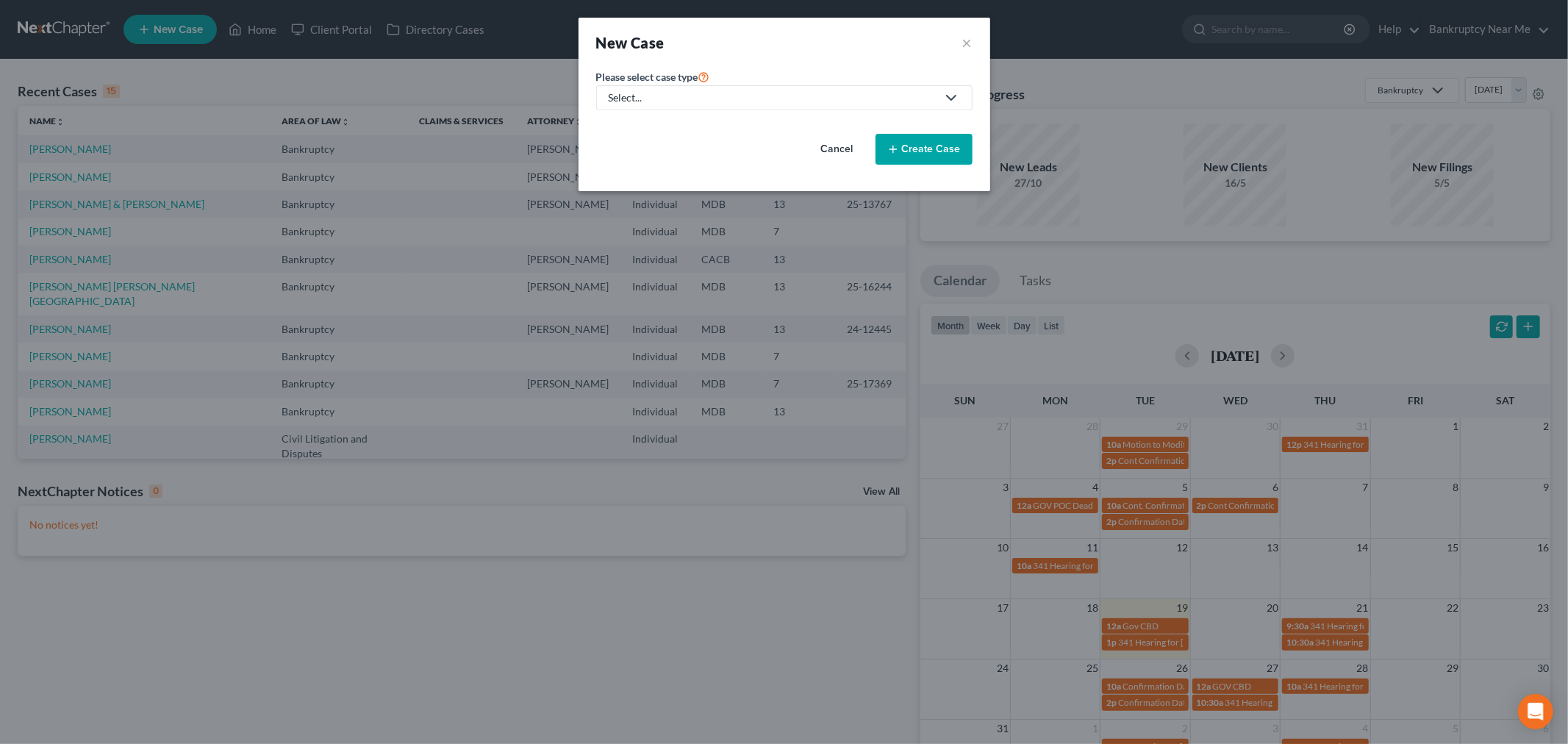
click at [744, 103] on div "Select..." at bounding box center [772, 97] width 328 height 15
click at [689, 129] on div "Bankruptcy" at bounding box center [674, 127] width 129 height 15
select select "38"
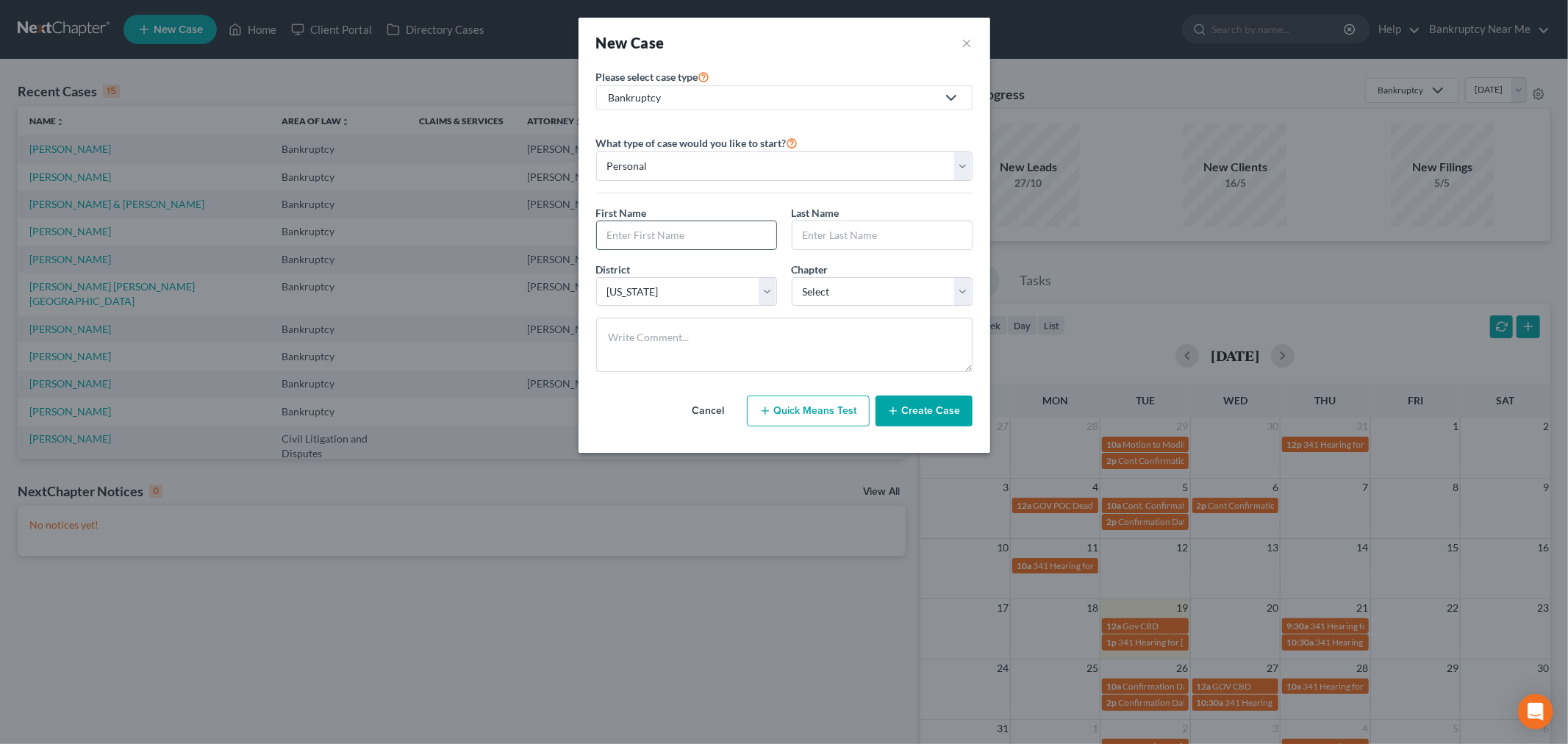
click at [678, 233] on input "text" at bounding box center [687, 236] width 179 height 28
paste input "Alfonso Abanto"
type input "Alfonso Abanto"
click at [818, 223] on input "text" at bounding box center [882, 236] width 179 height 28
paste input "Alfonso Abanto"
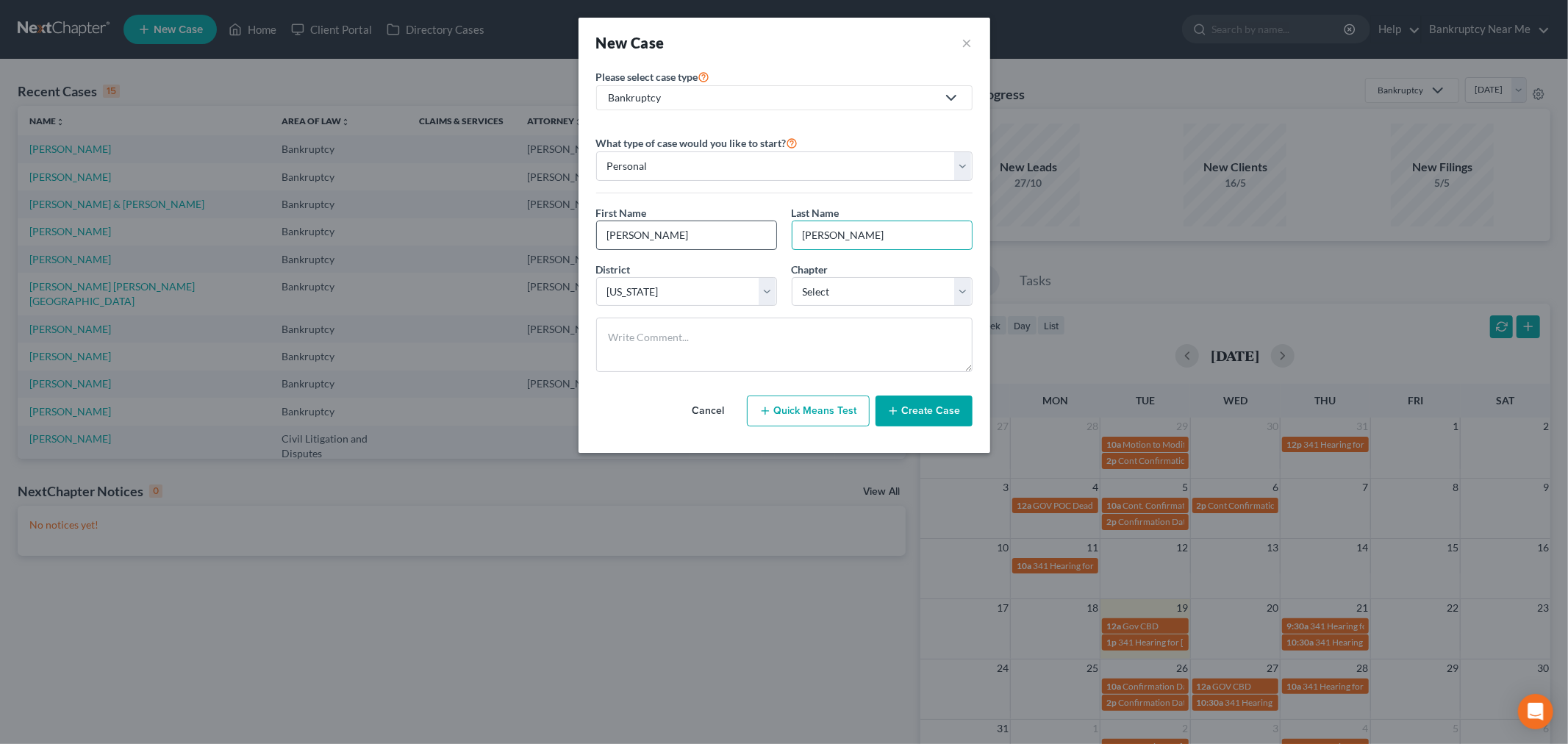
drag, startPoint x: 835, startPoint y: 236, endPoint x: 761, endPoint y: 230, distance: 74.2
click at [765, 233] on div "First Name * Alfonso Abanto Last Name * Alfonso Abanto" at bounding box center [784, 233] width 391 height 56
type input "Abanto"
click at [635, 231] on input "Alfonso Abanto" at bounding box center [687, 236] width 179 height 28
drag, startPoint x: 642, startPoint y: 229, endPoint x: 854, endPoint y: 228, distance: 212.0
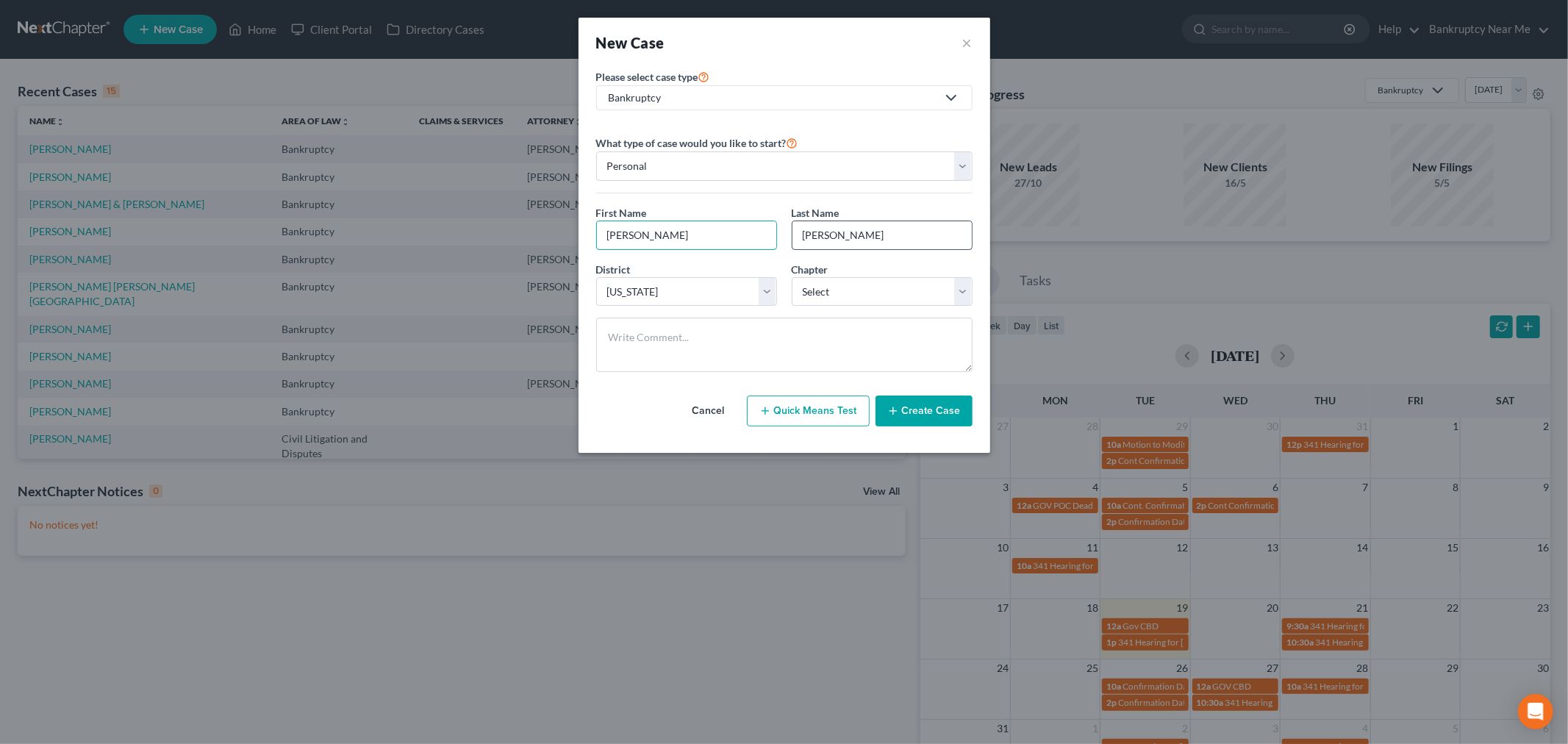
click at [854, 228] on div "First Name * Alfonso Abanto Last Name * Abanto" at bounding box center [784, 233] width 391 height 56
type input "Alfonso"
click at [840, 289] on select "Select 7 11 12 13" at bounding box center [882, 292] width 181 height 30
select select "3"
click at [792, 277] on select "Select 7 11 12 13" at bounding box center [882, 292] width 181 height 30
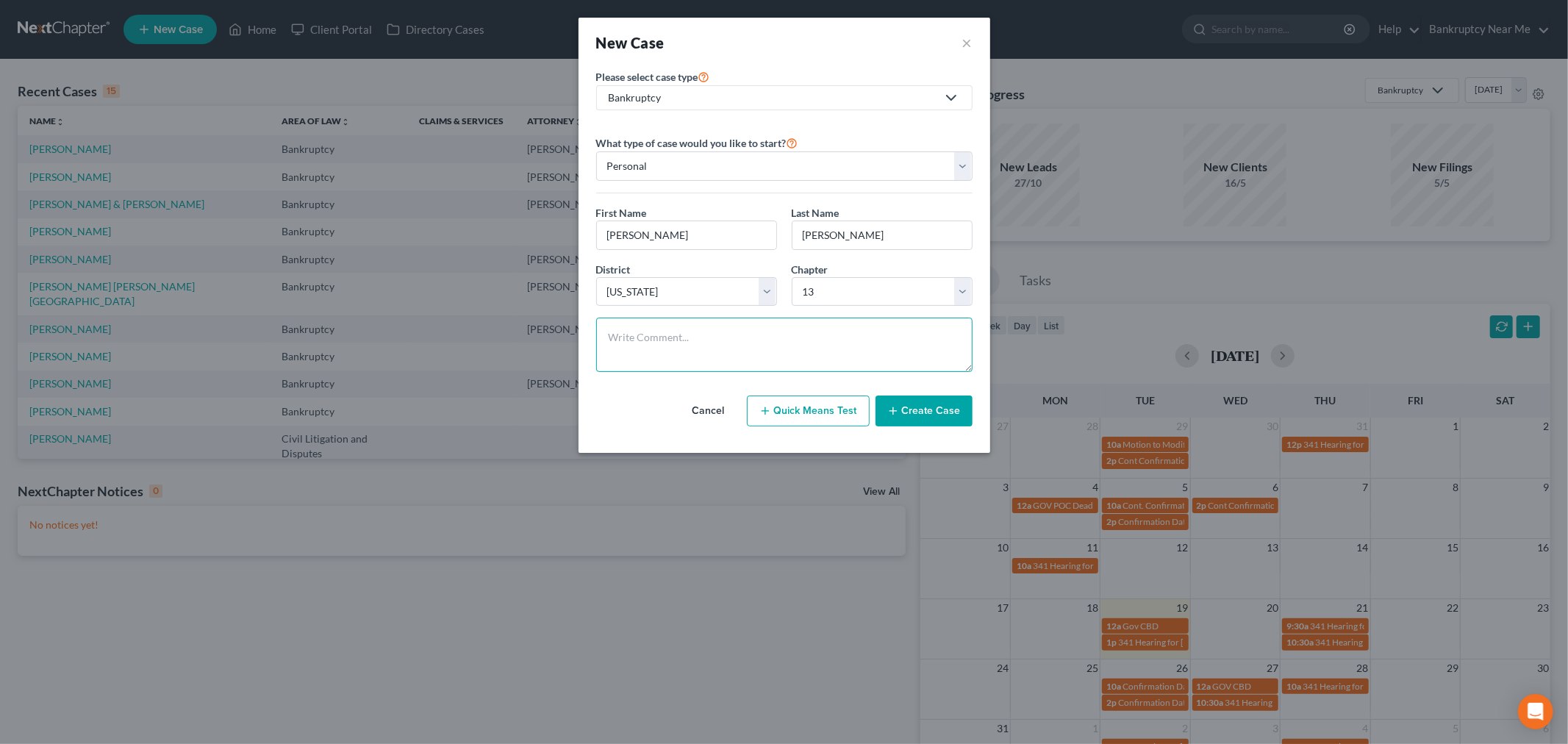
click at [798, 343] on textarea at bounding box center [784, 344] width 376 height 55
click at [929, 409] on button "Create Case" at bounding box center [924, 411] width 97 height 31
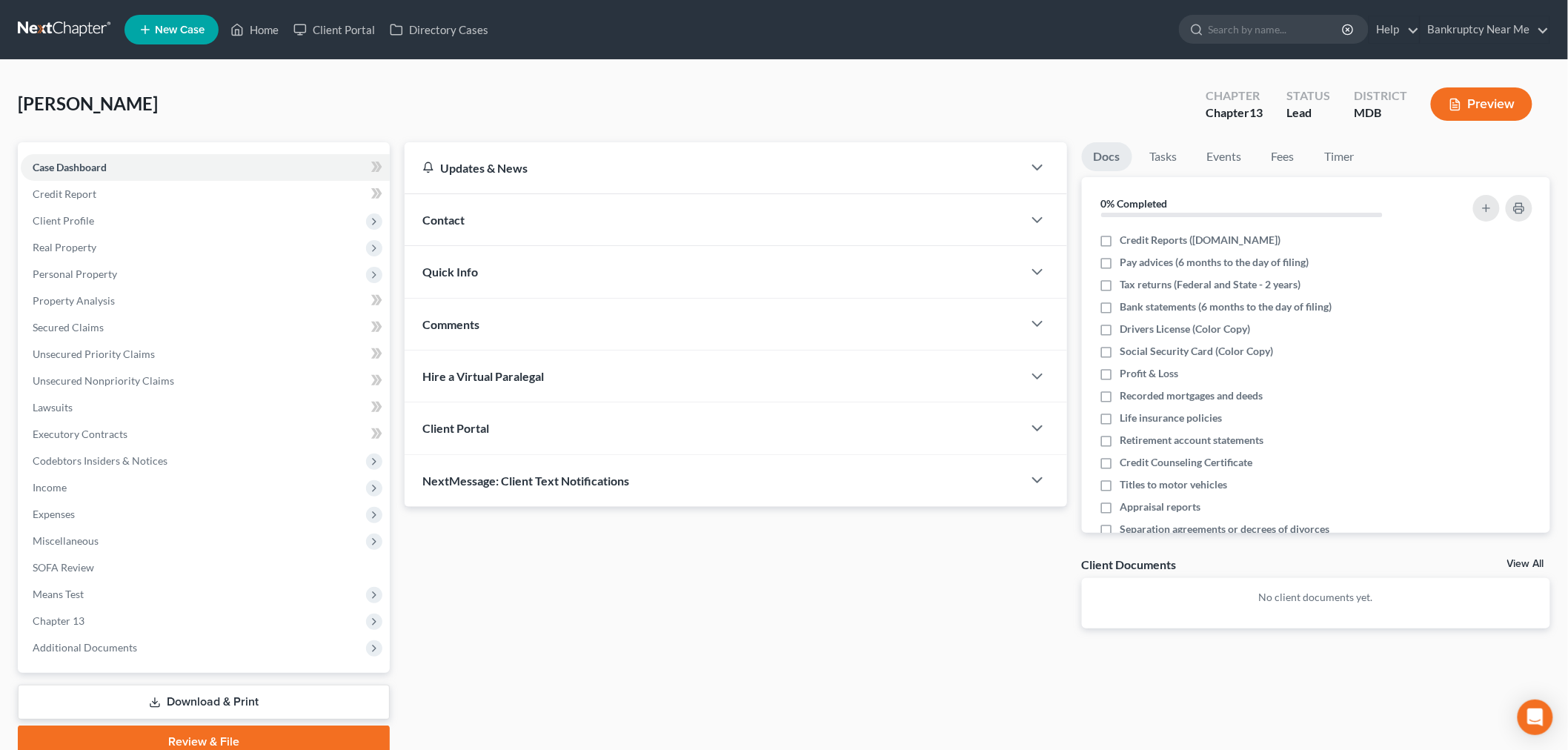
click at [804, 223] on div "Contact" at bounding box center [713, 220] width 618 height 51
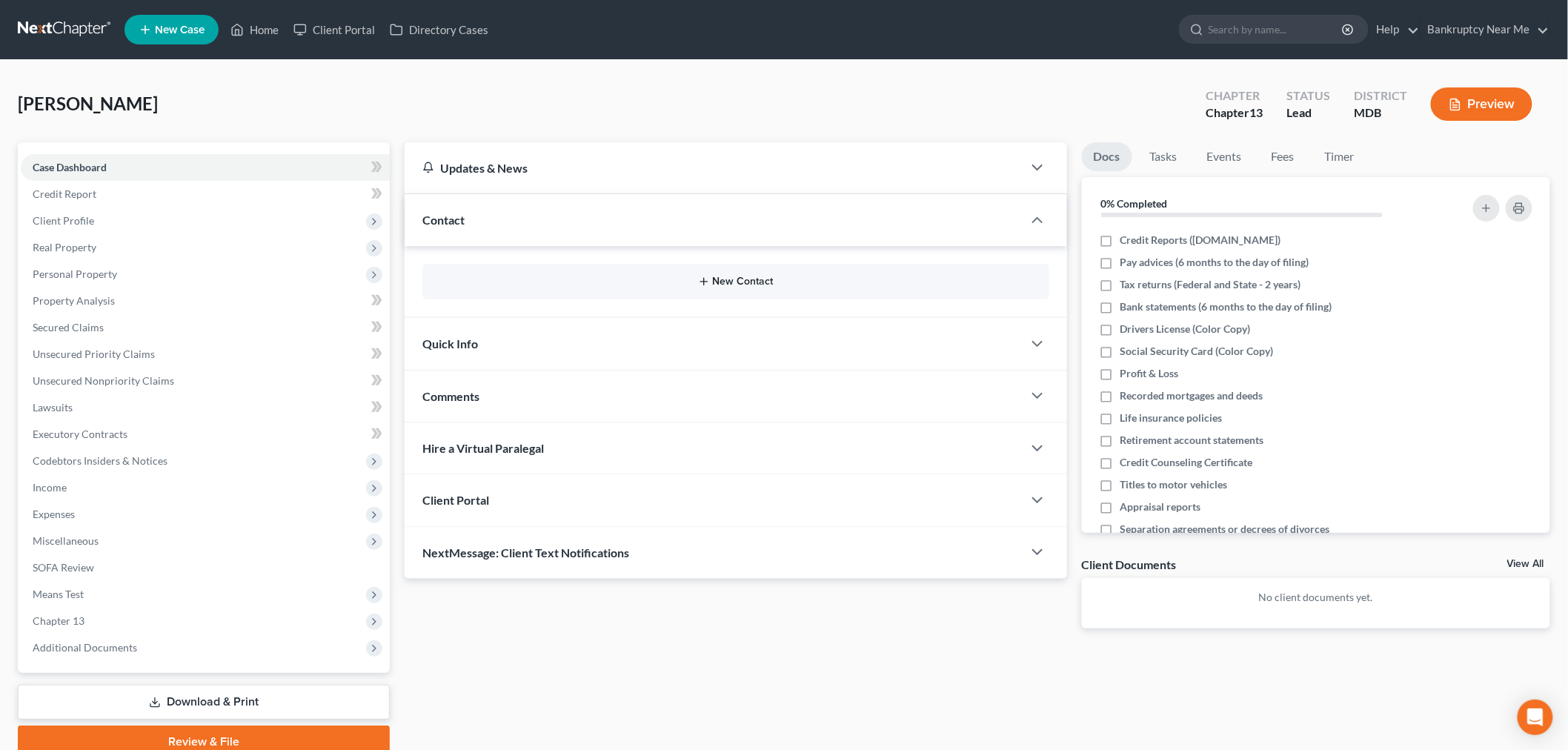
click at [749, 283] on button "New Contact" at bounding box center [736, 282] width 603 height 12
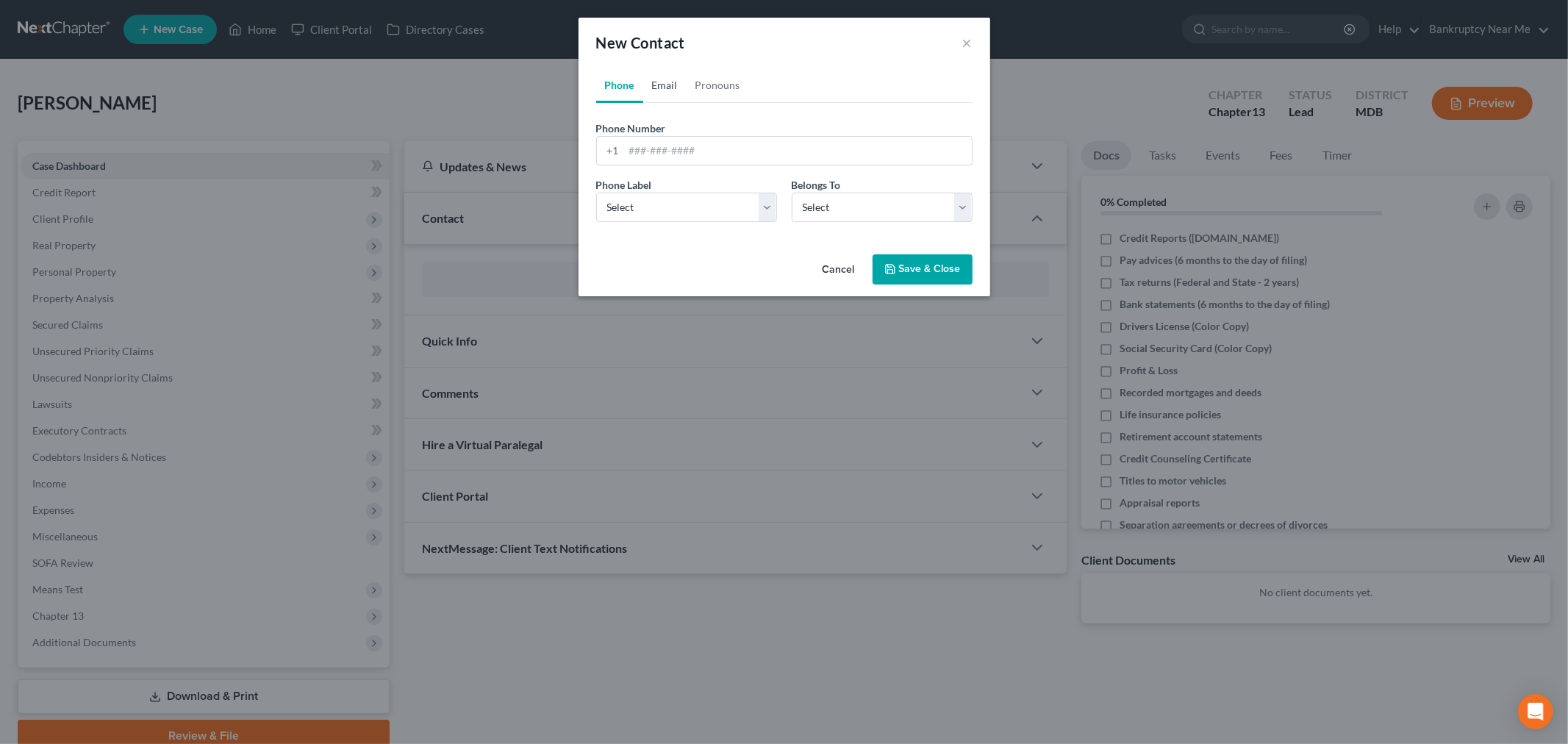
click at [674, 76] on link "Email" at bounding box center [665, 85] width 43 height 36
drag, startPoint x: 674, startPoint y: 157, endPoint x: 681, endPoint y: 157, distance: 7.0
click at [674, 157] on input "email" at bounding box center [798, 150] width 348 height 28
paste input "alfonsin@live.com"
type input "alfonsin@live.com"
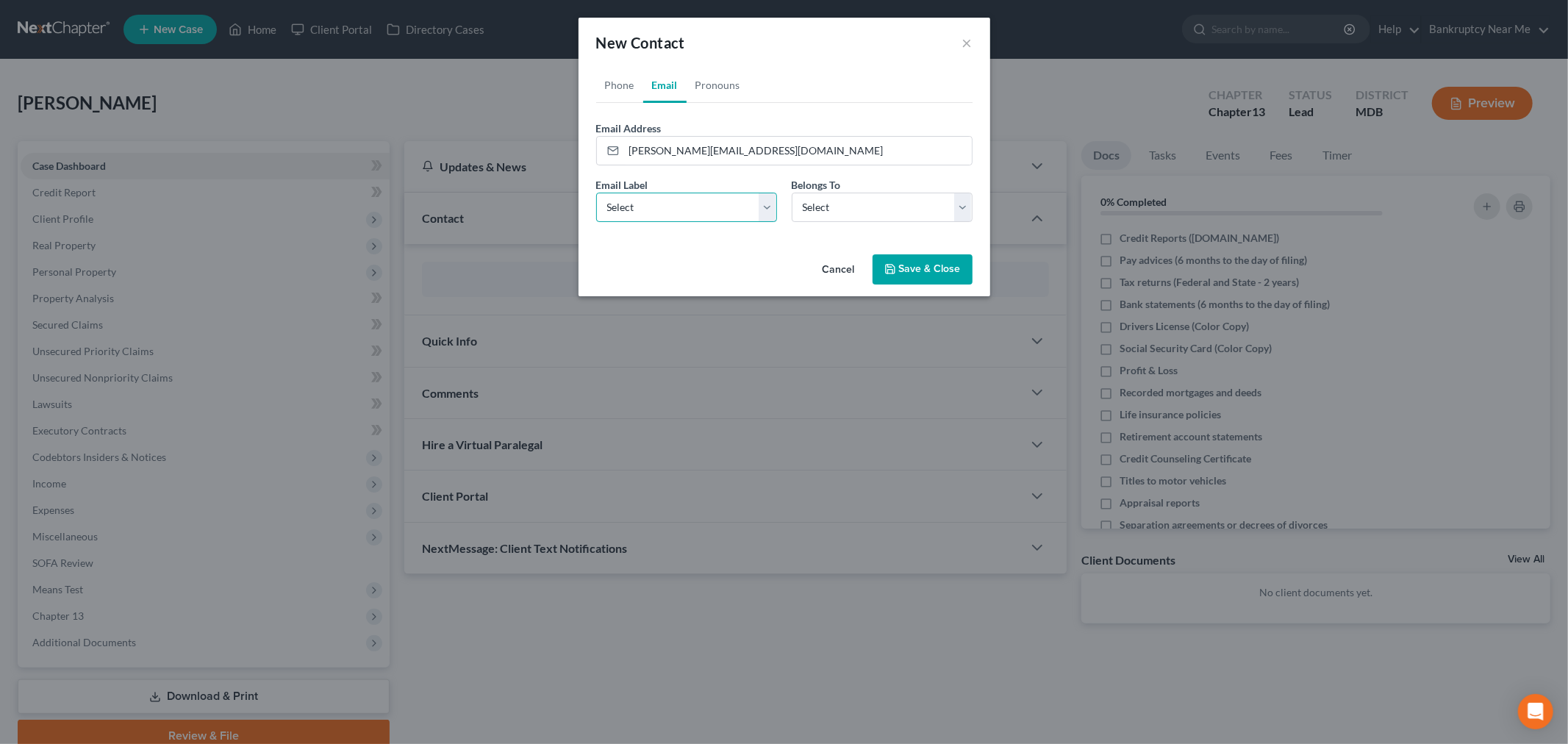
click at [669, 207] on select "Select Home Work Other" at bounding box center [687, 208] width 181 height 30
select select "0"
click at [596, 193] on select "Select Home Work Other" at bounding box center [687, 208] width 181 height 30
click at [946, 216] on select "Select Client Other" at bounding box center [882, 208] width 181 height 30
select select "0"
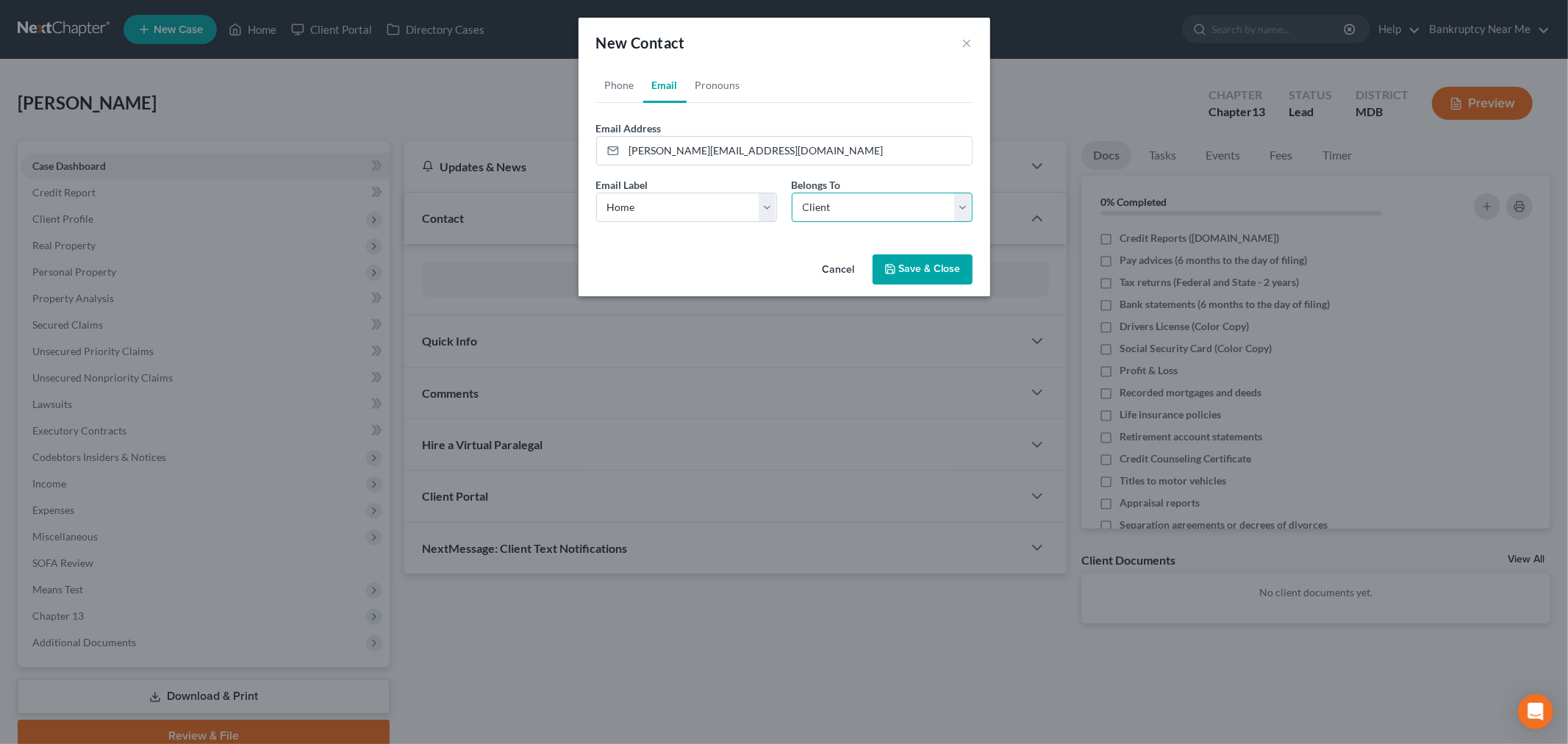
click at [792, 193] on select "Select Client Other" at bounding box center [882, 208] width 181 height 30
click at [917, 276] on button "Save & Close" at bounding box center [922, 270] width 100 height 31
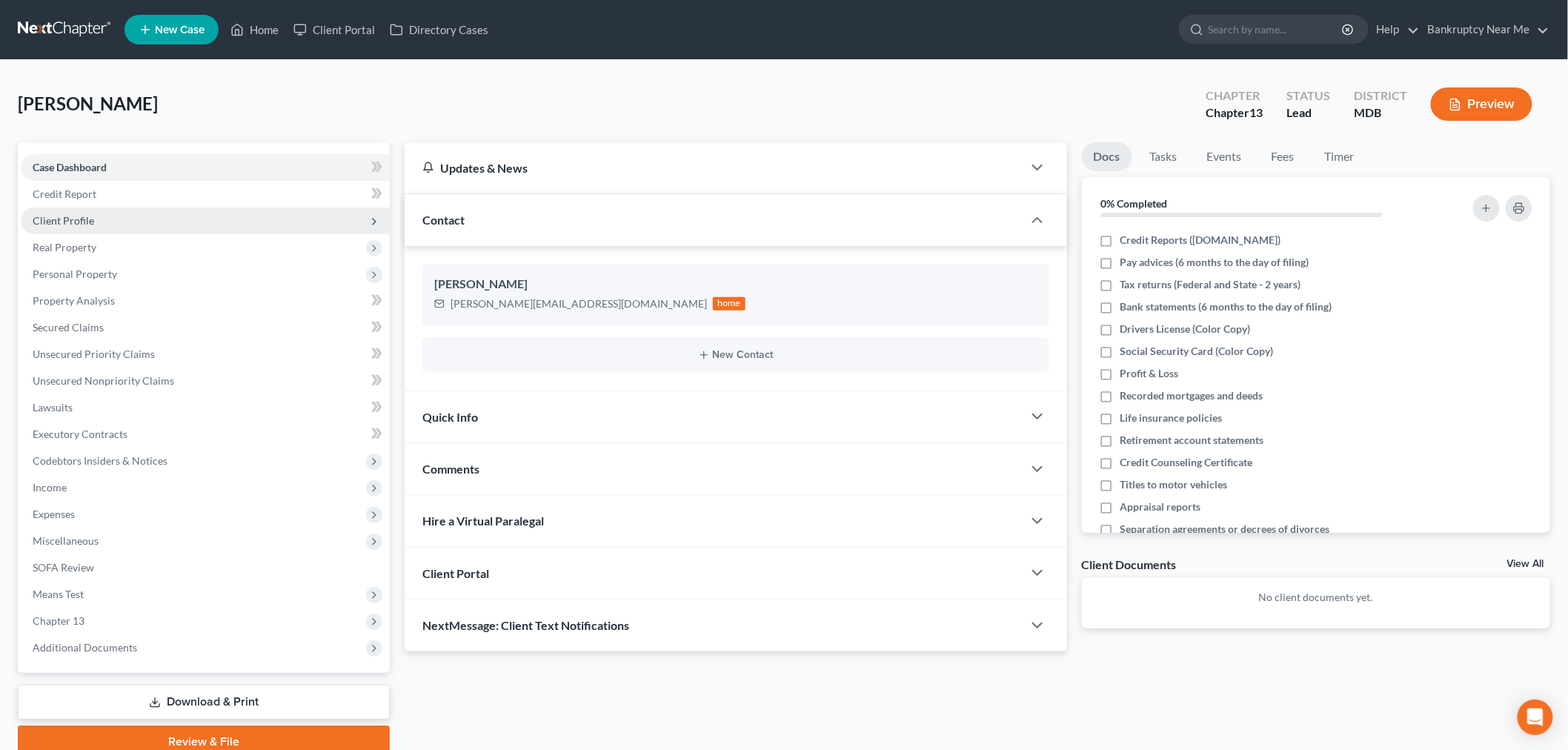
click at [127, 212] on span "Client Profile" at bounding box center [205, 221] width 369 height 26
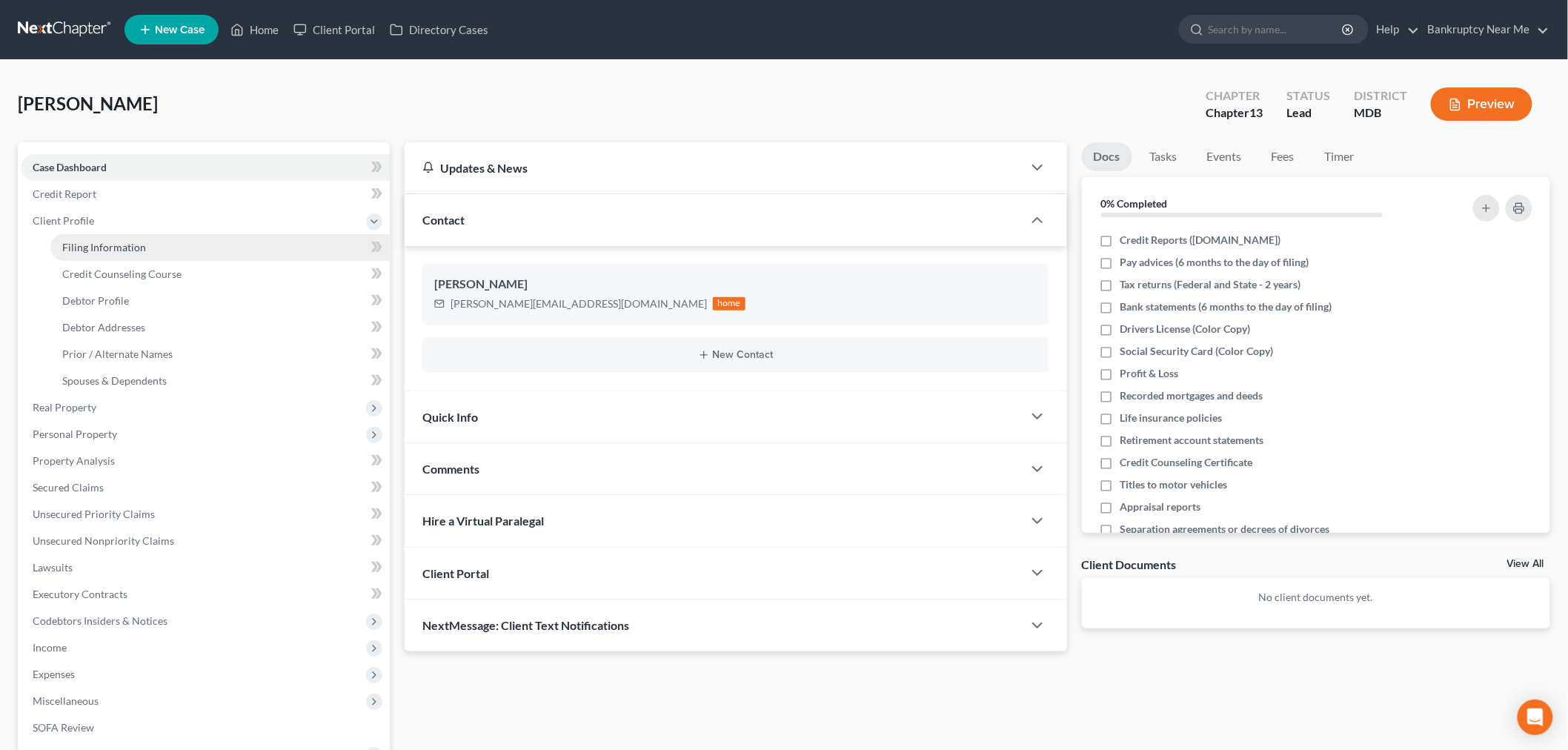
click at [142, 253] on link "Filing Information" at bounding box center [220, 247] width 339 height 26
select select "1"
select select "0"
select select "3"
select select "38"
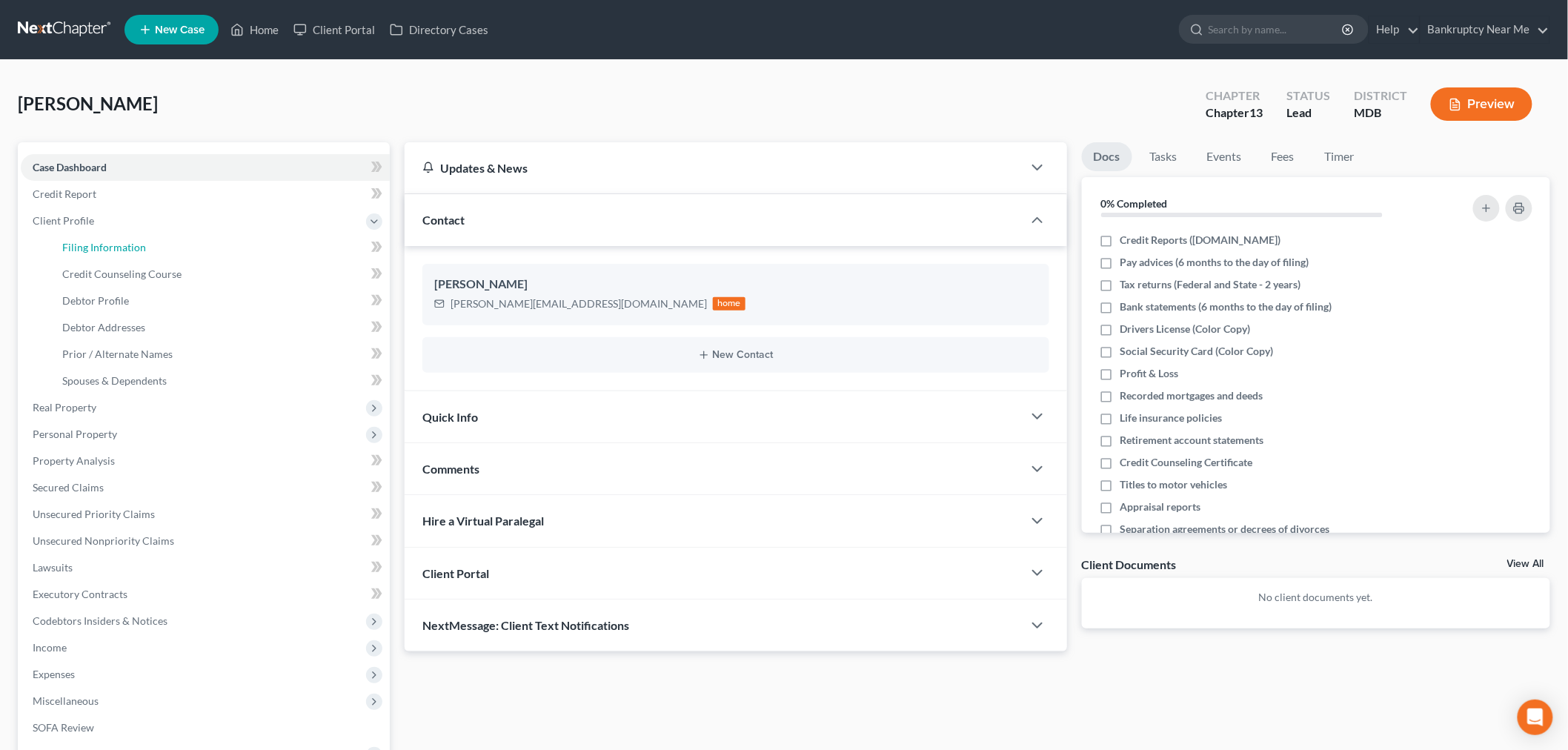
select select "21"
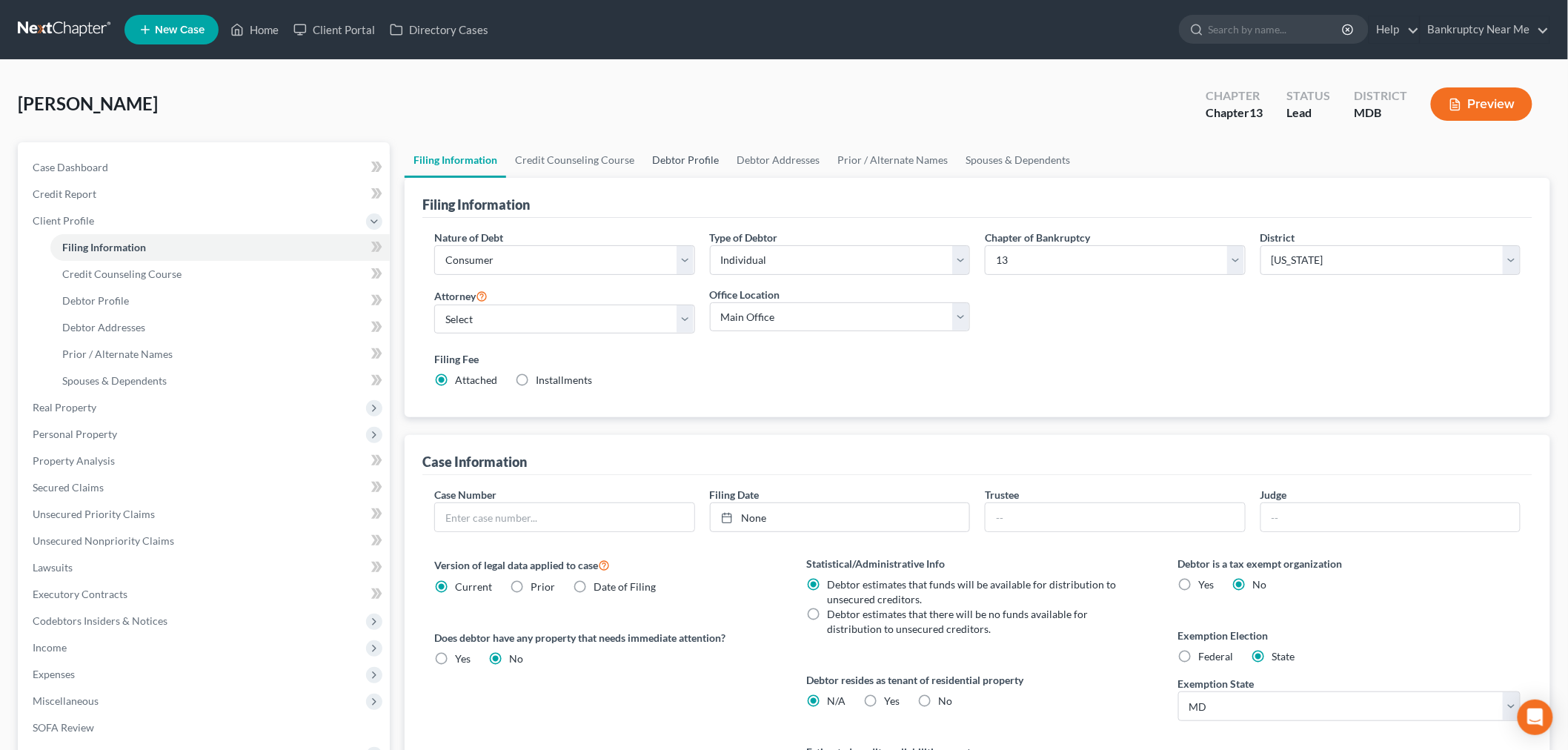
click at [695, 152] on link "Debtor Profile" at bounding box center [685, 159] width 84 height 36
select select "0"
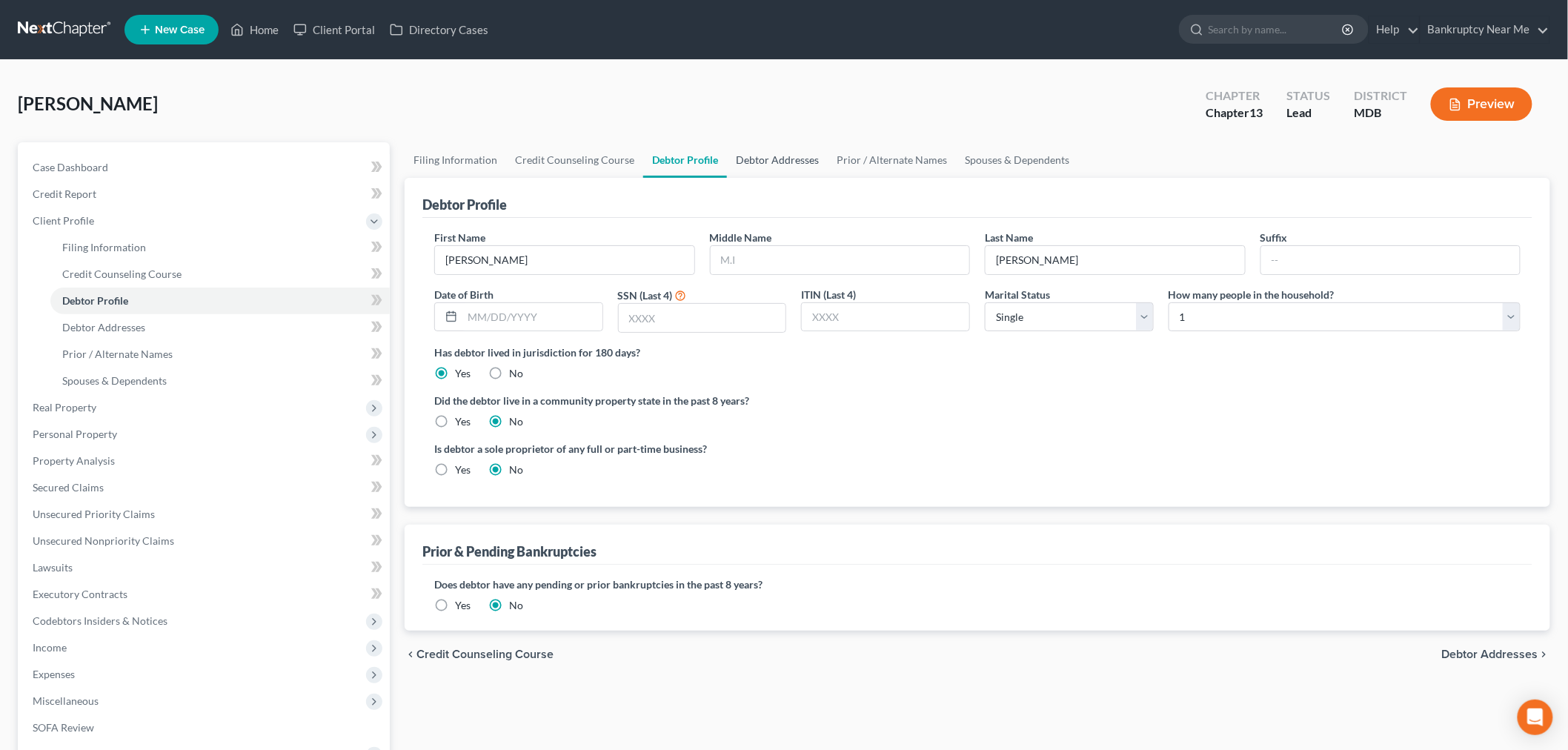
click at [799, 156] on link "Debtor Addresses" at bounding box center [777, 159] width 101 height 36
select select "0"
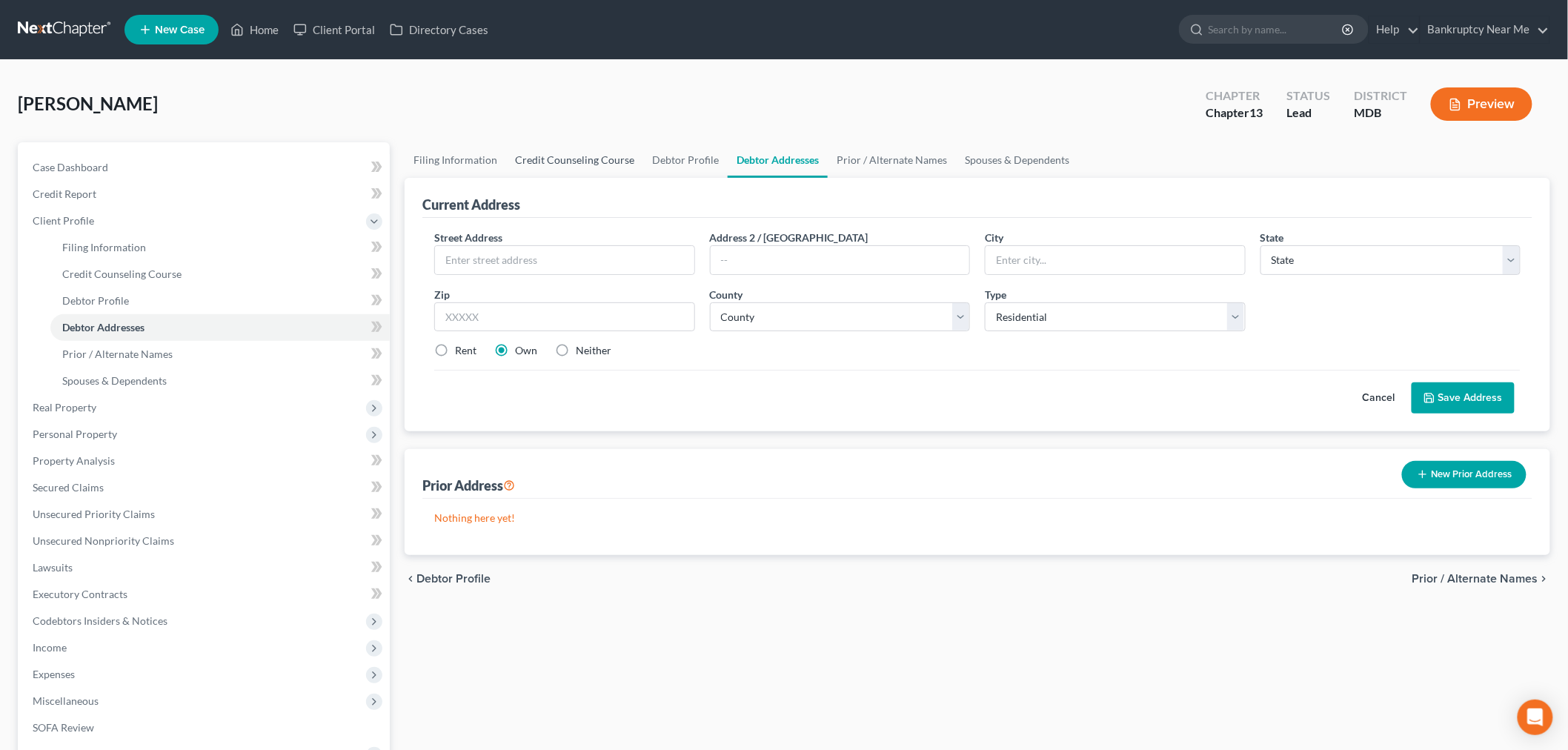
click at [590, 163] on link "Credit Counseling Course" at bounding box center [575, 159] width 137 height 36
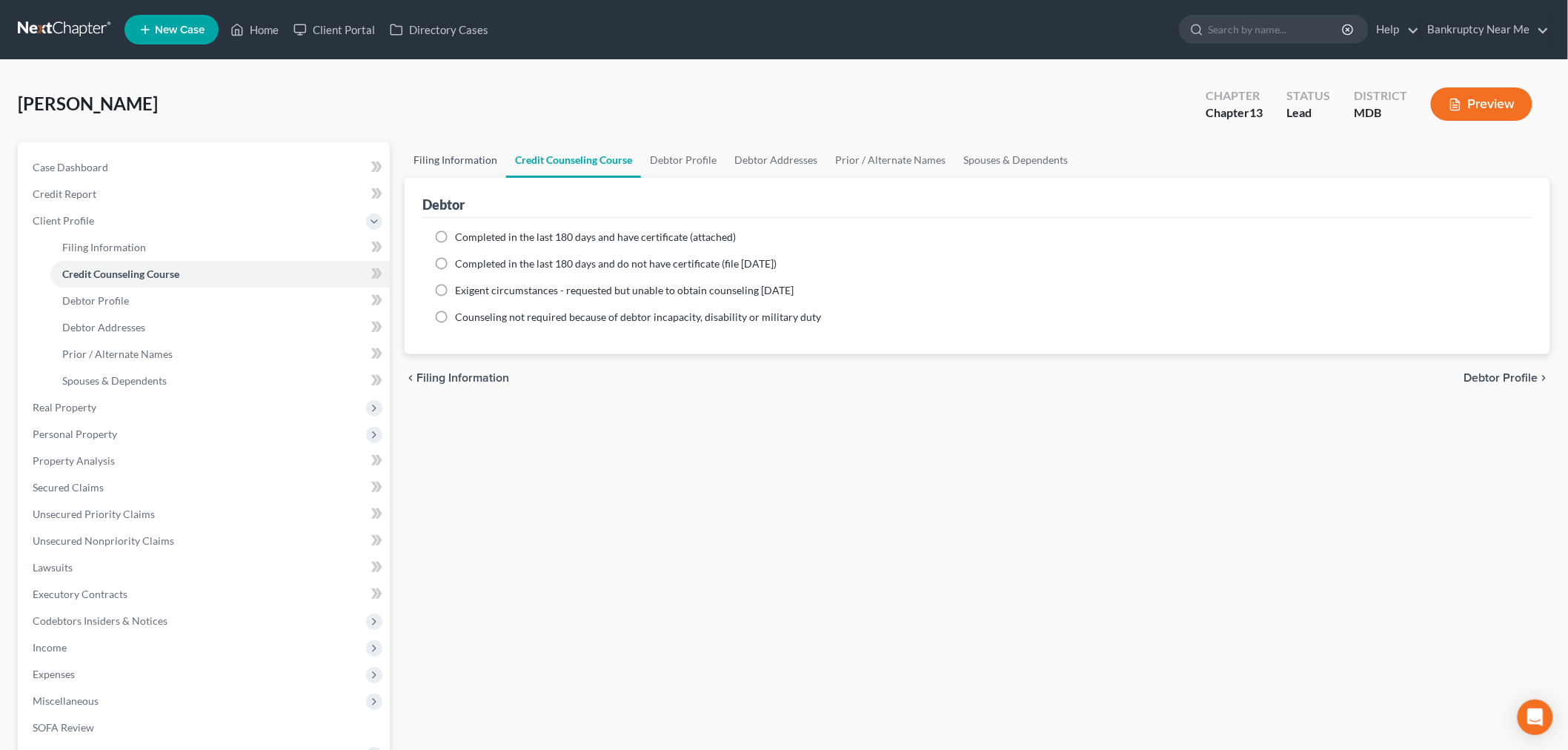
click at [444, 171] on link "Filing Information" at bounding box center [456, 159] width 102 height 36
select select "1"
select select "0"
select select "3"
select select "38"
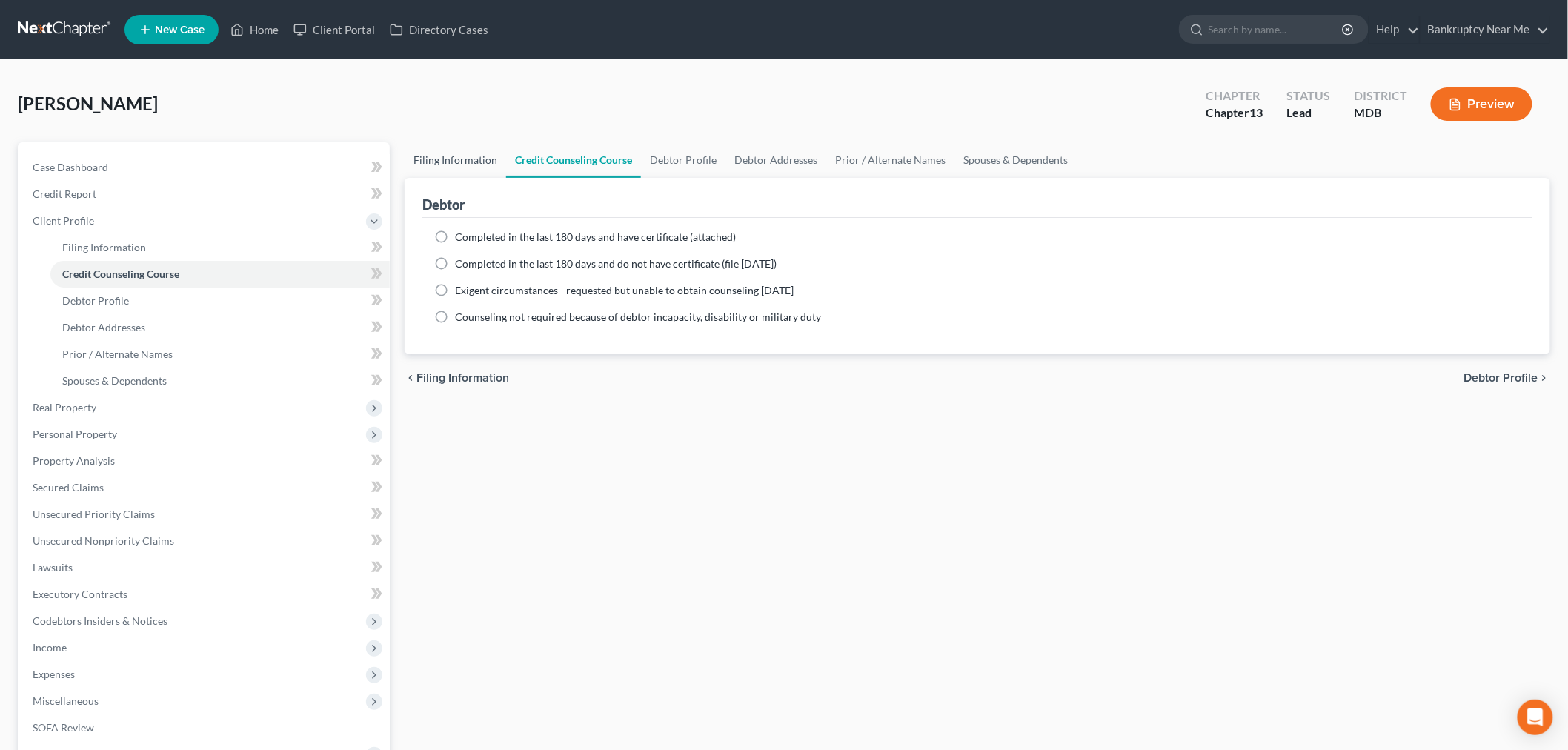
select select "21"
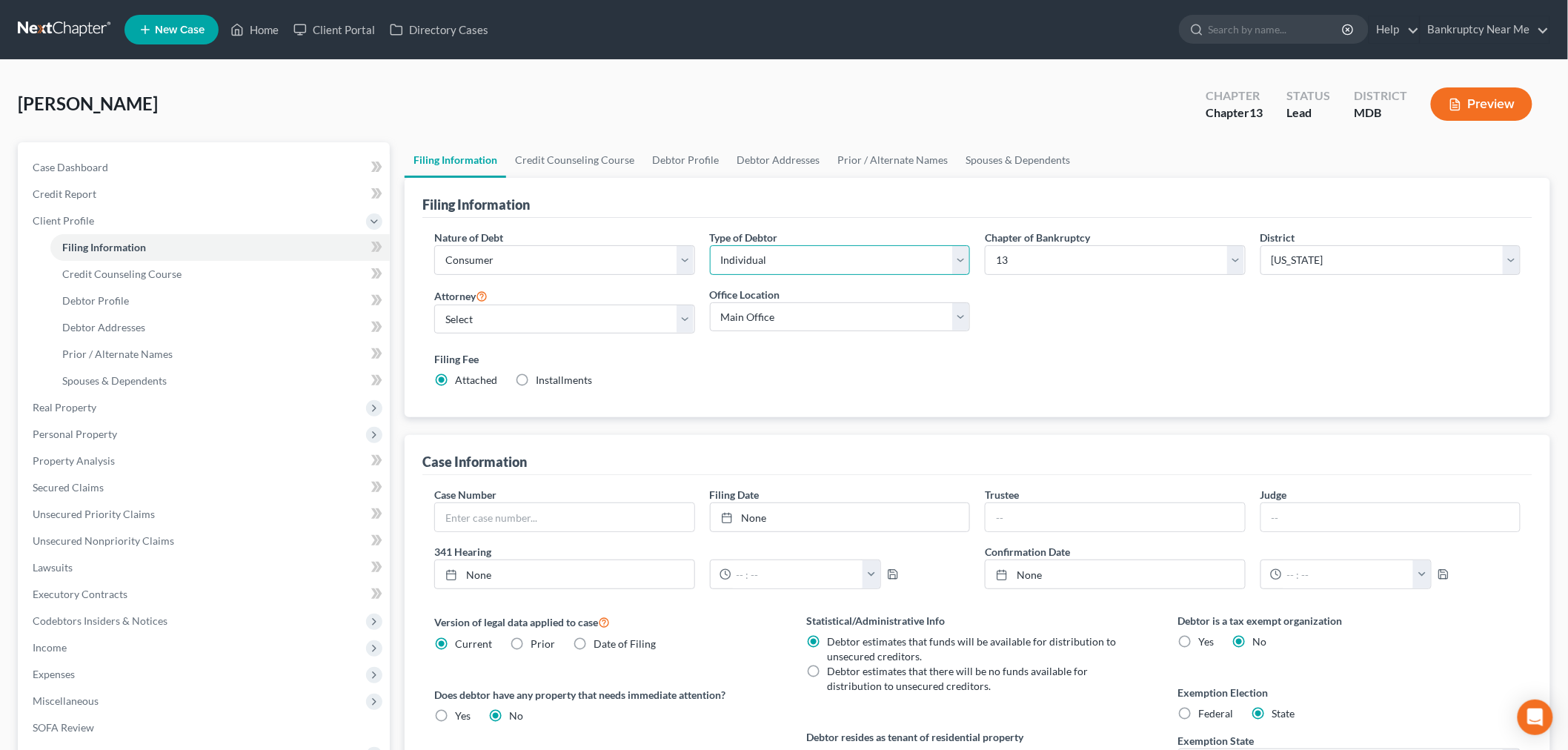
click at [825, 265] on select "Select Individual Joint" at bounding box center [840, 260] width 261 height 30
select select "1"
click at [710, 245] on select "Select Individual Joint" at bounding box center [840, 260] width 261 height 30
click at [795, 171] on link "Debtor Addresses" at bounding box center [778, 159] width 101 height 36
select select "0"
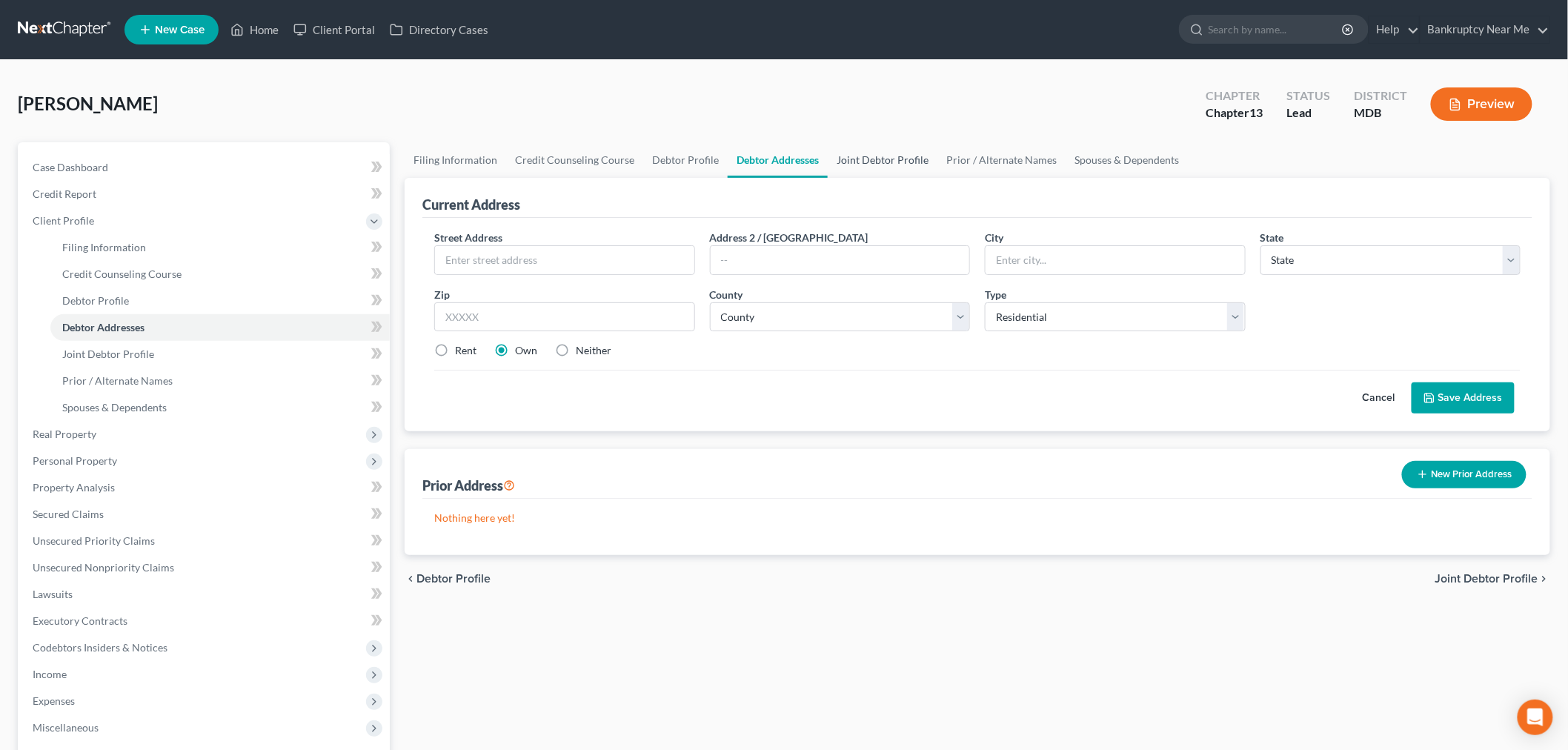
click at [877, 161] on link "Joint Debtor Profile" at bounding box center [882, 159] width 109 height 36
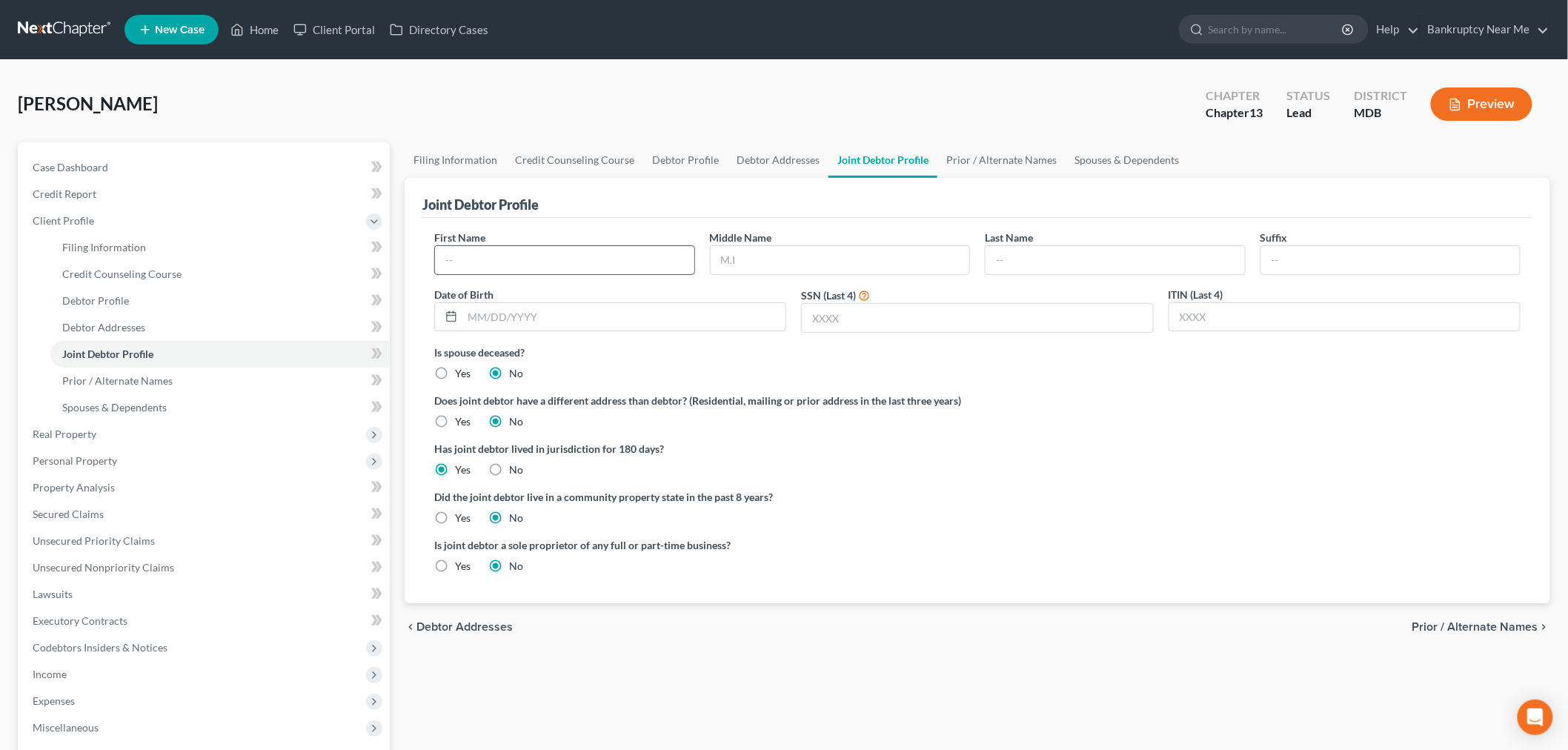
click at [654, 257] on input "text" at bounding box center [564, 260] width 259 height 28
type input "Monica"
click at [1037, 250] on input "text" at bounding box center [1115, 260] width 259 height 28
type input "Abanto"
click at [163, 161] on link "Case Dashboard" at bounding box center [205, 167] width 369 height 26
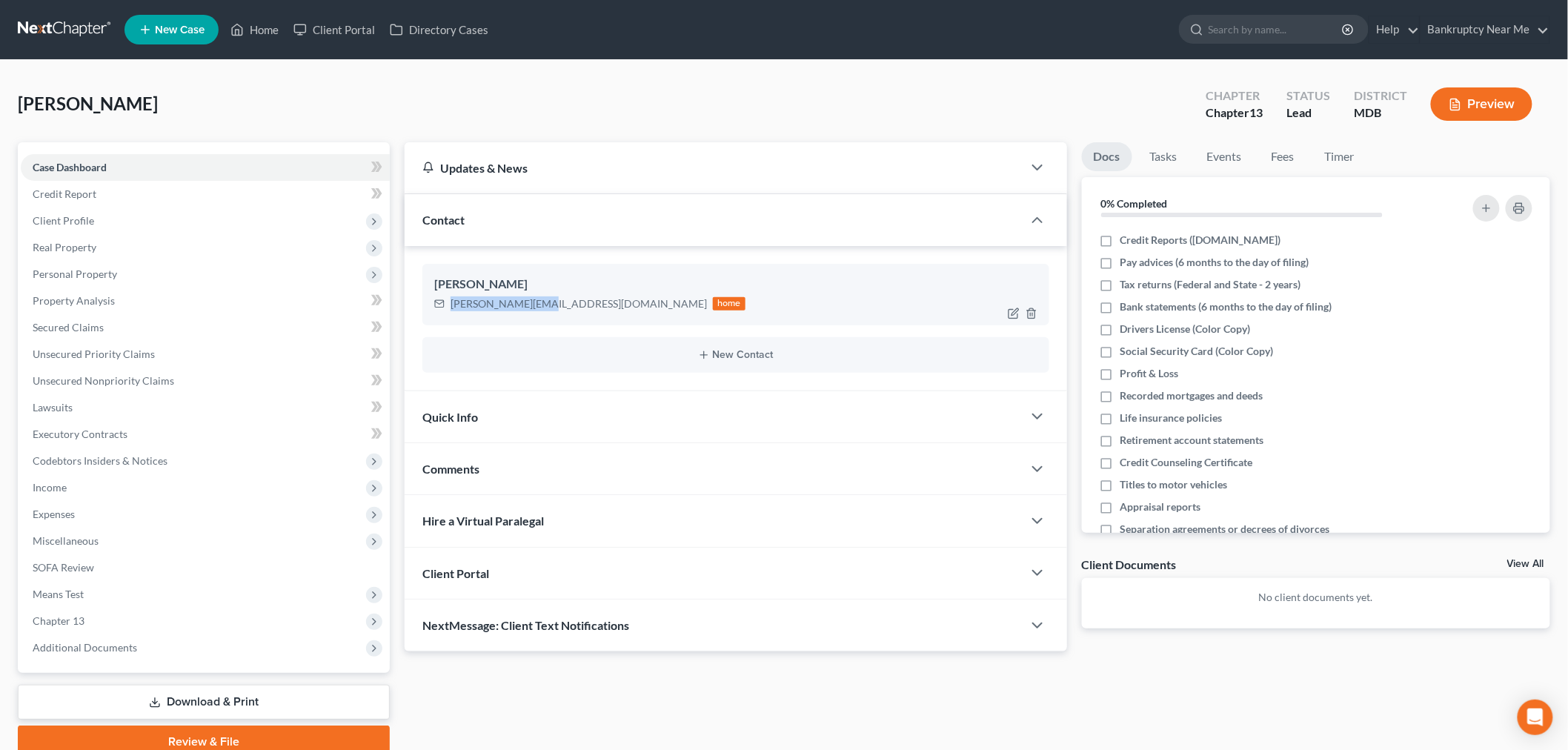
drag, startPoint x: 534, startPoint y: 304, endPoint x: 445, endPoint y: 305, distance: 89.0
click at [445, 307] on div "alfonsin@live.com home" at bounding box center [590, 304] width 311 height 19
copy div "alfonsin@live.com"
click at [522, 468] on div "Comments" at bounding box center [713, 469] width 618 height 51
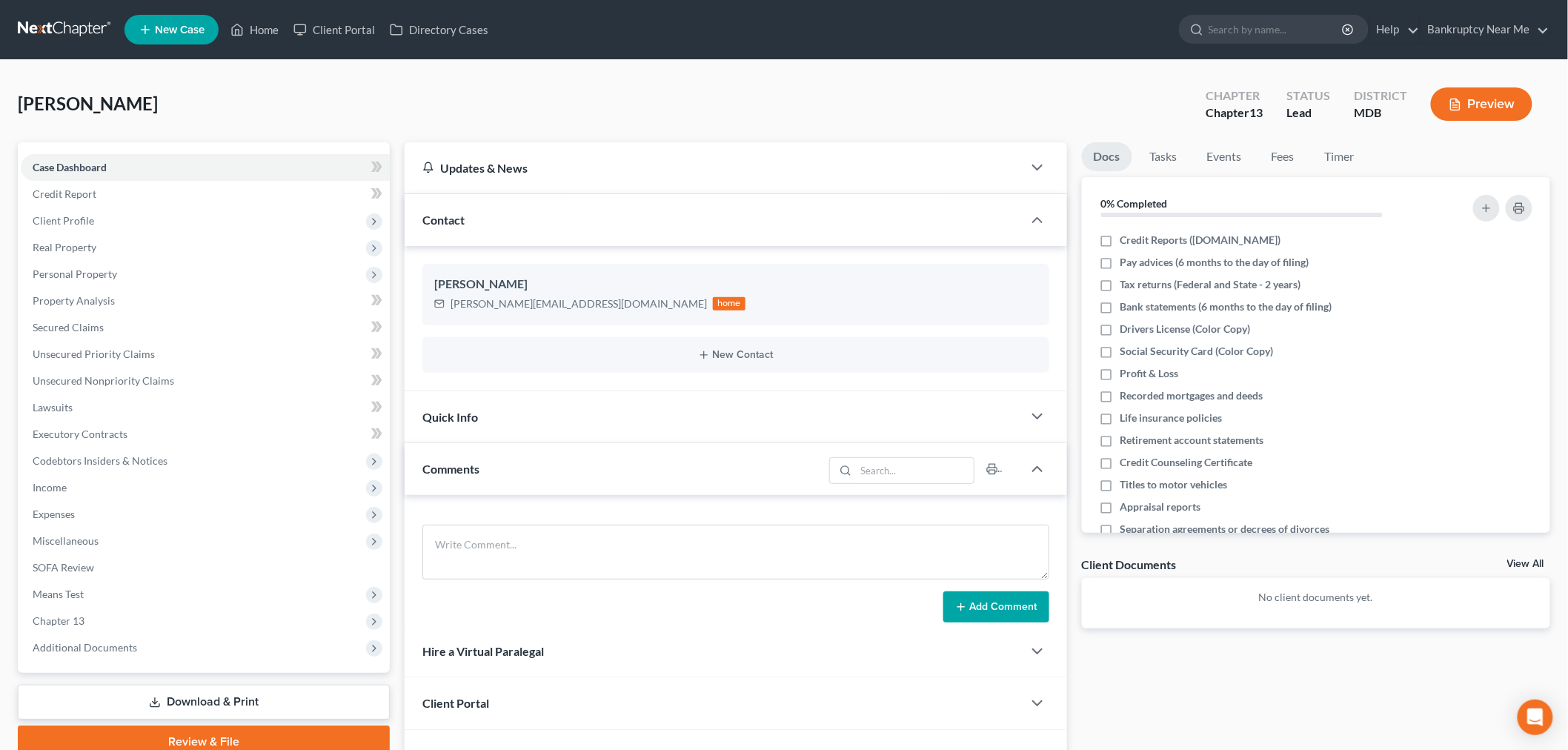
click at [576, 416] on div "Quick Info" at bounding box center [713, 417] width 618 height 51
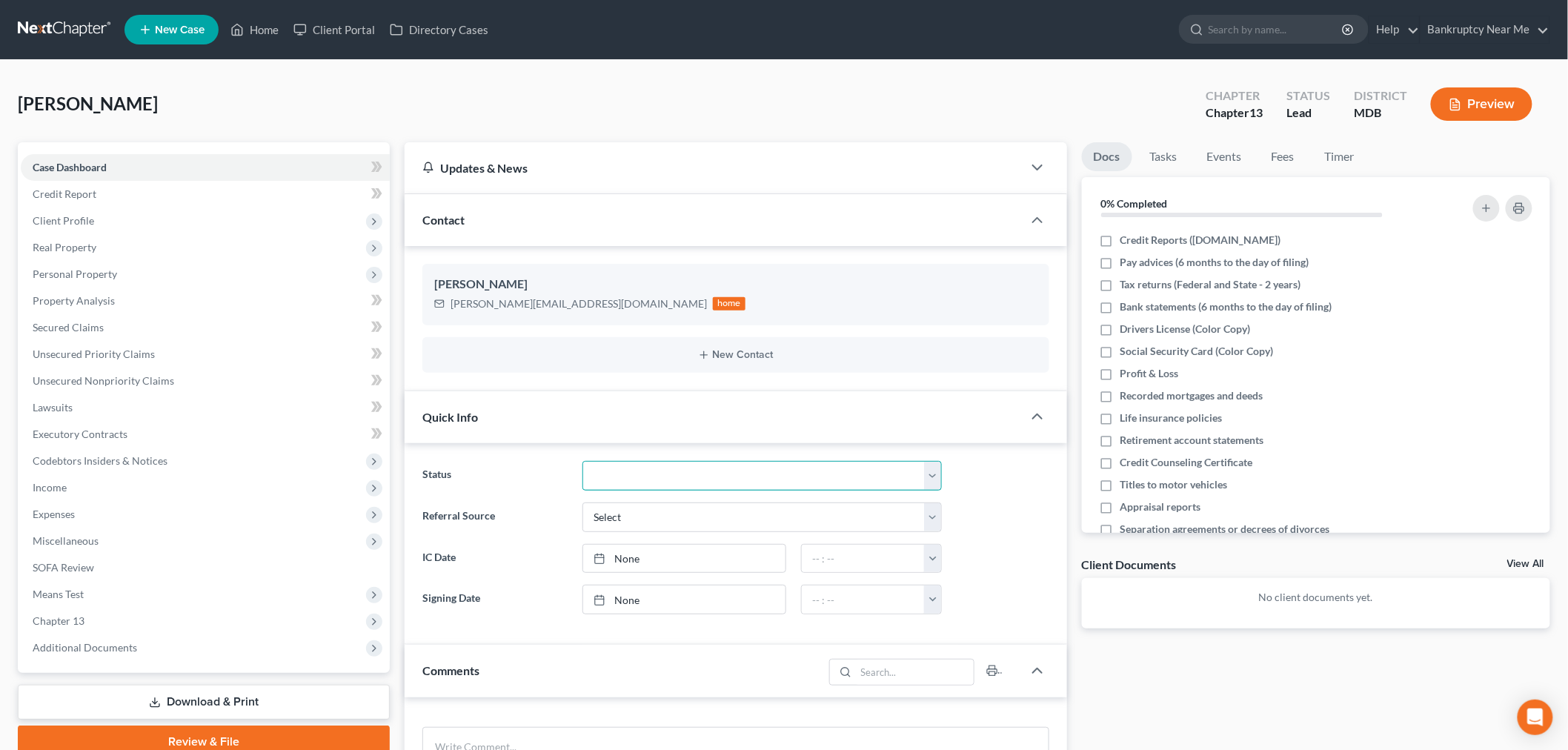
click at [653, 483] on select "Discharged Discharged & Reported Discharge Litigation Dismissal Notice Dismisse…" at bounding box center [762, 476] width 359 height 30
click at [655, 516] on select "Select Word Of Mouth Previous Clients Direct Mail Website Google Search Modern …" at bounding box center [762, 517] width 359 height 30
select select "4"
click at [583, 502] on select "Select Word Of Mouth Previous Clients Direct Mail Website Google Search Modern …" at bounding box center [762, 517] width 359 height 30
click at [77, 34] on link at bounding box center [65, 30] width 95 height 26
